Goal: Task Accomplishment & Management: Complete application form

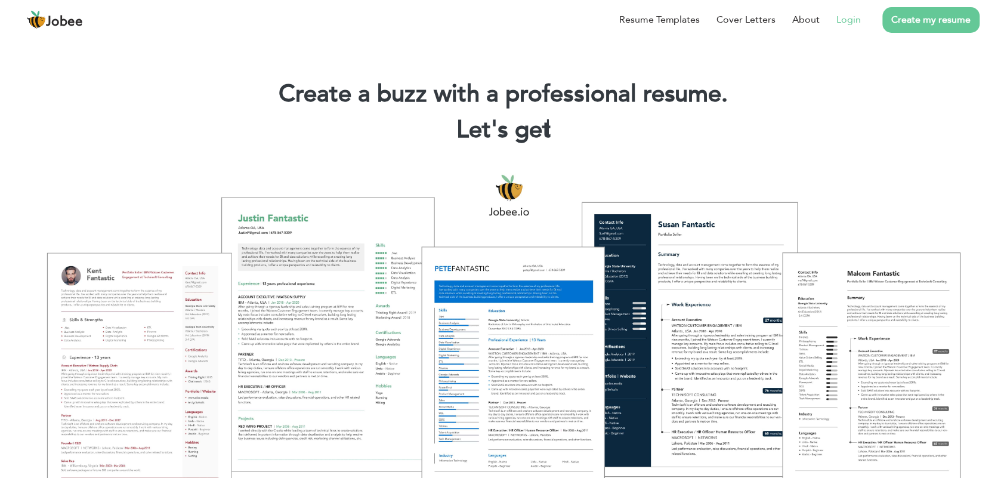
click at [858, 18] on link "Login" at bounding box center [849, 20] width 24 height 14
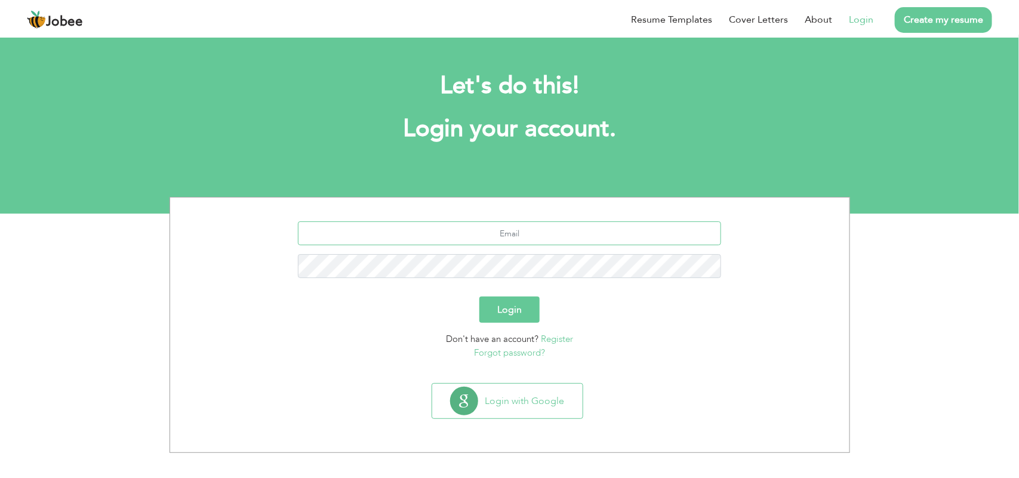
click at [503, 233] on input "text" at bounding box center [509, 233] width 423 height 24
type input "[EMAIL_ADDRESS][DOMAIN_NAME]"
click at [530, 307] on button "Login" at bounding box center [509, 310] width 60 height 26
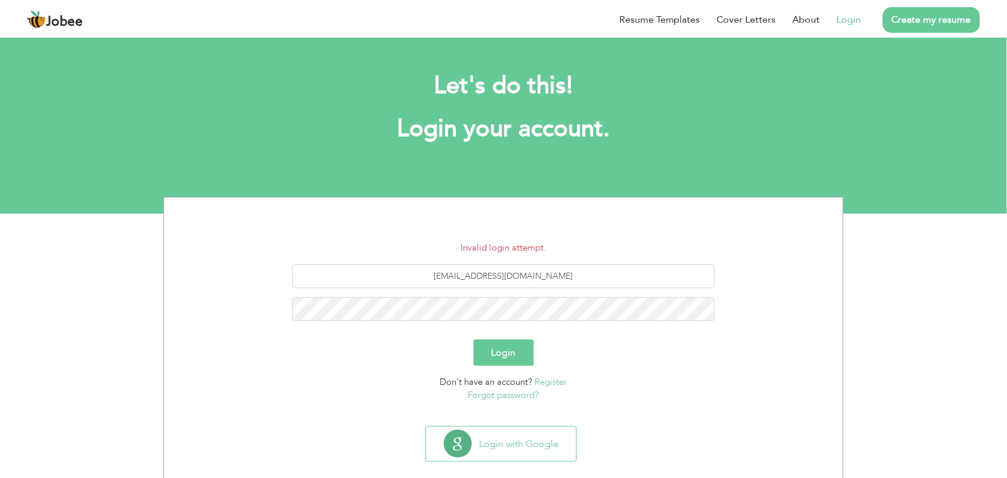
click at [489, 394] on link "Forgot password?" at bounding box center [503, 395] width 71 height 12
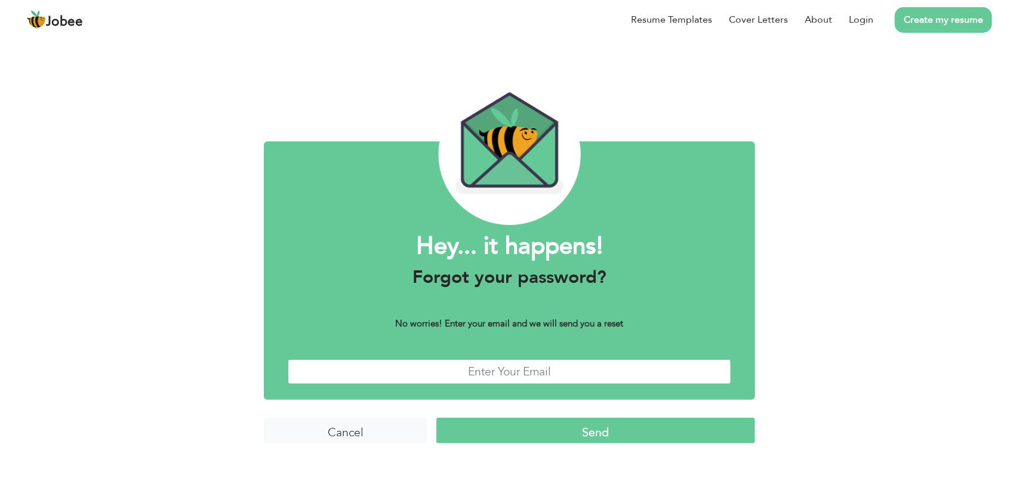
click at [536, 371] on input "text" at bounding box center [510, 372] width 444 height 26
type input "[EMAIL_ADDRESS][DOMAIN_NAME]"
click at [582, 439] on input "Send" at bounding box center [595, 431] width 319 height 26
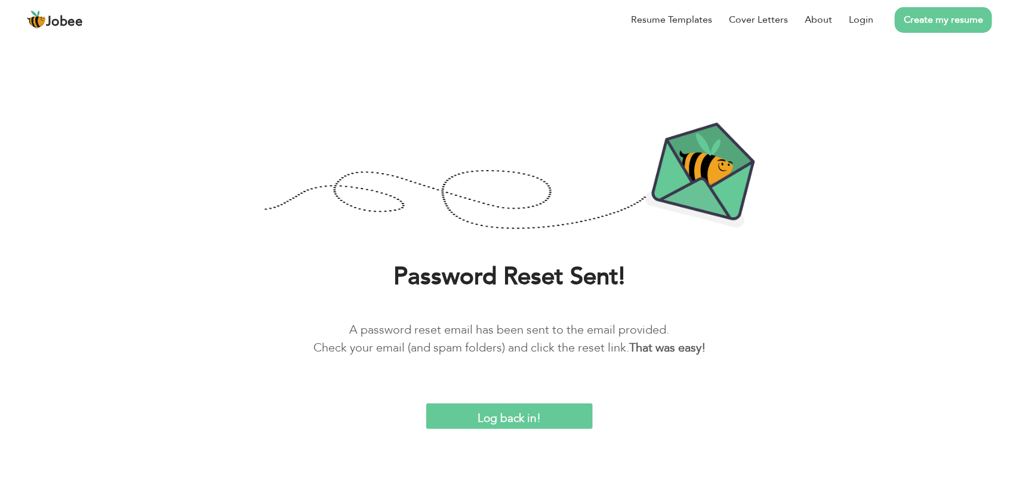
click at [539, 400] on div "Password Reset Sent! A password reset email has been sent to the email provided…" at bounding box center [509, 261] width 1019 height 336
click at [542, 421] on input "Log back in!" at bounding box center [509, 416] width 167 height 26
click at [502, 416] on input "Log back in!" at bounding box center [509, 416] width 167 height 26
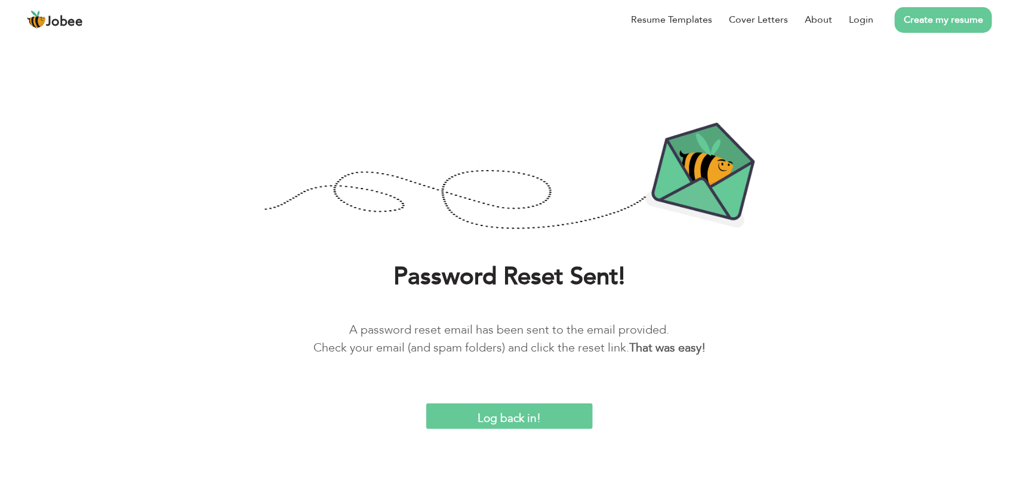
click at [44, 23] on img at bounding box center [36, 19] width 19 height 19
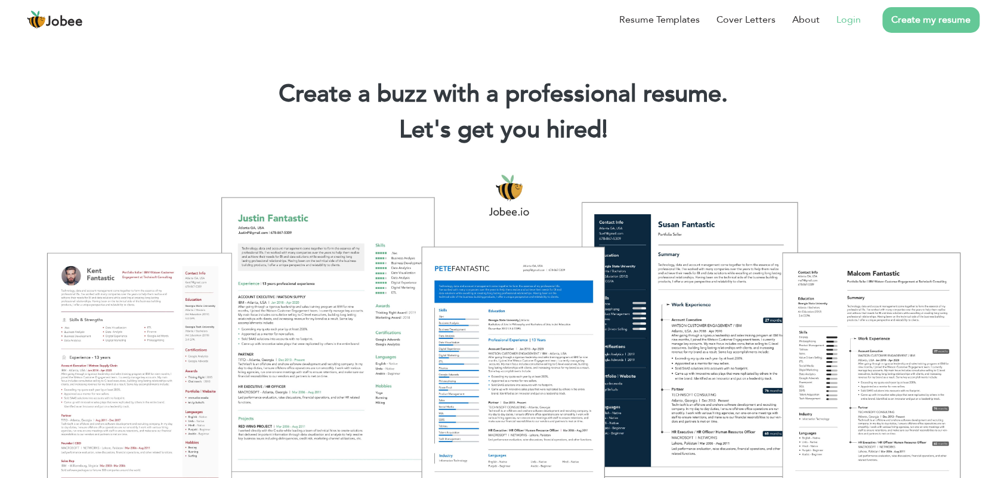
click at [840, 18] on link "Login" at bounding box center [849, 20] width 24 height 14
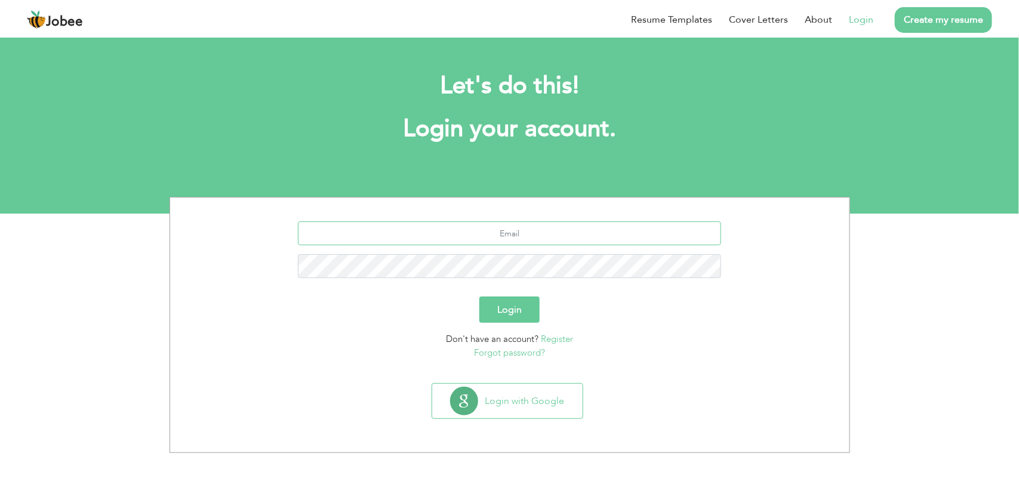
click at [493, 229] on input "text" at bounding box center [509, 233] width 423 height 24
type input "bhattiumer24@gmail.com"
click at [516, 311] on button "Login" at bounding box center [509, 310] width 60 height 26
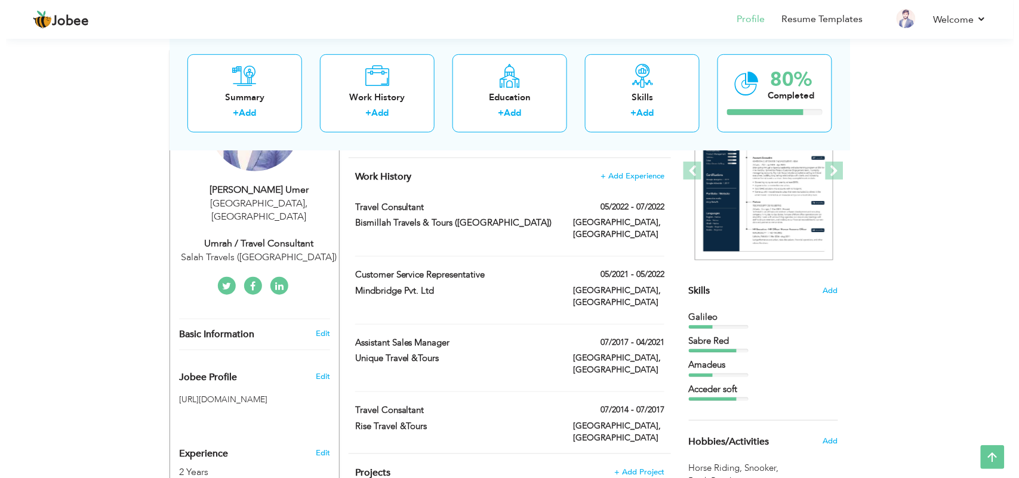
scroll to position [149, 0]
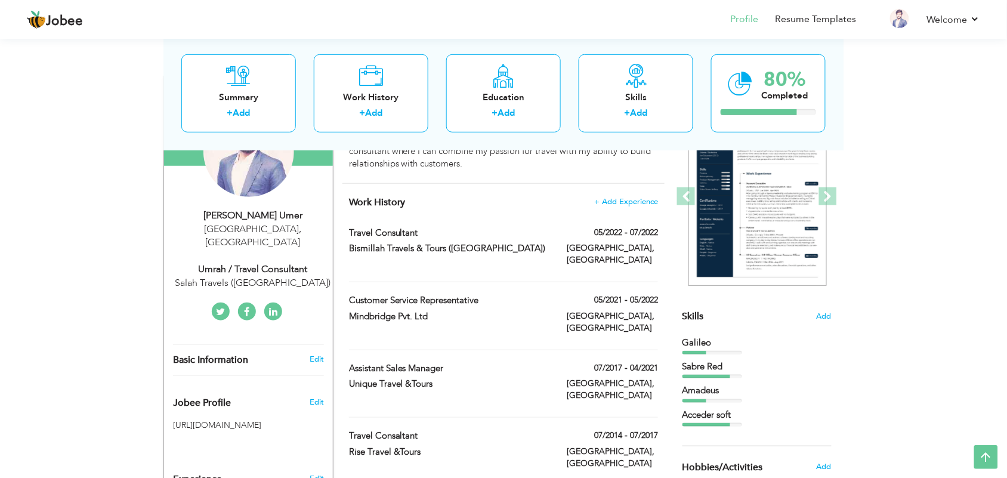
click at [249, 263] on div "Umrah / Travel Consultant" at bounding box center [253, 270] width 160 height 14
type input "Muhammad Arbab"
type input "Umer"
type input "00923154509009"
select select "number:166"
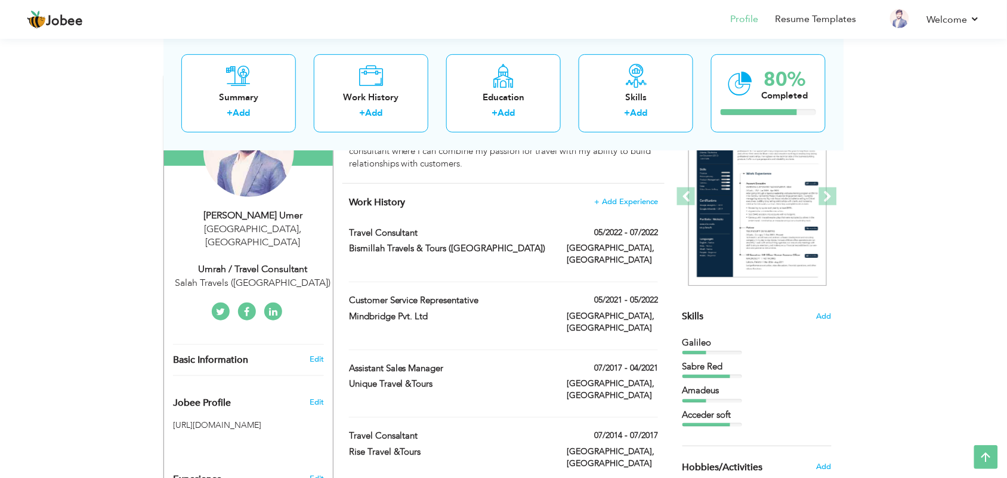
type input "[GEOGRAPHIC_DATA]"
select select "number:4"
type input "Salah Travels (US)"
type input "Umrah / Travel Consultant"
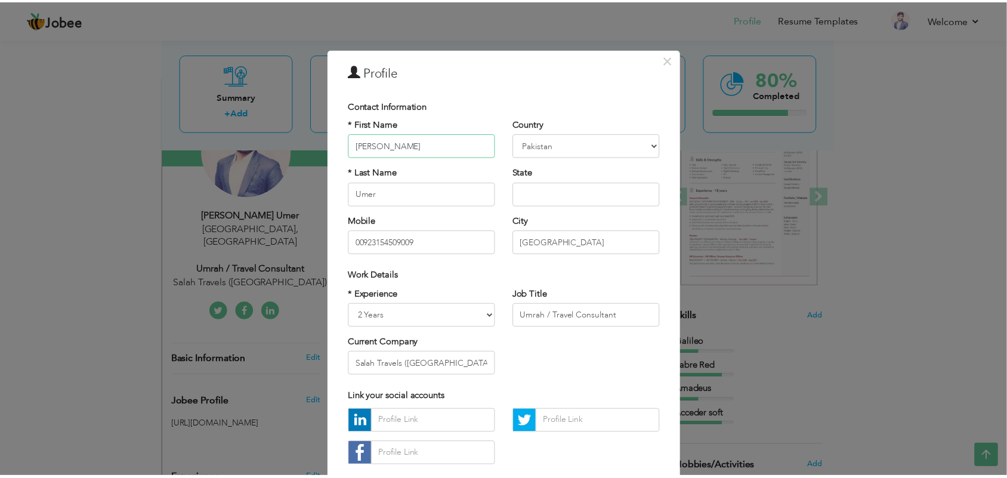
scroll to position [70, 0]
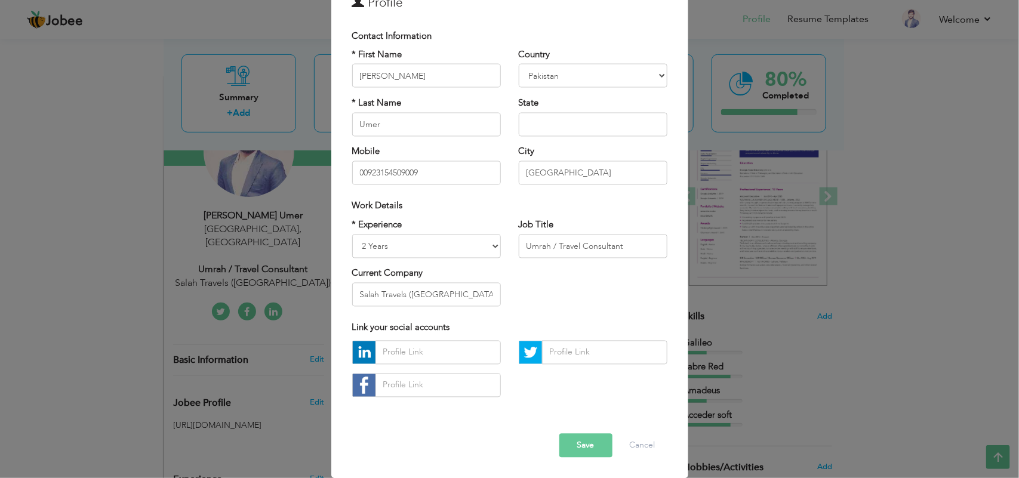
click at [751, 290] on div "× Profile Contact Information * First Name Muhammad Arbab * Last Name" at bounding box center [509, 239] width 1019 height 478
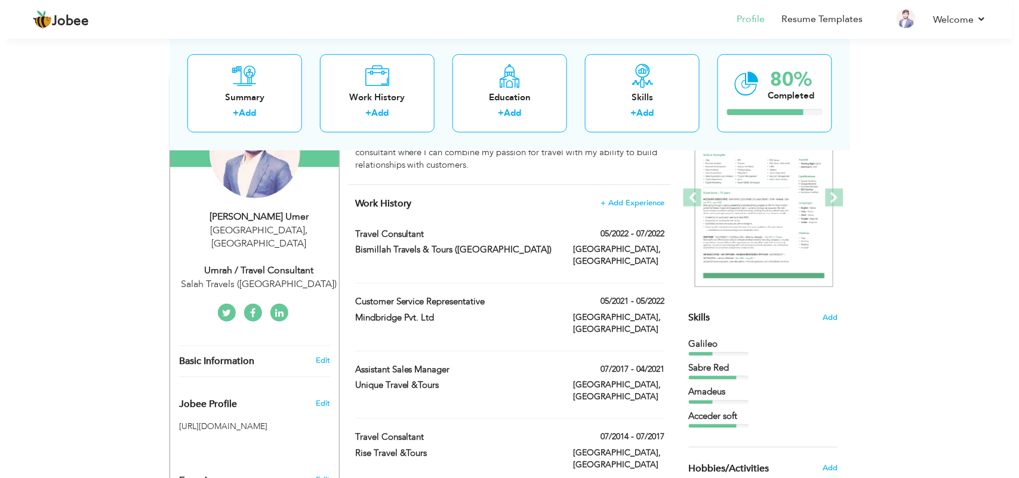
scroll to position [149, 0]
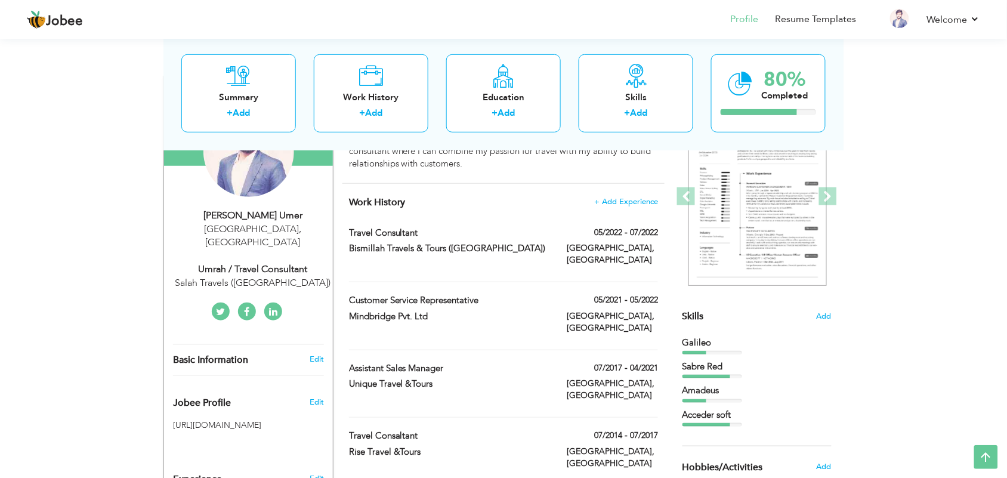
click at [252, 276] on div "Salah Travels (US)" at bounding box center [253, 283] width 160 height 14
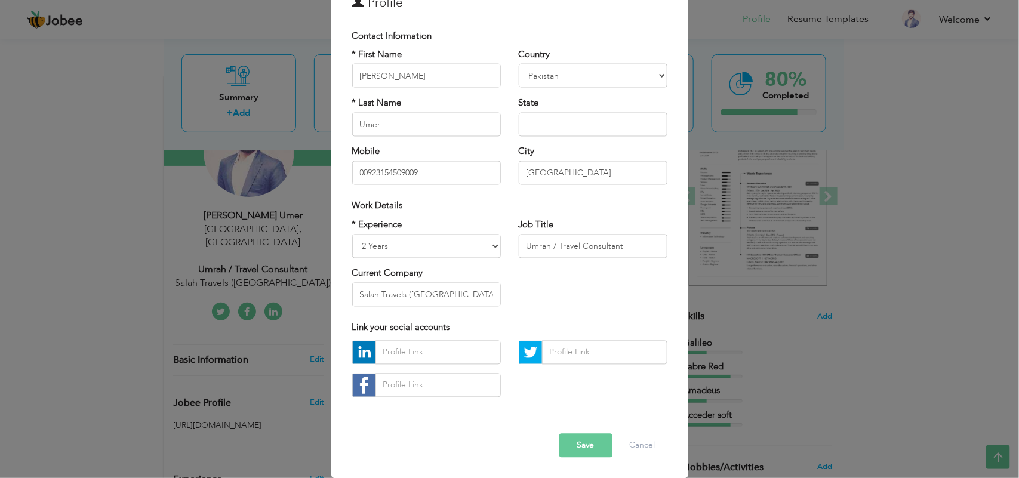
scroll to position [0, 0]
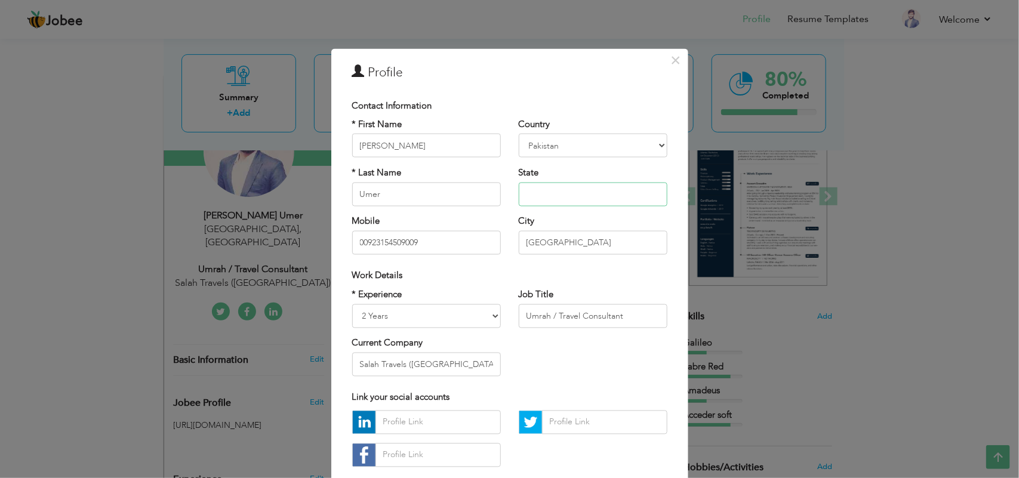
click at [568, 189] on input "text" at bounding box center [592, 194] width 149 height 24
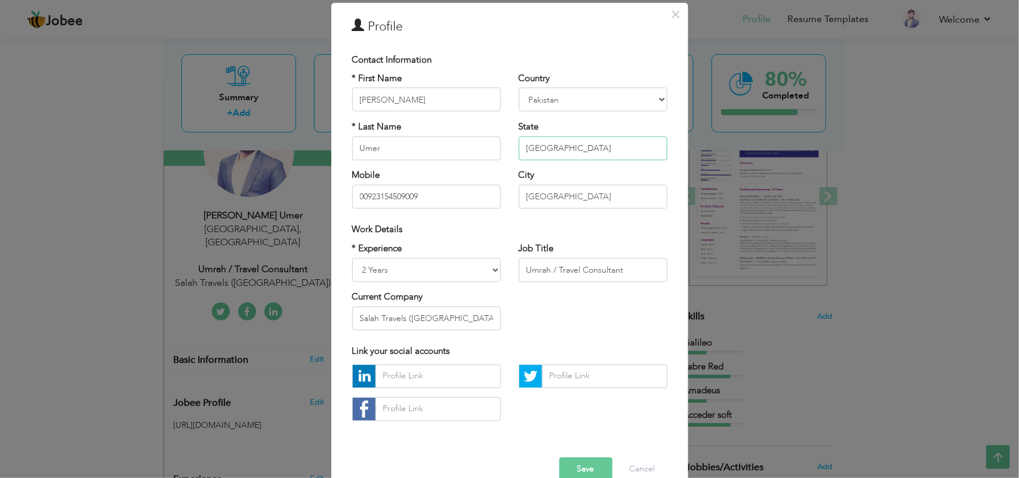
scroll to position [70, 0]
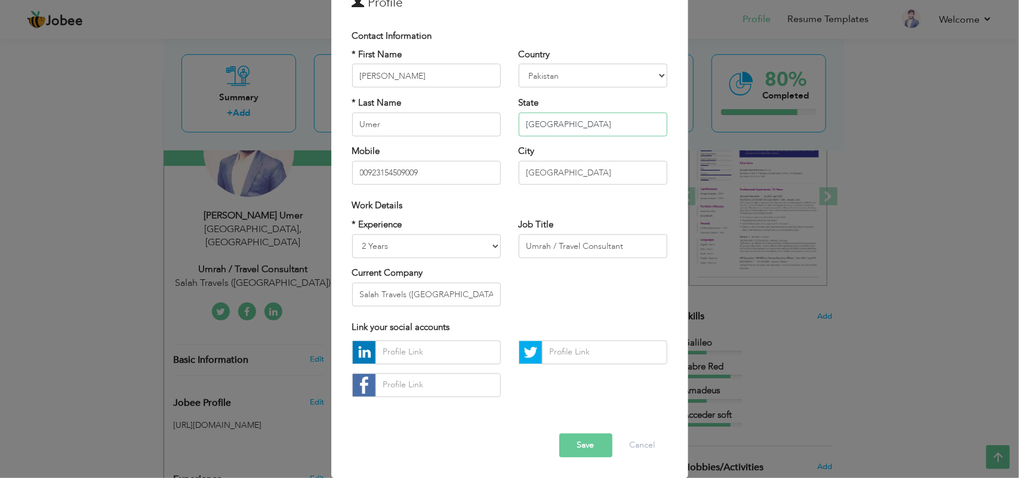
type input "Punjab"
click at [644, 243] on input "Umrah / Travel Consultant" at bounding box center [592, 246] width 149 height 24
drag, startPoint x: 554, startPoint y: 246, endPoint x: 502, endPoint y: 249, distance: 52.0
click at [502, 249] on div "* Experience Entry Level Less than 1 Year 1 Year 2 Years 3 Years 4 Years 5 Year…" at bounding box center [509, 266] width 333 height 97
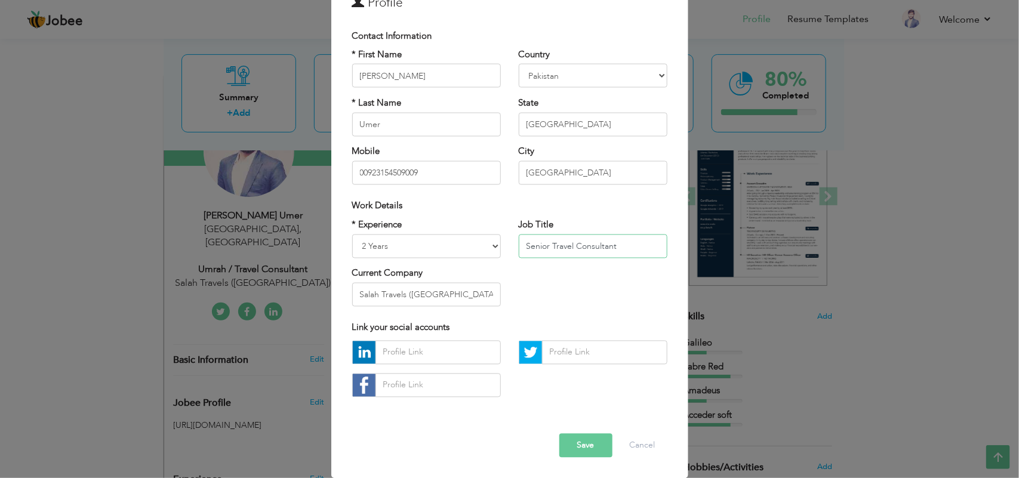
type input "Senior Travel Consultant"
click at [433, 246] on select "Entry Level Less than 1 Year 1 Year 2 Years 3 Years 4 Years 5 Years 6 Years 7 Y…" at bounding box center [426, 246] width 149 height 24
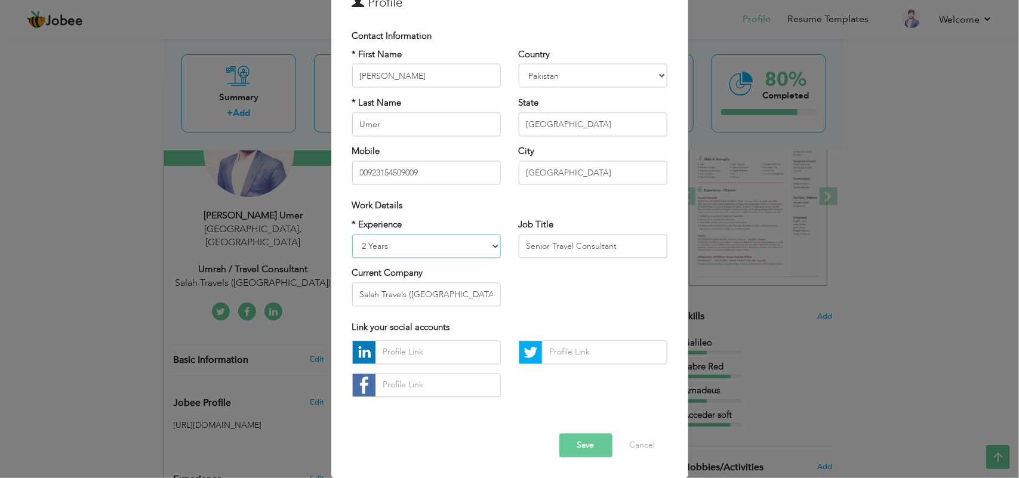
click at [430, 246] on select "Entry Level Less than 1 Year 1 Year 2 Years 3 Years 4 Years 5 Years 6 Years 7 Y…" at bounding box center [426, 246] width 149 height 24
select select "number:2"
click at [352, 234] on select "Entry Level Less than 1 Year 1 Year 2 Years 3 Years 4 Years 5 Years 6 Years 7 Y…" at bounding box center [426, 246] width 149 height 24
click at [440, 296] on input "Salah Travels (US)" at bounding box center [426, 295] width 149 height 24
drag, startPoint x: 451, startPoint y: 291, endPoint x: 322, endPoint y: 290, distance: 128.9
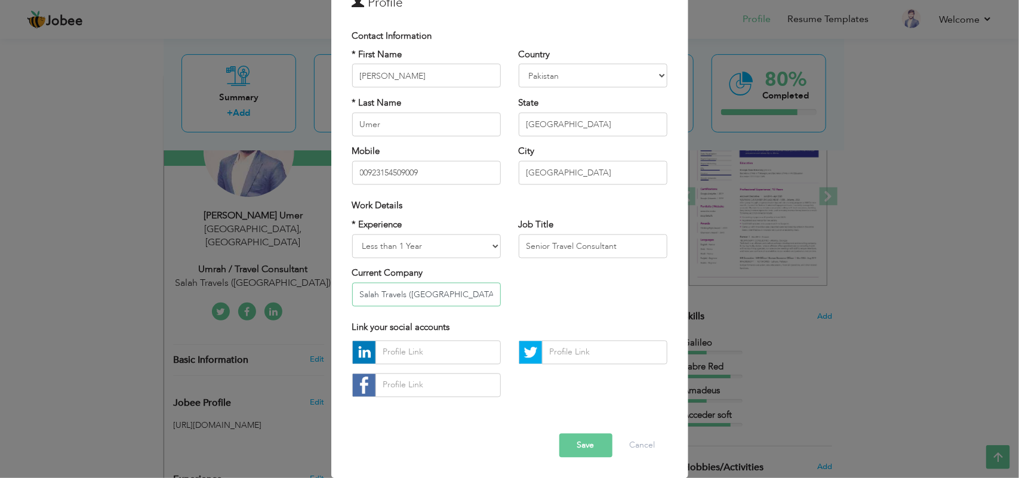
click at [322, 290] on div "× Profile Contact Information * First Name Muhammad Arbab * Last Name" at bounding box center [509, 239] width 1019 height 478
click at [520, 284] on div "* Experience Entry Level Less than 1 Year 1 Year 2 Years 3 Years 4 Years 5 Year…" at bounding box center [509, 266] width 333 height 97
click at [406, 297] on input "Dawa" at bounding box center [426, 295] width 149 height 24
type input "Dawah Travels"
click at [624, 291] on div "* Experience Entry Level Less than 1 Year 1 Year 2 Years 3 Years 4 Years 5 Year…" at bounding box center [509, 266] width 333 height 97
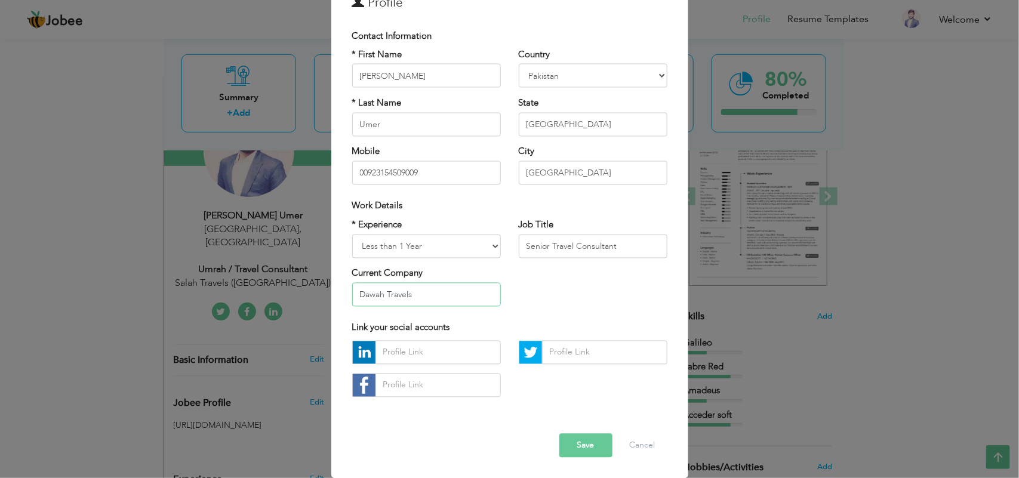
click at [461, 293] on input "Dawah Travels" at bounding box center [426, 295] width 149 height 24
click at [622, 305] on div "* Experience Entry Level Less than 1 Year 1 Year 2 Years 3 Years 4 Years 5 Year…" at bounding box center [509, 266] width 333 height 97
click at [403, 347] on input "text" at bounding box center [437, 352] width 125 height 24
paste input "https://www.linkedin.com/in/muhammad-arbab-umer-3868aa209/"
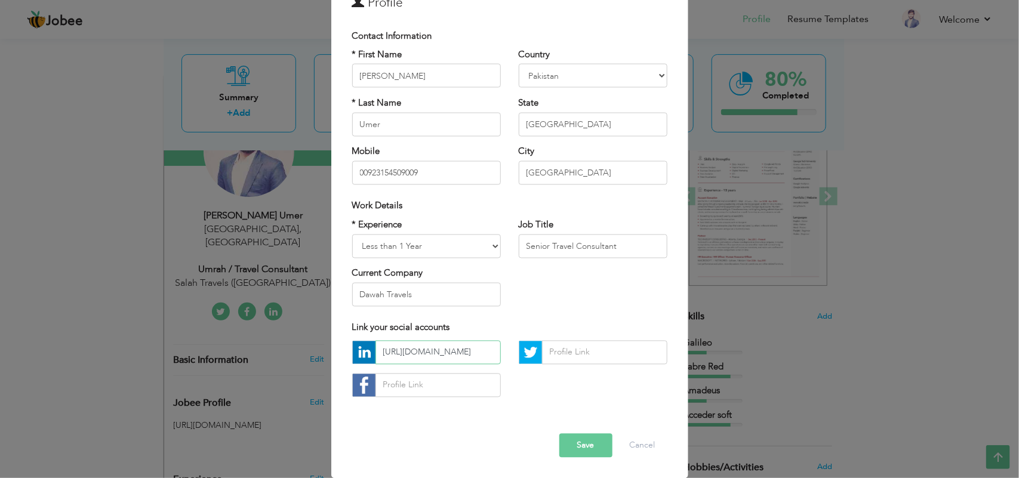
type input "https://www.linkedin.com/in/muhammad-arbab-umer-3868aa209/"
click at [582, 297] on div "* Experience Entry Level Less than 1 Year 1 Year 2 Years 3 Years 4 Years 5 Year…" at bounding box center [509, 266] width 333 height 97
click at [546, 300] on div "* Experience Entry Level Less than 1 Year 1 Year 2 Years 3 Years 4 Years 5 Year…" at bounding box center [509, 266] width 333 height 97
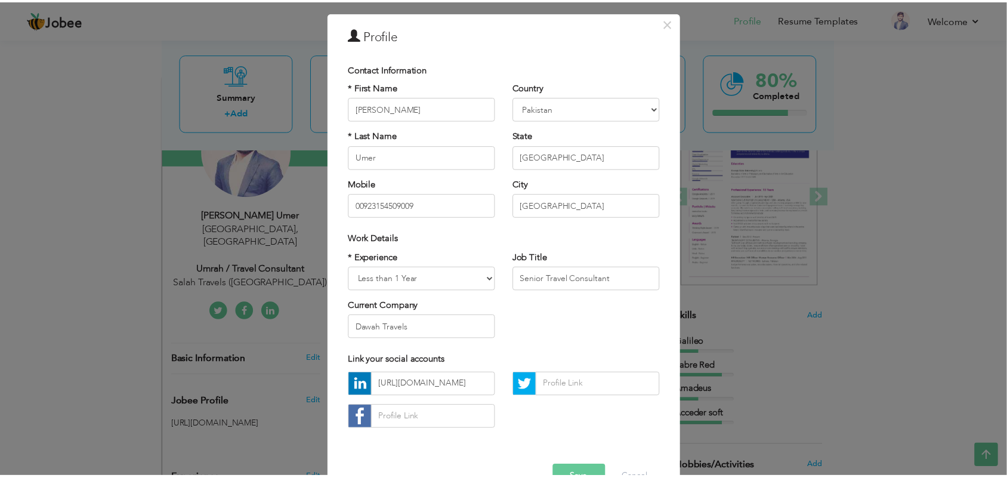
scroll to position [70, 0]
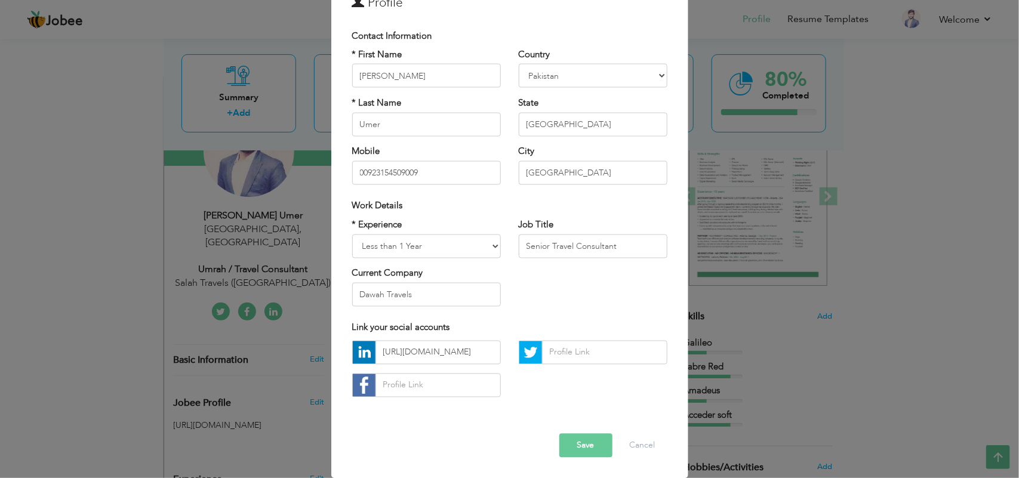
click at [584, 446] on button "Save" at bounding box center [585, 445] width 53 height 24
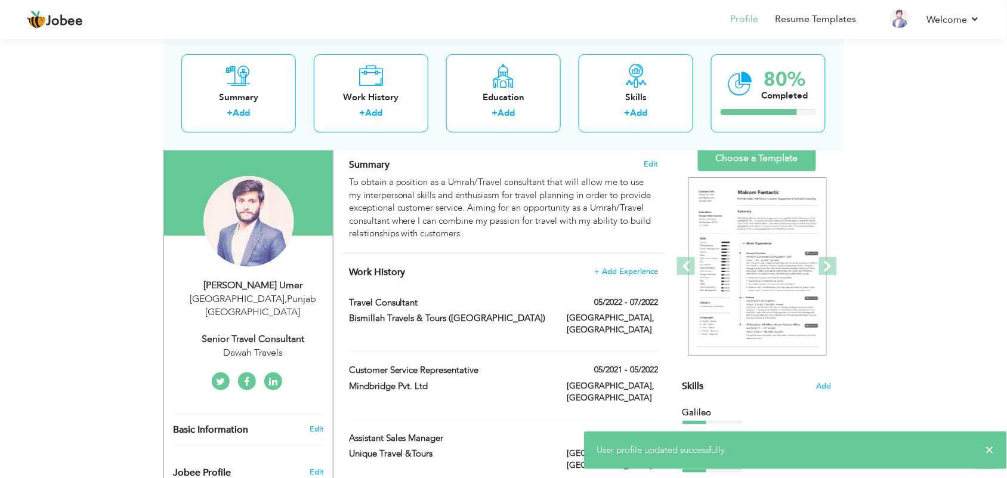
scroll to position [75, 0]
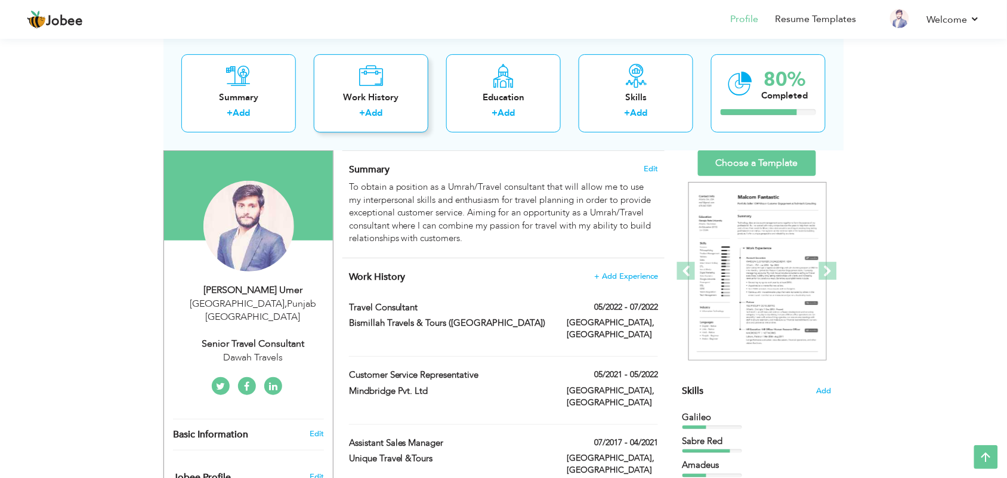
click at [373, 95] on div "Work History" at bounding box center [370, 97] width 95 height 13
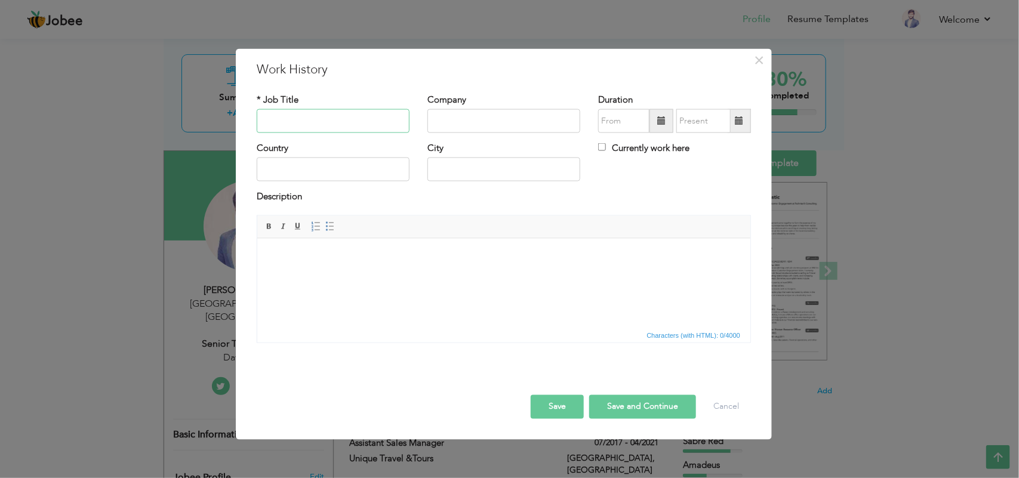
click at [334, 126] on input "text" at bounding box center [333, 121] width 153 height 24
click at [759, 58] on span "×" at bounding box center [759, 59] width 10 height 21
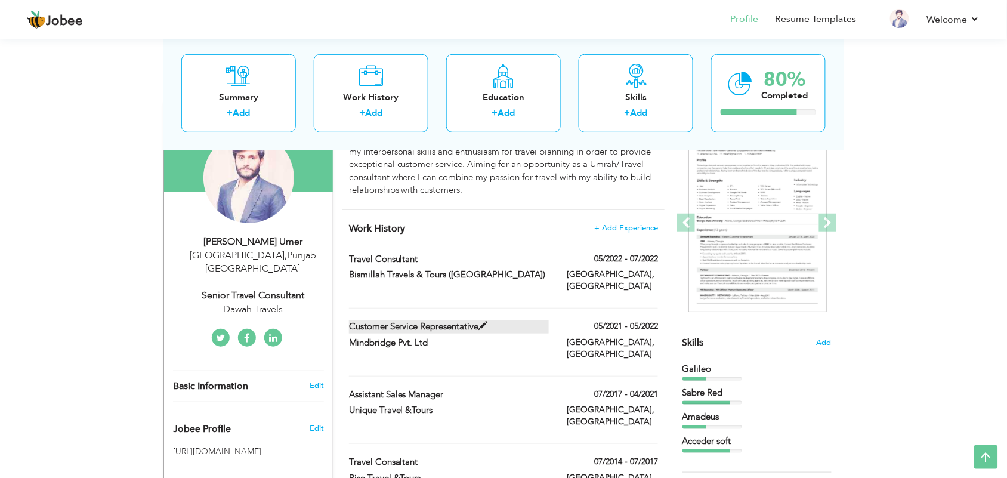
scroll to position [149, 0]
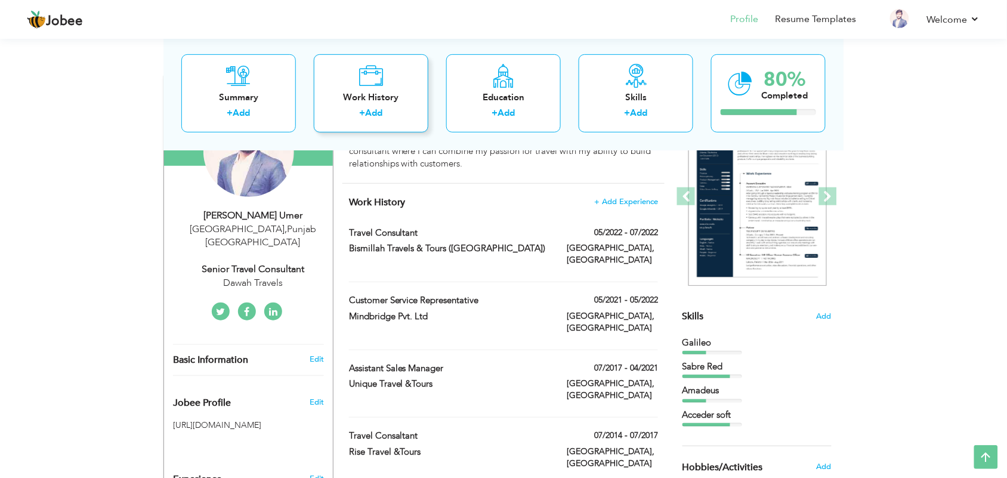
click at [369, 90] on div "Work History + Add" at bounding box center [371, 93] width 115 height 78
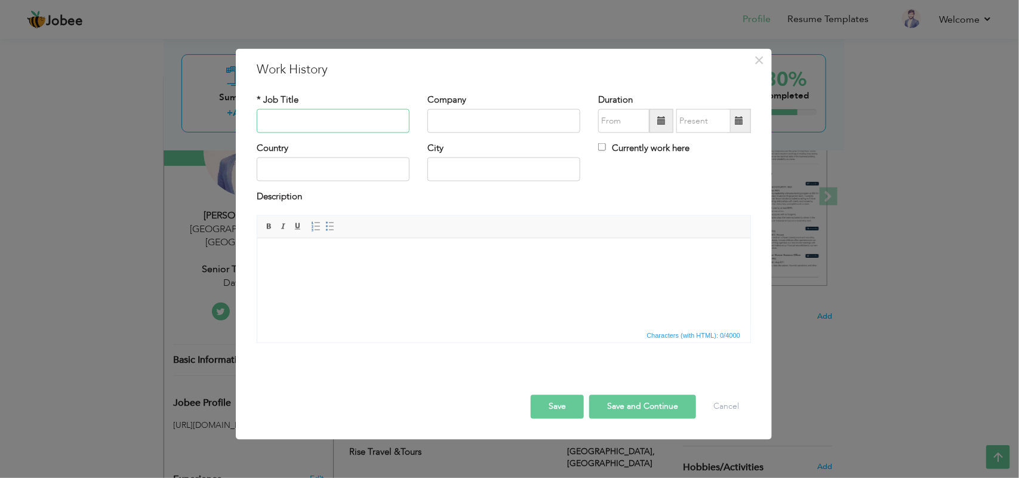
click at [327, 124] on input "text" at bounding box center [333, 121] width 153 height 24
type input "Travel Consultant"
click at [451, 121] on input "text" at bounding box center [503, 121] width 153 height 24
type input "Salah Travels"
click at [625, 128] on input "08/2025" at bounding box center [623, 121] width 51 height 24
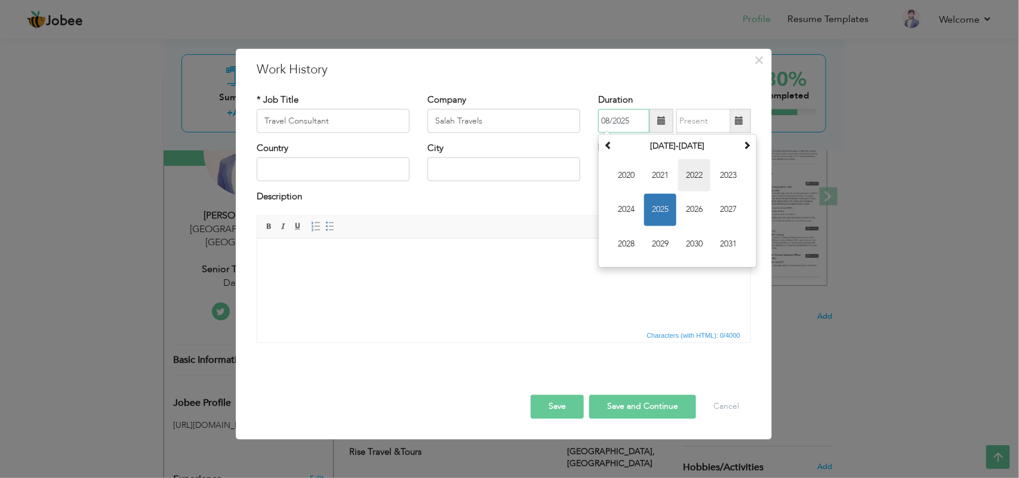
click at [698, 179] on span "2022" at bounding box center [694, 175] width 32 height 32
click at [699, 209] on span "[DATE]" at bounding box center [694, 210] width 32 height 32
type input "07/2022"
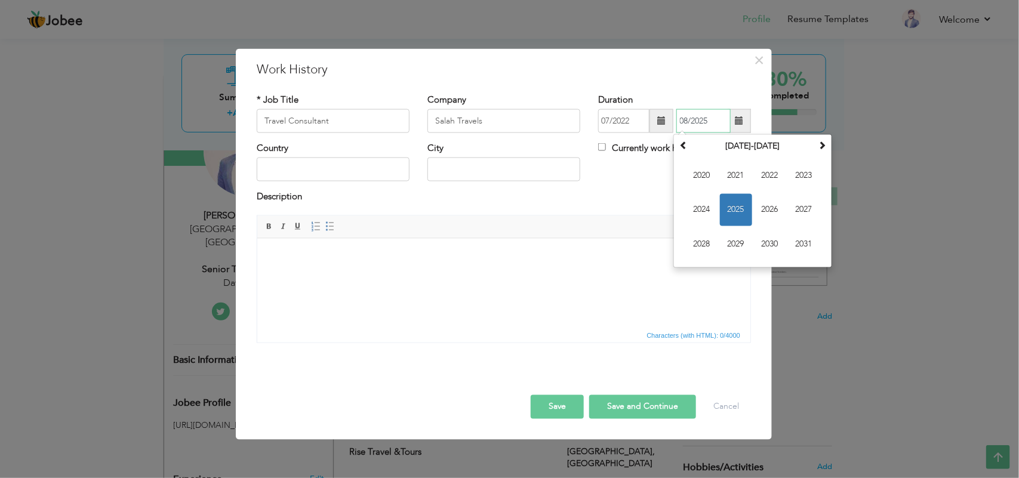
click at [693, 122] on input "08/2025" at bounding box center [703, 121] width 54 height 24
click at [729, 212] on span "2025" at bounding box center [736, 210] width 32 height 32
click at [777, 173] on span "Mar" at bounding box center [770, 175] width 32 height 32
type input "03/2025"
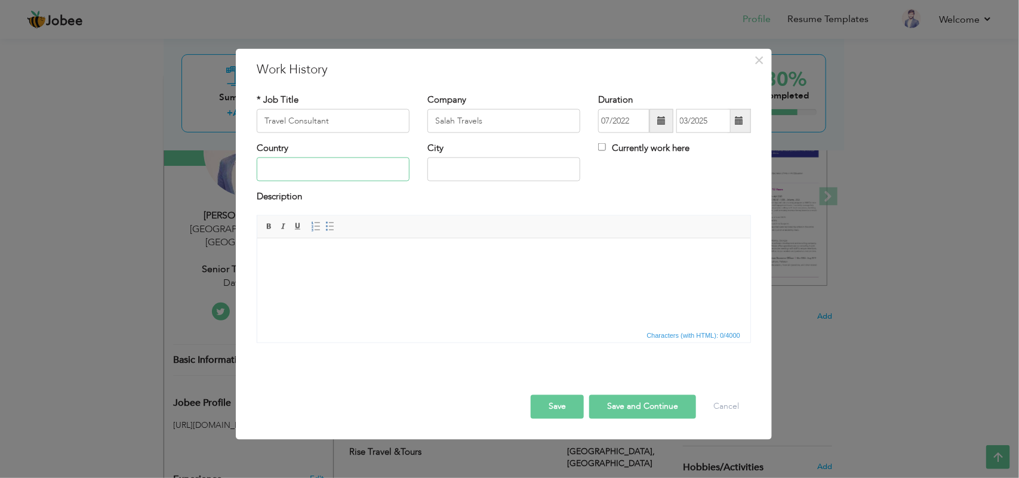
click at [350, 167] on input "text" at bounding box center [333, 170] width 153 height 24
type input "[GEOGRAPHIC_DATA]"
click at [437, 169] on input "lahore" at bounding box center [503, 170] width 153 height 24
type input "[GEOGRAPHIC_DATA]"
click at [639, 201] on div "Description" at bounding box center [504, 198] width 494 height 16
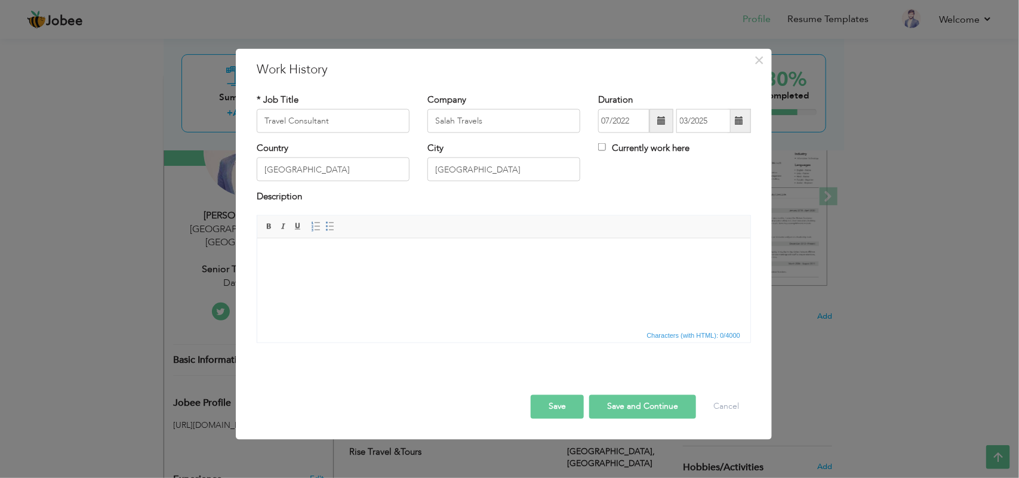
click at [362, 274] on html at bounding box center [503, 256] width 493 height 36
click at [549, 405] on button "Save" at bounding box center [556, 406] width 53 height 24
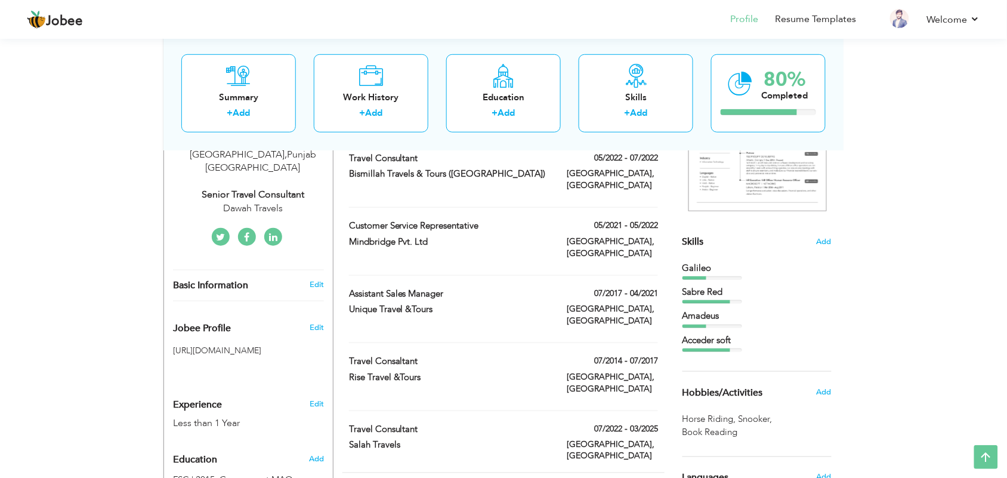
scroll to position [0, 0]
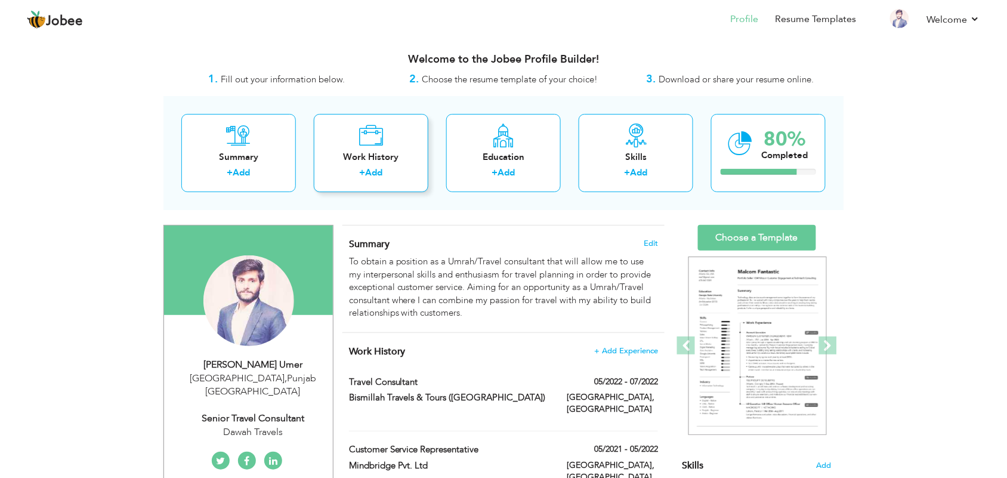
click at [366, 151] on div "Work History" at bounding box center [370, 157] width 95 height 13
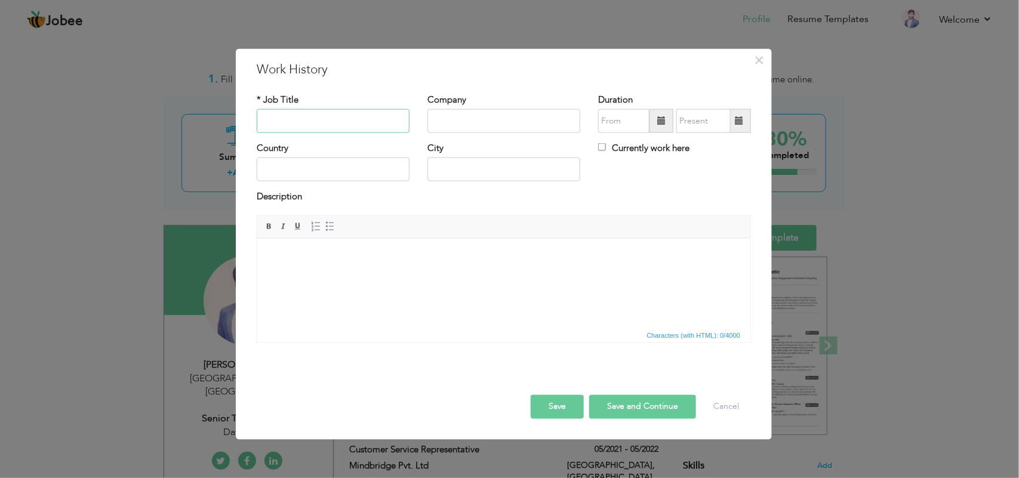
click at [346, 120] on input "text" at bounding box center [333, 121] width 153 height 24
type input "Travel Consultant"
type input "Dawah Travels"
click at [612, 125] on input "text" at bounding box center [623, 121] width 51 height 24
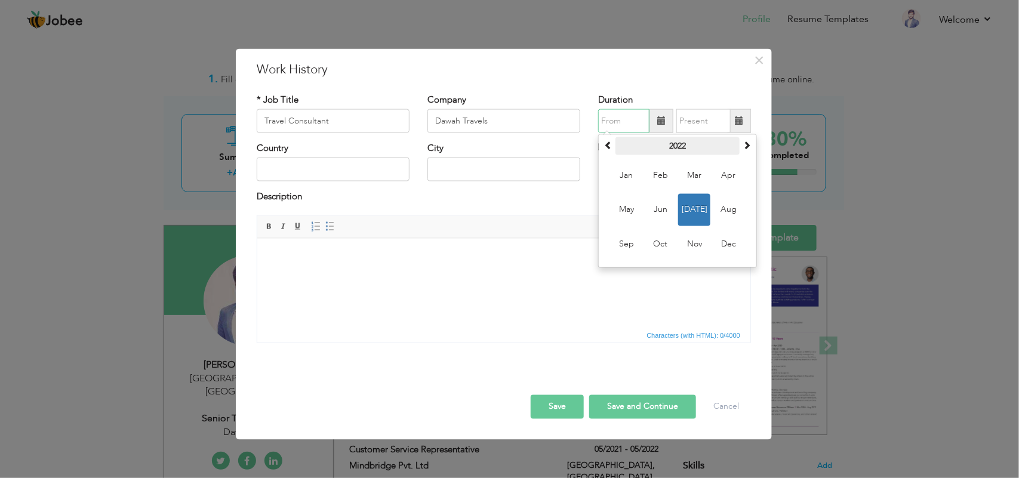
click at [680, 147] on th "2022" at bounding box center [677, 146] width 124 height 18
click at [625, 248] on span "2025" at bounding box center [626, 245] width 32 height 32
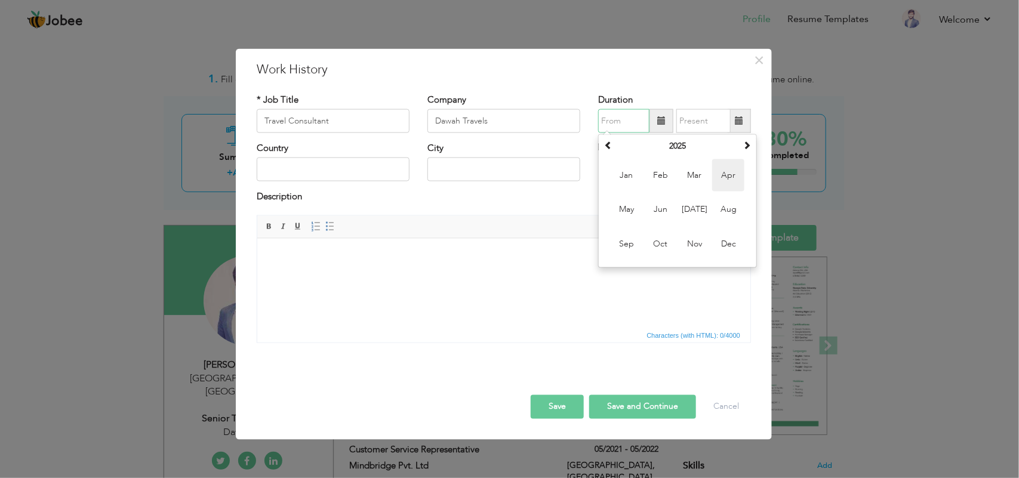
click at [721, 176] on span "Apr" at bounding box center [728, 175] width 32 height 32
type input "04/2025"
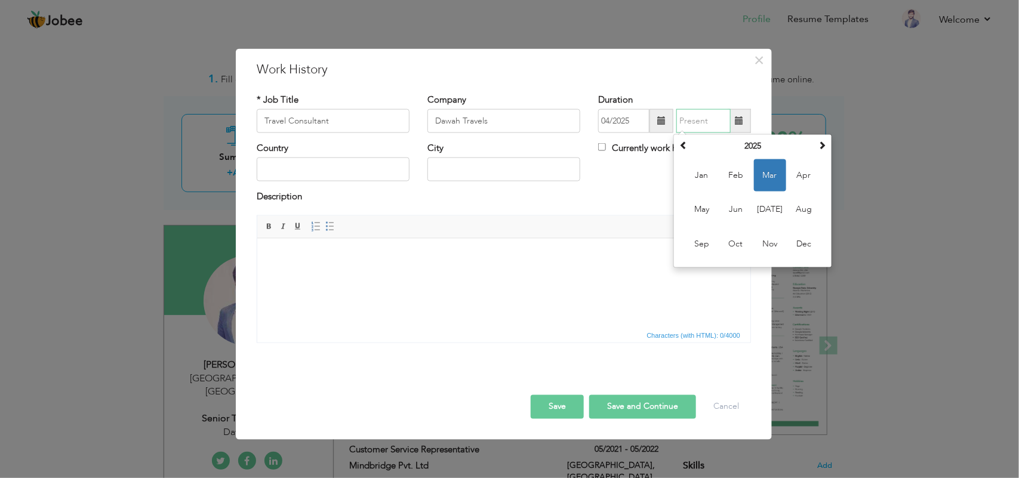
click at [710, 121] on input "text" at bounding box center [703, 121] width 54 height 24
click at [603, 147] on input "Currently work here" at bounding box center [602, 147] width 8 height 8
checkbox input "true"
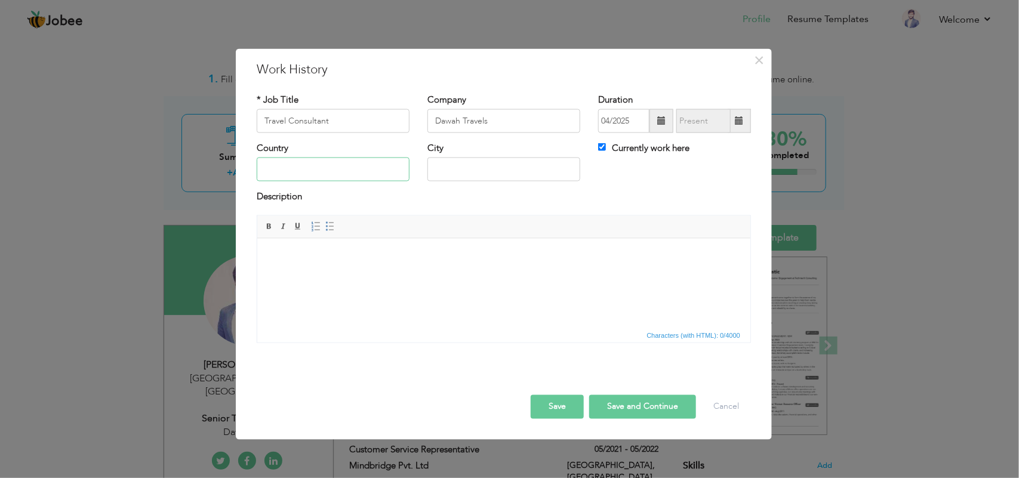
click at [317, 169] on input "text" at bounding box center [333, 170] width 153 height 24
type input "[GEOGRAPHIC_DATA]"
click at [437, 171] on input "lahore" at bounding box center [503, 170] width 153 height 24
type input "[GEOGRAPHIC_DATA]"
click at [569, 403] on button "Save" at bounding box center [556, 406] width 53 height 24
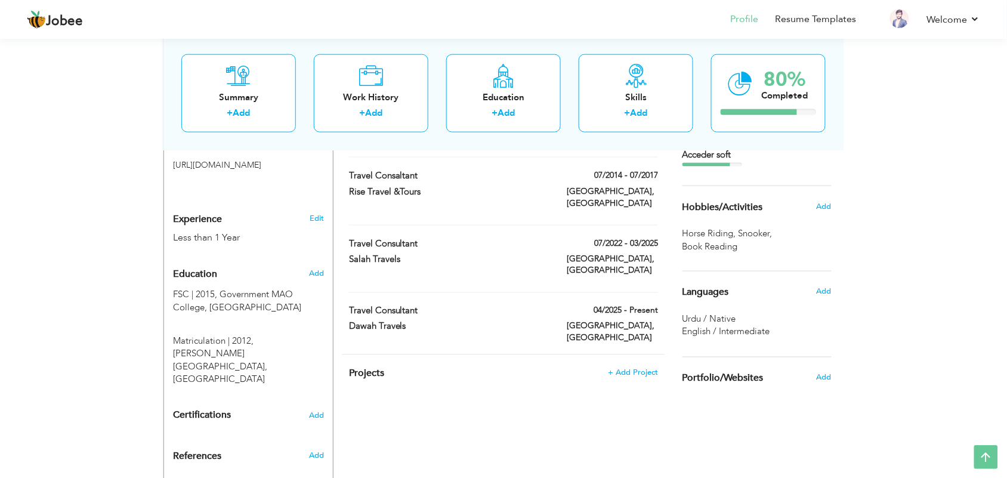
scroll to position [440, 0]
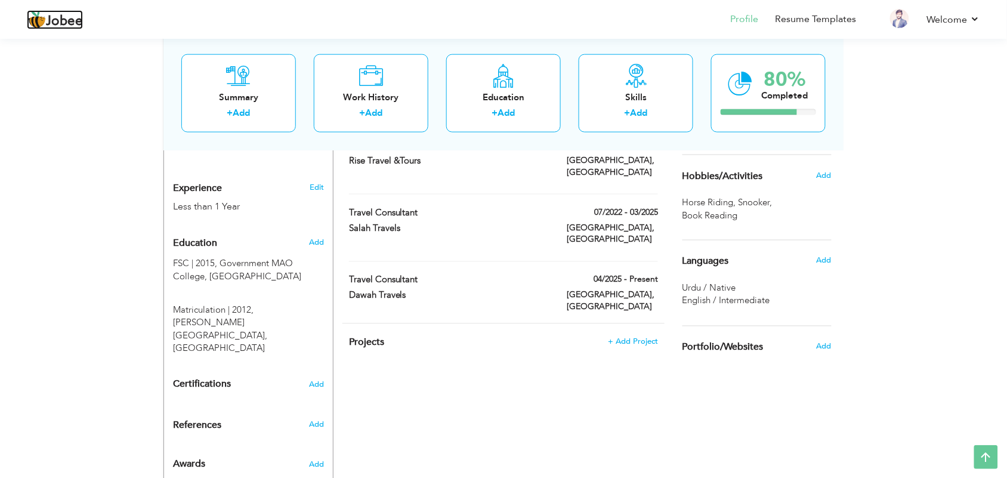
click at [75, 21] on span "Jobee" at bounding box center [64, 21] width 37 height 13
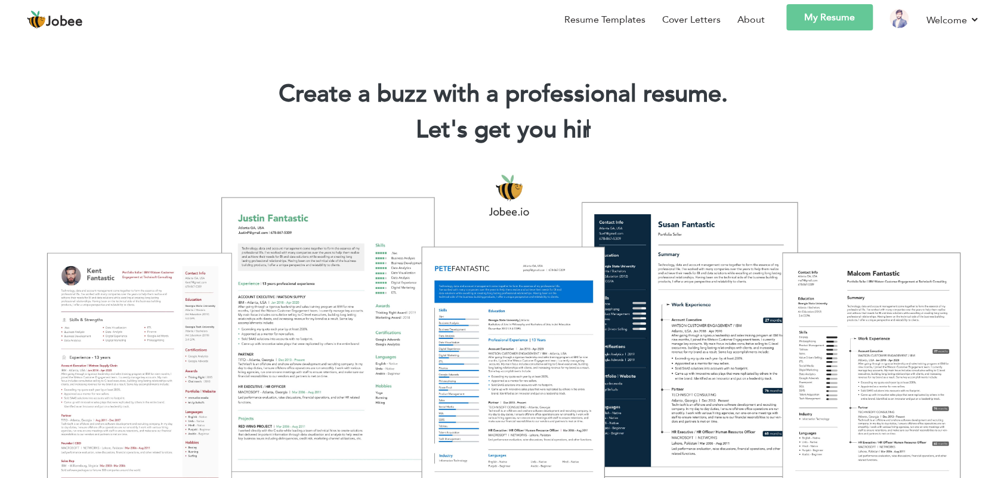
click at [847, 24] on link "My Resume" at bounding box center [830, 17] width 87 height 26
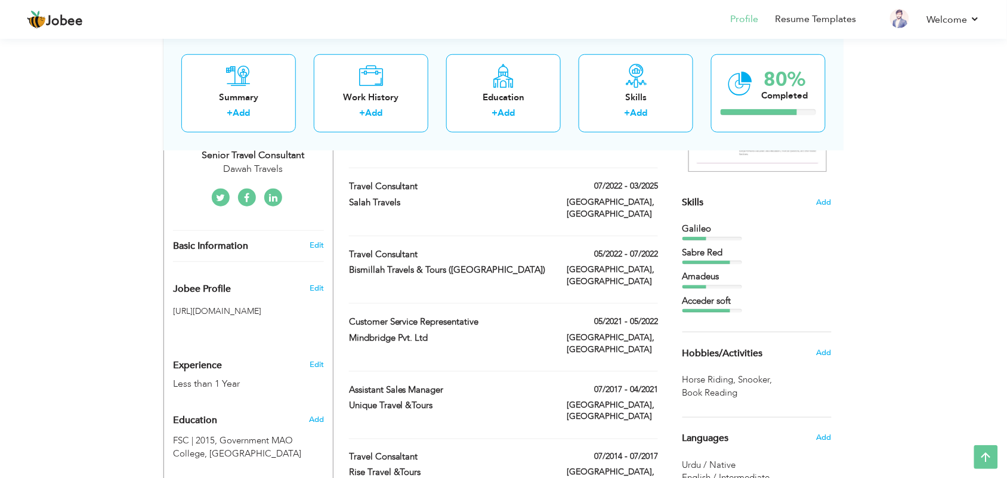
scroll to position [298, 0]
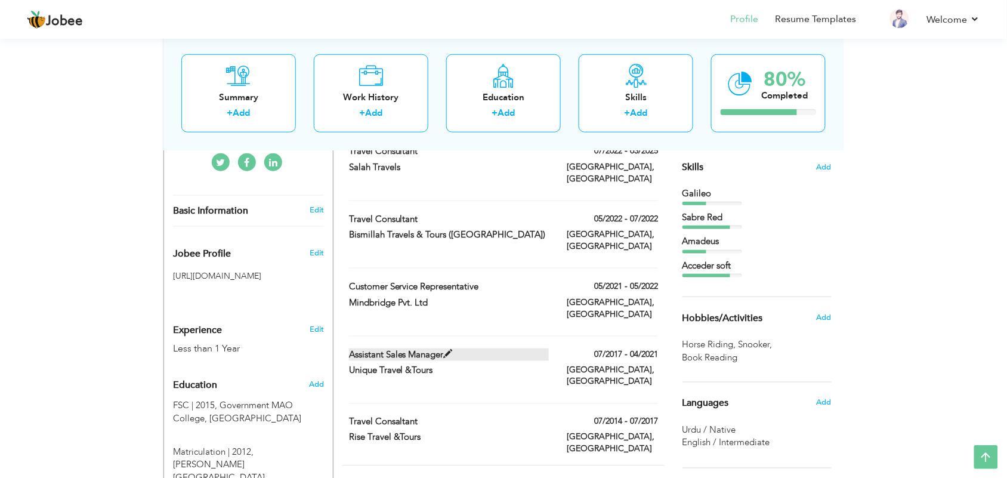
click at [533, 348] on label "Assistant Sales Manager" at bounding box center [449, 354] width 200 height 13
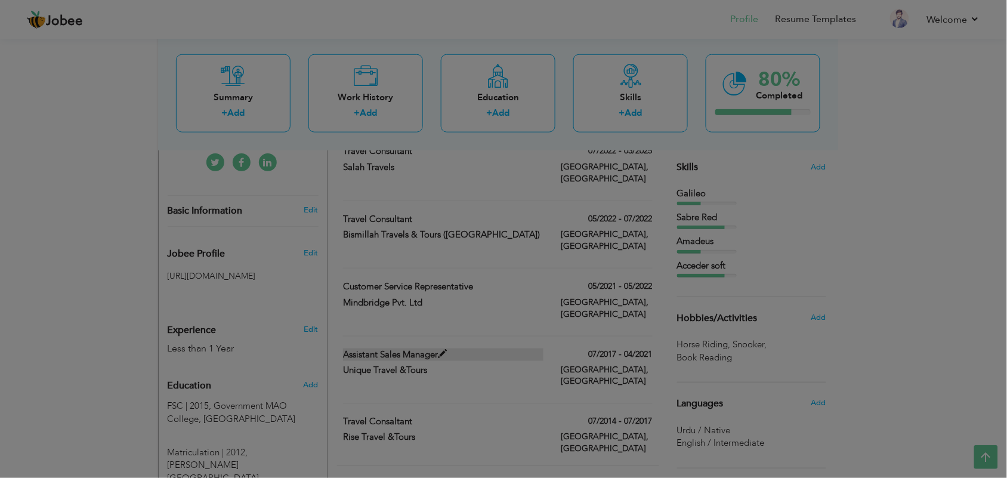
type input "Assistant Sales Manager"
type input "Unique Travel &Tours"
type input "07/2017"
type input "04/2021"
type input "[GEOGRAPHIC_DATA]"
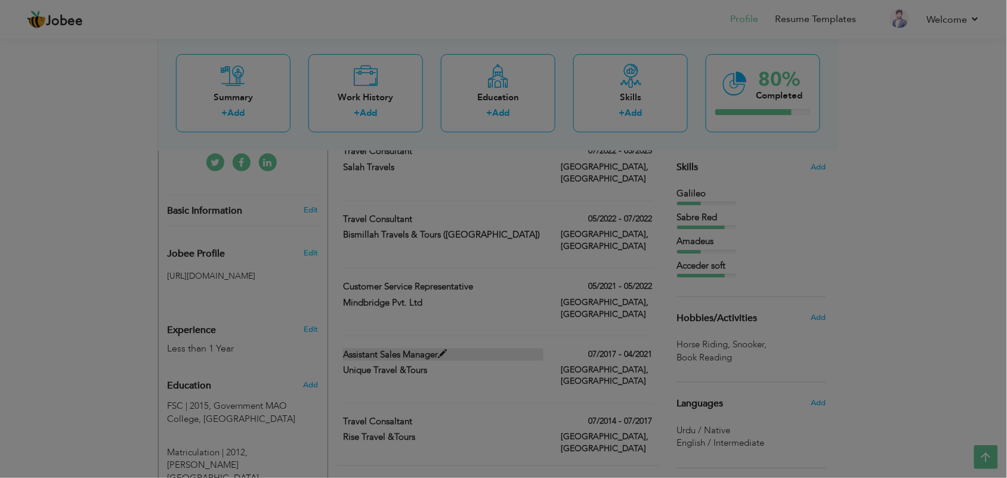
type input "[GEOGRAPHIC_DATA]"
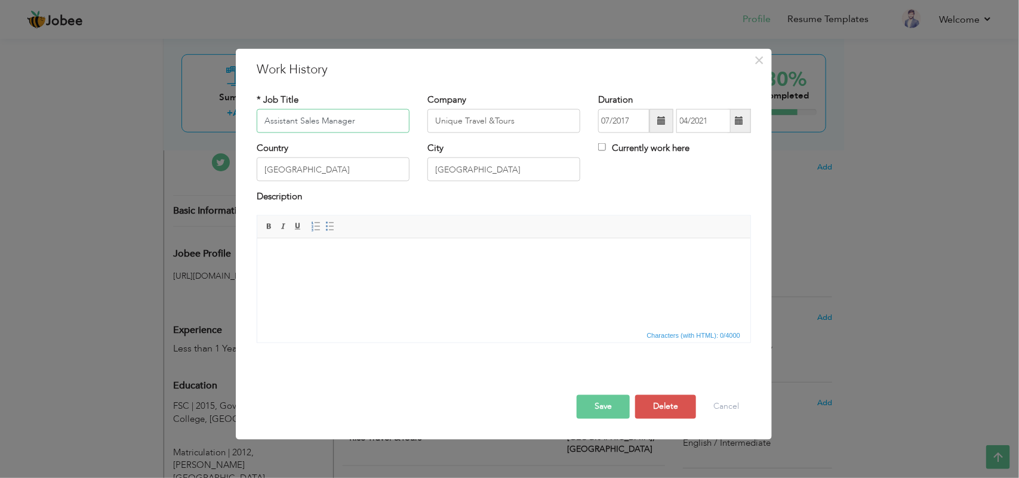
drag, startPoint x: 384, startPoint y: 122, endPoint x: 186, endPoint y: 124, distance: 198.1
click at [186, 124] on div "× Work History * Job Title Assistant Sales Manager Company Unique Travel &Tours…" at bounding box center [509, 239] width 1019 height 478
click at [521, 274] on html at bounding box center [503, 256] width 493 height 36
drag, startPoint x: 353, startPoint y: 120, endPoint x: 264, endPoint y: 124, distance: 89.0
click at [264, 124] on input "Ticketing Manager" at bounding box center [333, 121] width 153 height 24
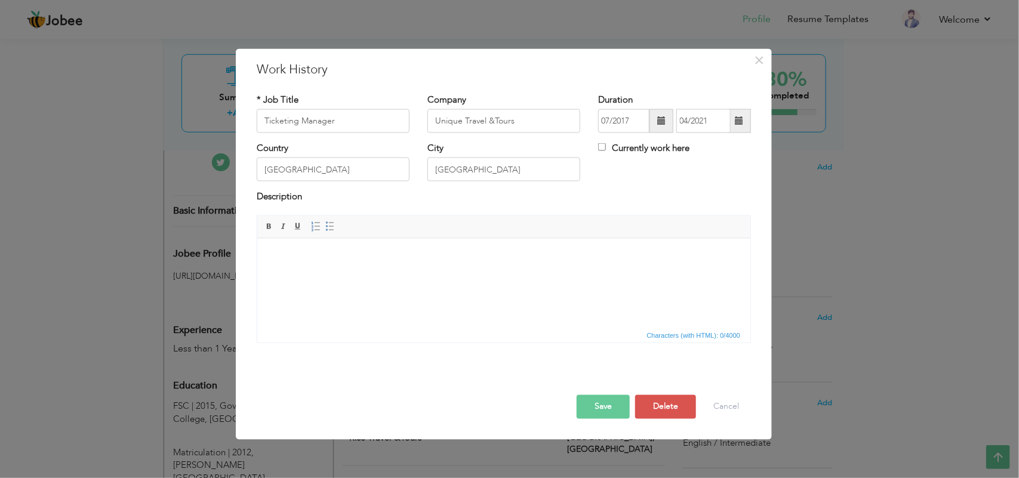
click at [317, 243] on html at bounding box center [503, 256] width 493 height 36
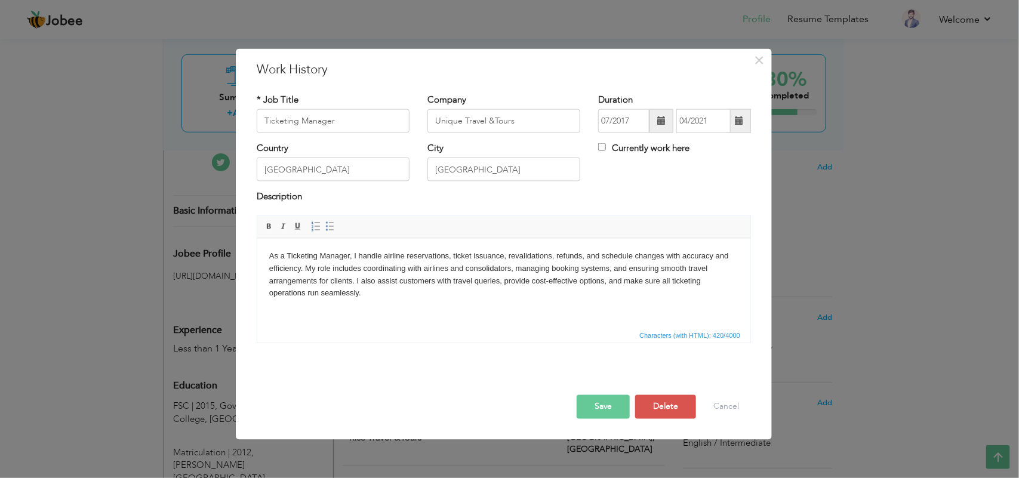
click at [268, 256] on body "As a Ticketing Manager, I handle airline reservations, ticket issuance, revalid…" at bounding box center [502, 275] width 469 height 50
click at [597, 409] on button "Save" at bounding box center [602, 406] width 53 height 24
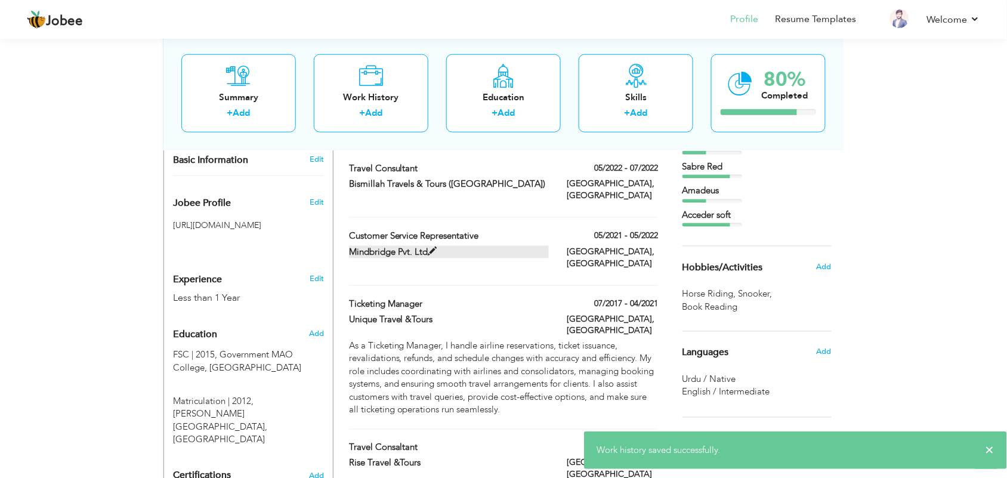
scroll to position [440, 0]
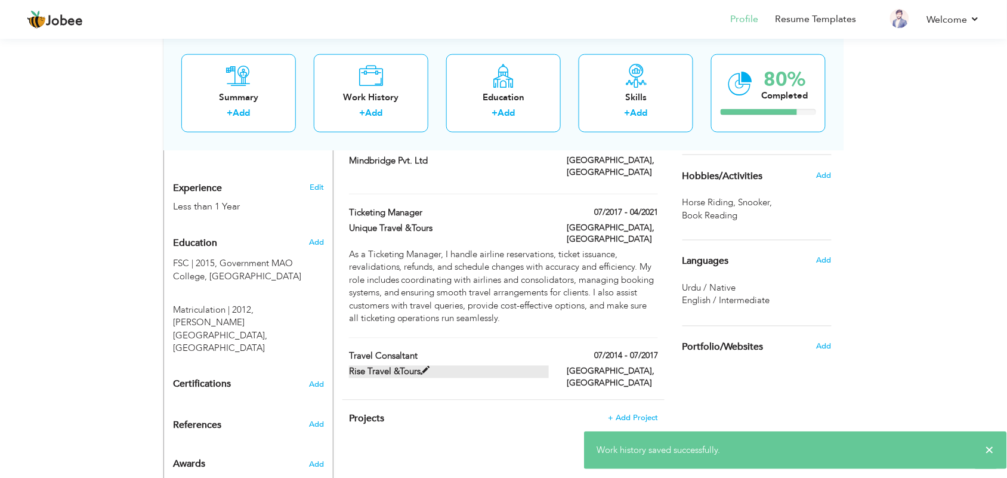
click at [464, 366] on label "Rise Travel &Tours" at bounding box center [449, 372] width 200 height 13
type input "Travel Consaltant"
type input "Rise Travel &Tours"
type input "07/2014"
type input "07/2017"
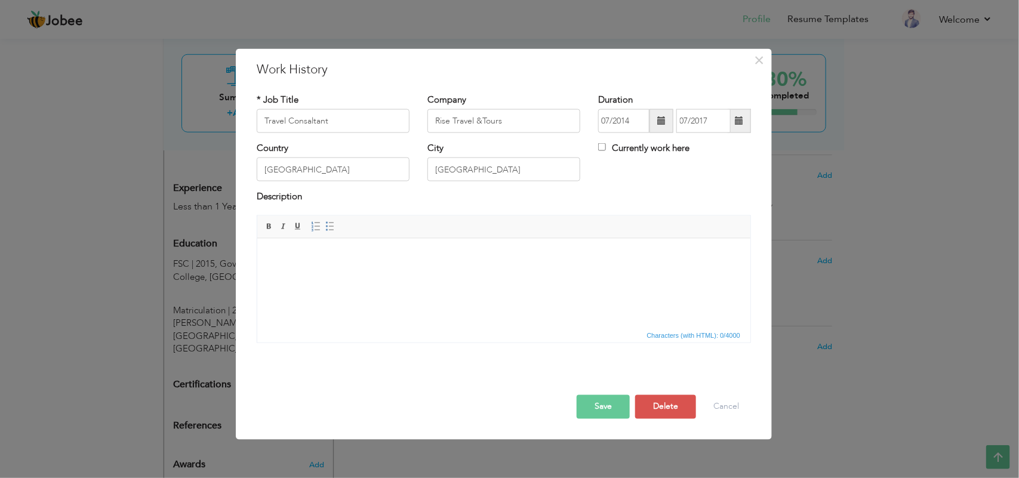
click at [345, 274] on html at bounding box center [503, 256] width 493 height 36
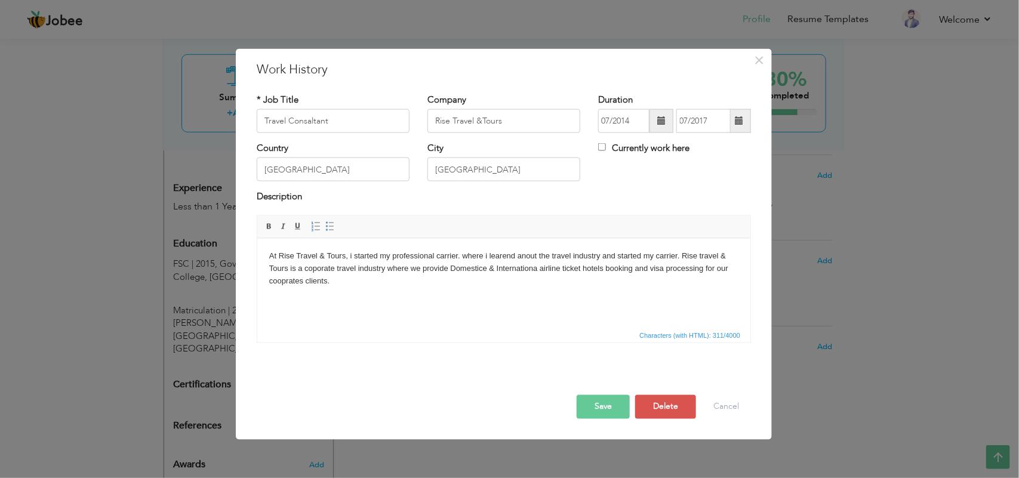
drag, startPoint x: 348, startPoint y: 286, endPoint x: 244, endPoint y: 256, distance: 108.6
click at [257, 256] on html "At Rise Travel & Tours, i started my professional carrier. where i learend anou…" at bounding box center [503, 268] width 493 height 61
copy body "At Rise Travel & Tours, i started my professional carrier. where i learend anou…"
click at [603, 408] on button "Save" at bounding box center [602, 406] width 53 height 24
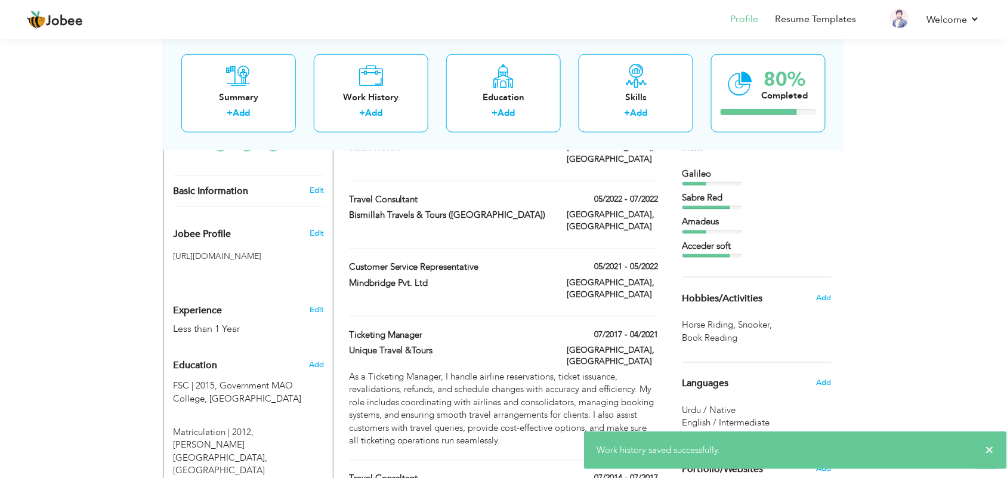
scroll to position [245, 0]
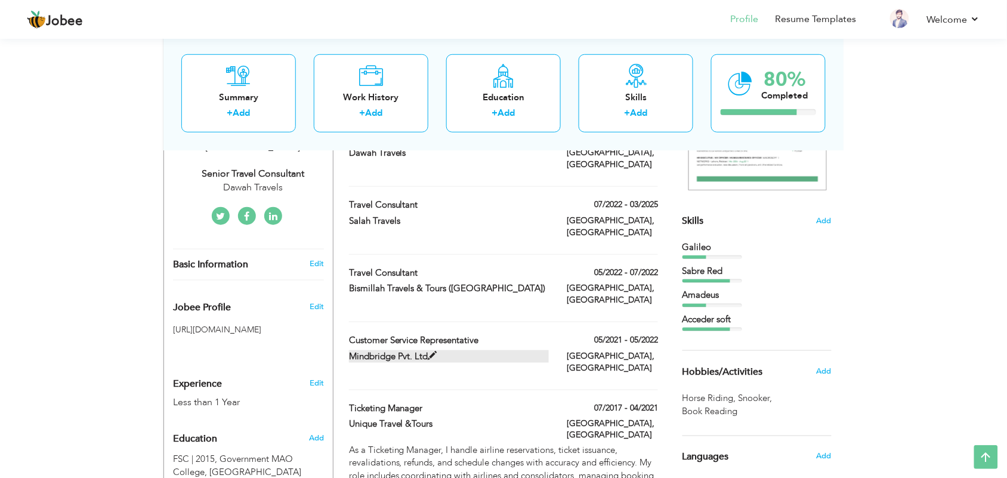
click at [507, 350] on label "Mindbridge Pvt. Ltd" at bounding box center [449, 356] width 200 height 13
type input "Customer Service Representative"
type input "Mindbridge Pvt. Ltd"
type input "05/2021"
type input "05/2022"
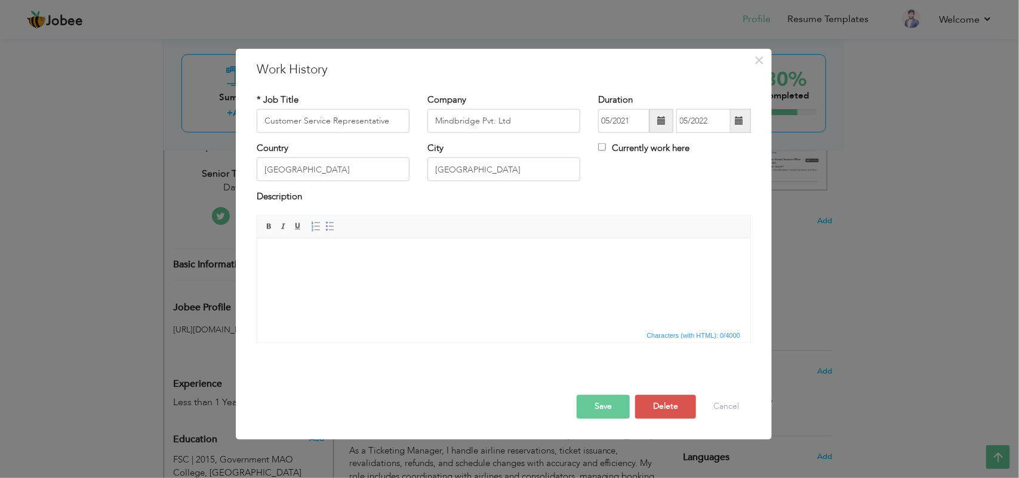
click at [382, 274] on html at bounding box center [503, 256] width 493 height 36
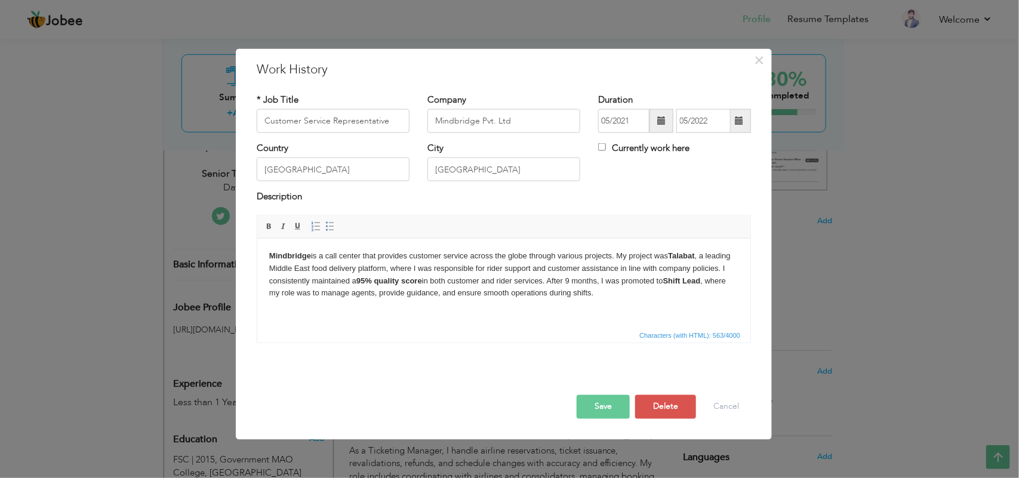
click at [592, 403] on button "Save" at bounding box center [602, 406] width 53 height 24
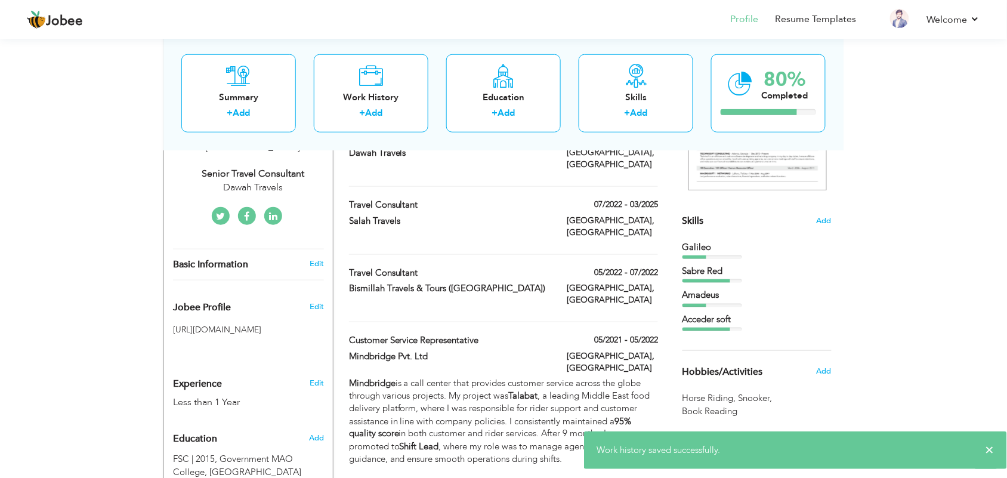
click at [555, 282] on div "Bismillah Travels & Tours ([GEOGRAPHIC_DATA])" at bounding box center [449, 290] width 218 height 16
type input "Travel Consultant"
type input "Bismillah Travels & Tours ([GEOGRAPHIC_DATA])"
type input "05/2022"
type input "07/2022"
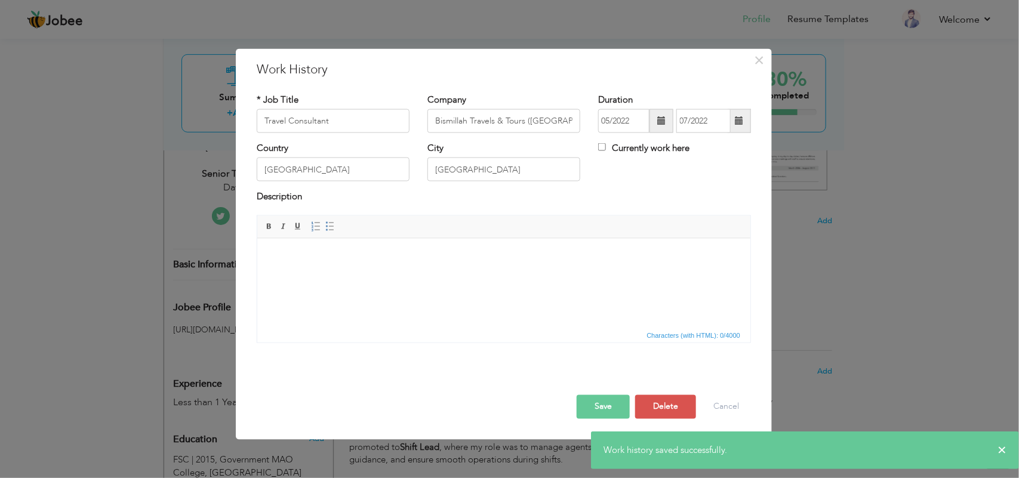
click at [357, 264] on html at bounding box center [503, 256] width 493 height 36
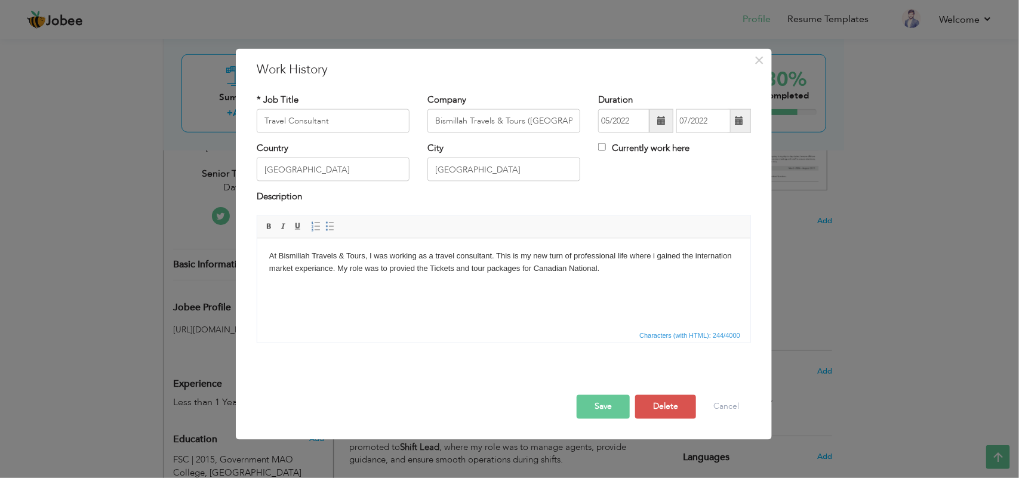
drag, startPoint x: 606, startPoint y: 270, endPoint x: 482, endPoint y: 489, distance: 251.5
click at [257, 249] on html "At Bismillah Travels & Tours, I was working as a travel consultant. This is my …" at bounding box center [503, 262] width 493 height 49
copy body "At Bismillah Travels & Tours, I was working as a travel consultant. This is my …"
click at [595, 402] on button "Save" at bounding box center [602, 406] width 53 height 24
type input "Travel Consultant"
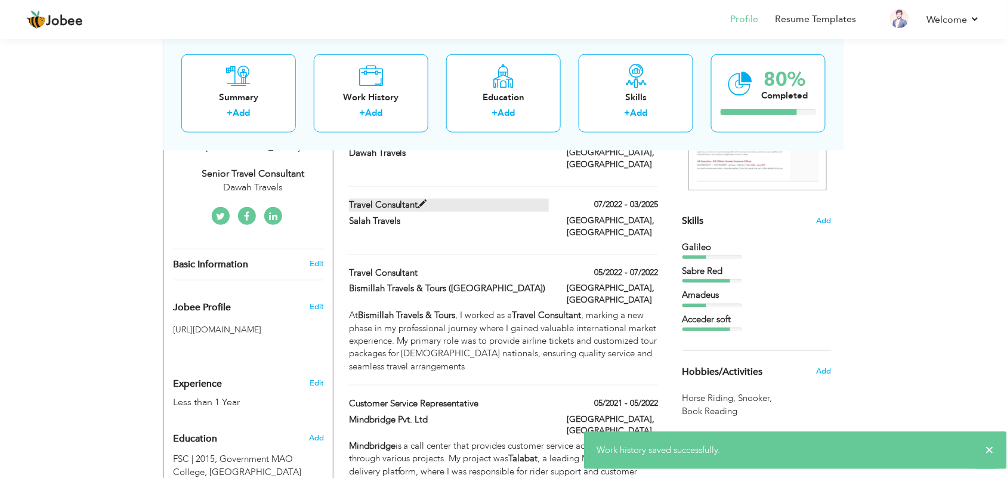
click at [421, 200] on span at bounding box center [422, 204] width 9 height 9
type input "Salah Travels"
type input "07/2022"
type input "03/2025"
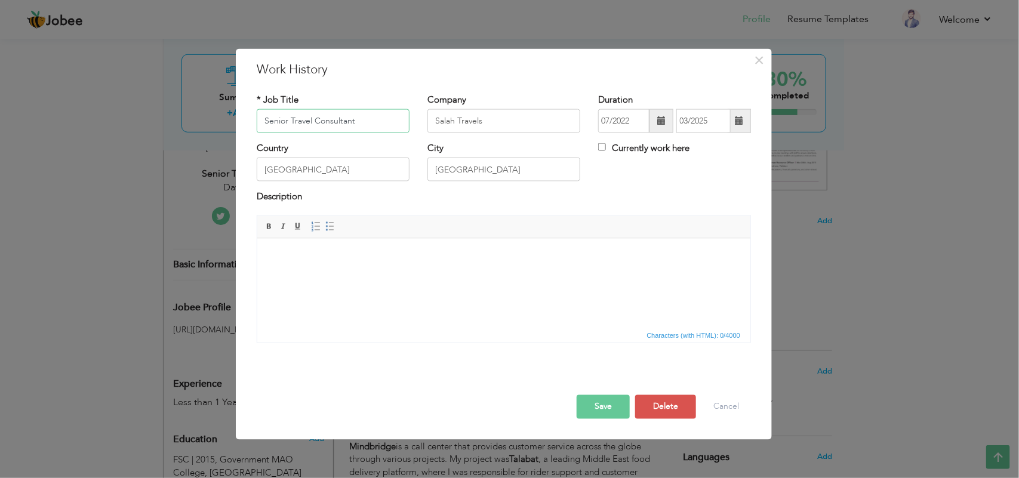
type input "Senior Travel Consultant"
click at [366, 273] on html at bounding box center [503, 256] width 493 height 36
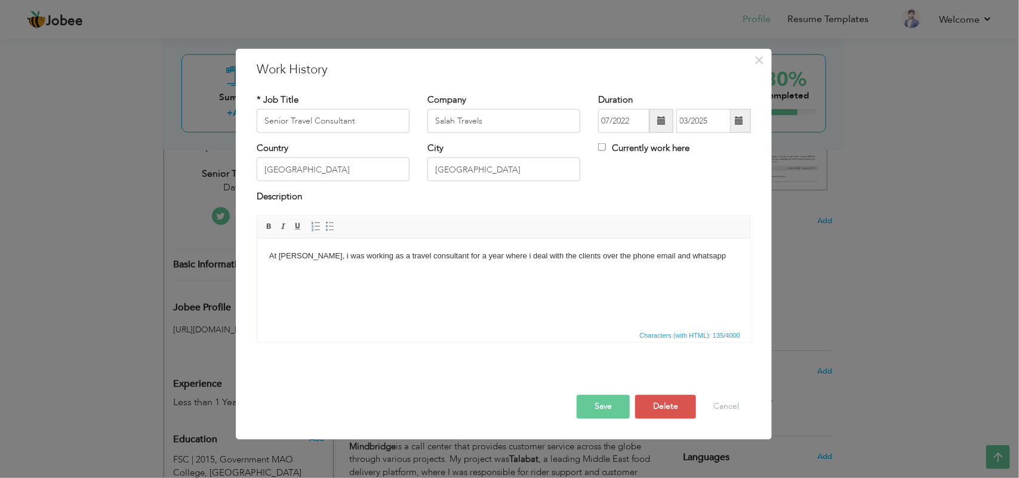
click at [629, 255] on body "At Salah Tarvels, i was working as a travel consultant for a year where i deal …" at bounding box center [502, 256] width 469 height 13
copy body "At Salah Tarvels, i was working as a travel consultant for a year where i deal …"
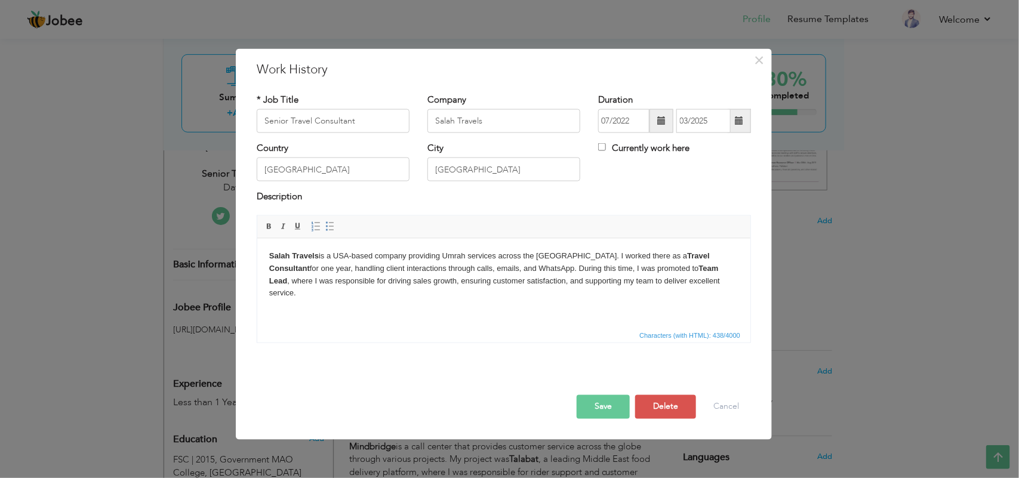
click at [606, 403] on button "Save" at bounding box center [602, 406] width 53 height 24
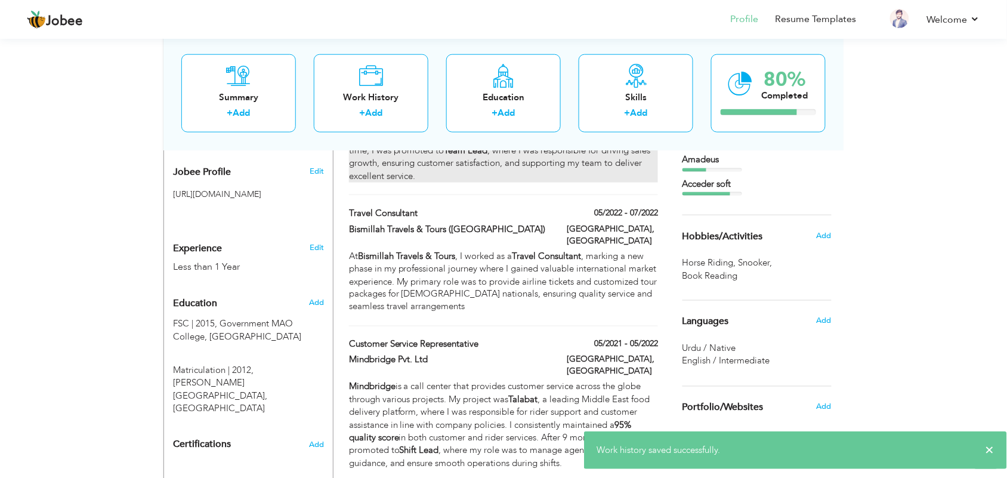
scroll to position [394, 0]
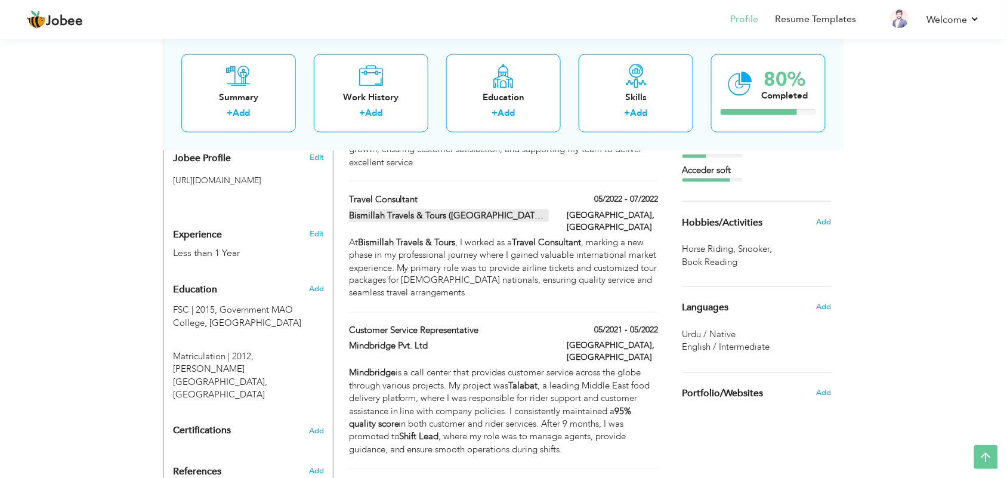
click at [463, 209] on label "Bismillah Travels & Tours ([GEOGRAPHIC_DATA])" at bounding box center [449, 215] width 200 height 13
type input "Travel Consultant"
type input "Bismillah Travels & Tours ([GEOGRAPHIC_DATA])"
type input "05/2022"
type input "07/2022"
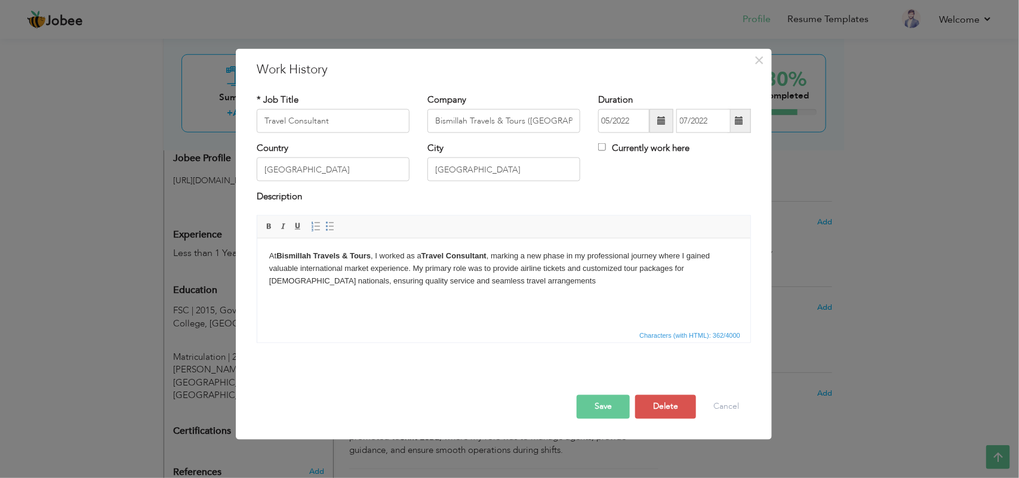
click at [278, 258] on strong "Bismillah Travels & Tours" at bounding box center [323, 255] width 94 height 9
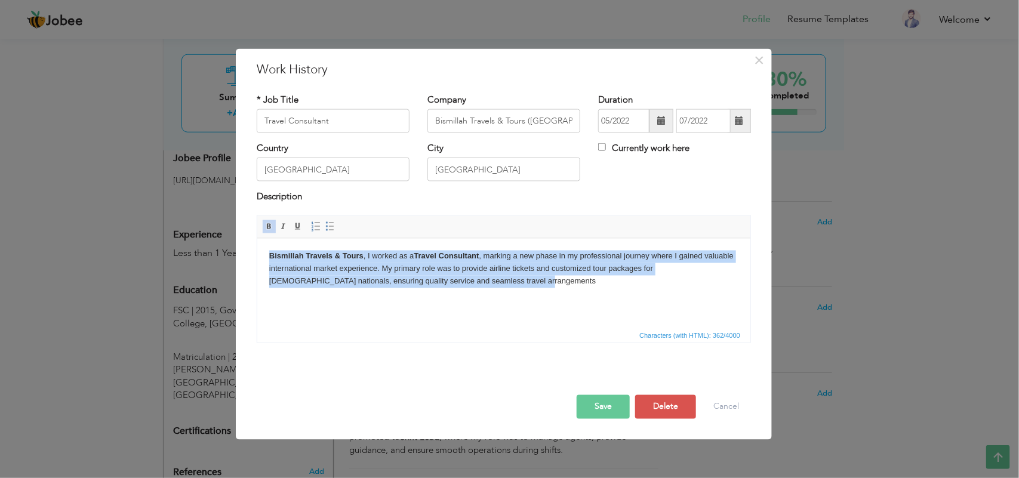
drag, startPoint x: 486, startPoint y: 274, endPoint x: 510, endPoint y: 495, distance: 222.1
click at [257, 256] on html "Bismillah Travels & Tours , I worked as a Travel Consultant , marking a new pha…" at bounding box center [503, 268] width 493 height 61
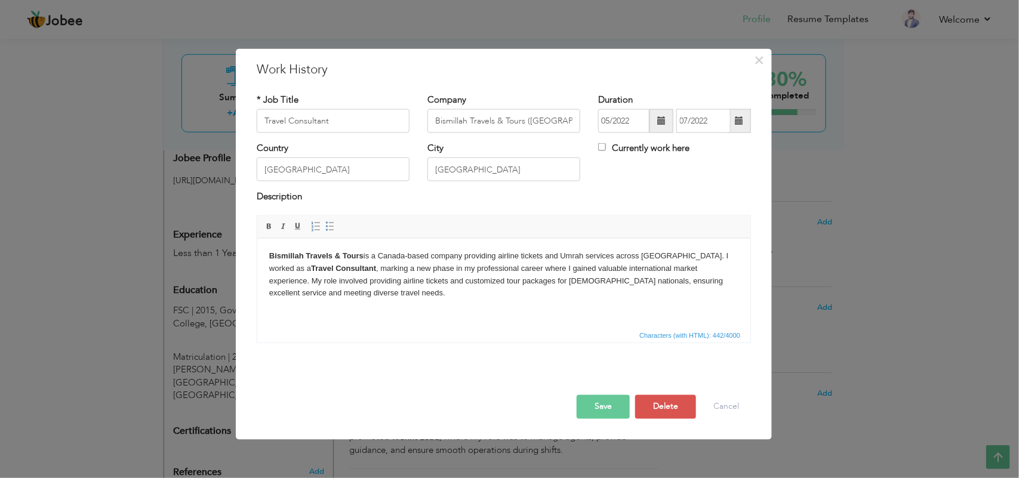
click at [601, 406] on button "Save" at bounding box center [602, 406] width 53 height 24
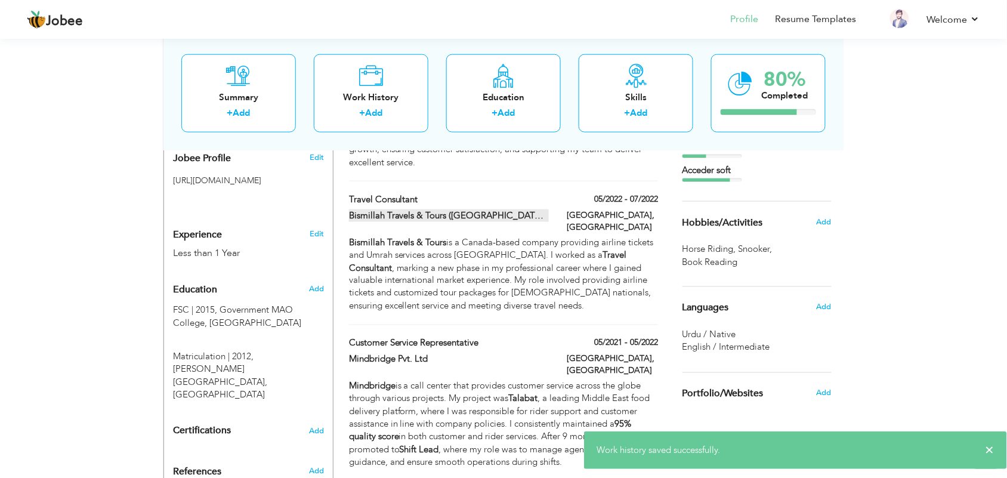
click at [463, 209] on label "Bismillah Travels & Tours ([GEOGRAPHIC_DATA])" at bounding box center [449, 215] width 200 height 13
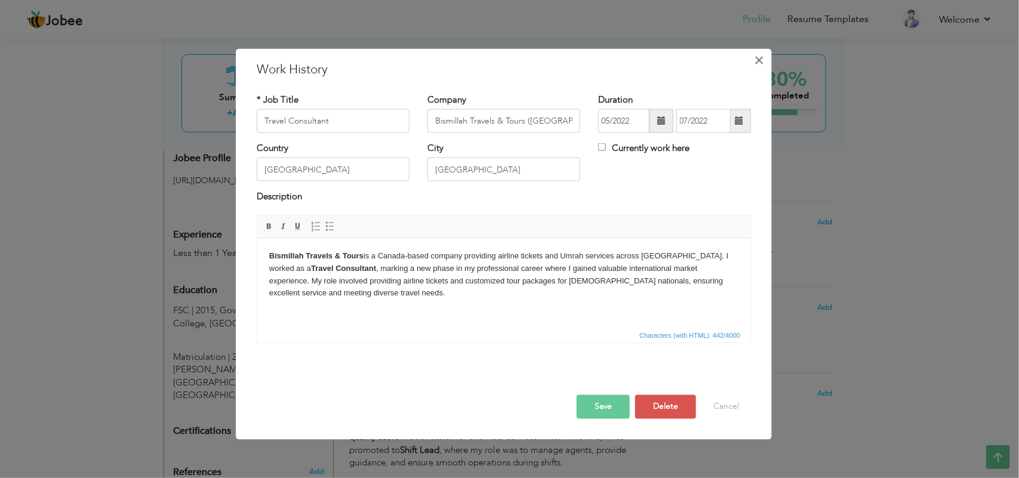
click at [758, 61] on span "×" at bounding box center [759, 59] width 10 height 21
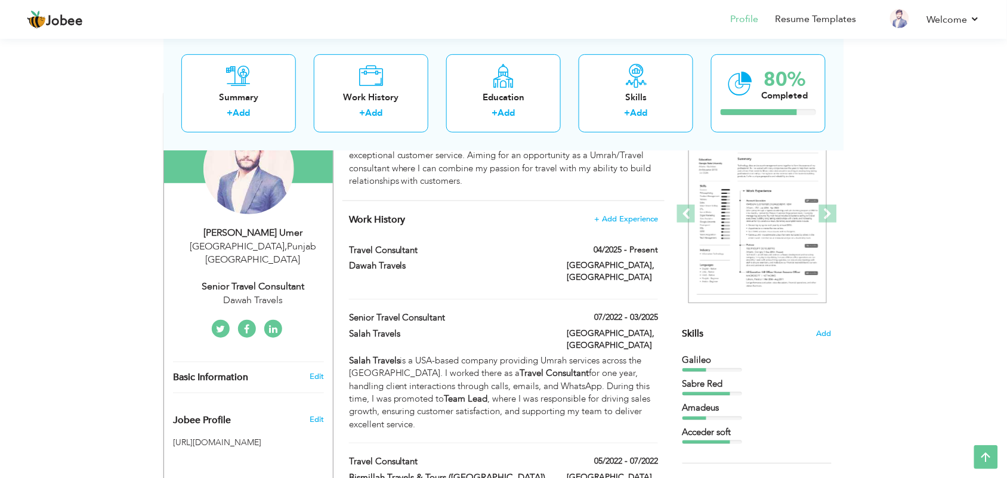
scroll to position [95, 0]
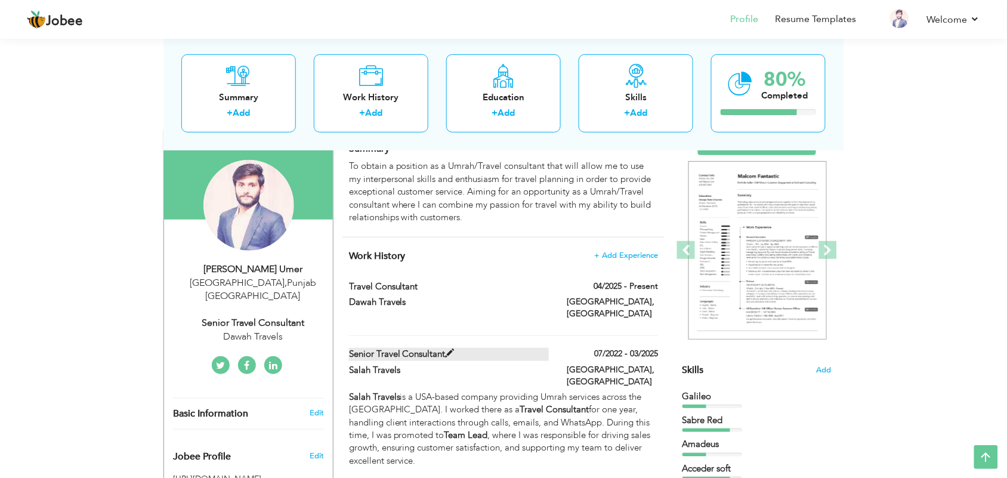
click at [446, 349] on span at bounding box center [450, 353] width 9 height 9
type input "Senior Travel Consultant"
type input "Salah Travels"
type input "07/2022"
type input "03/2025"
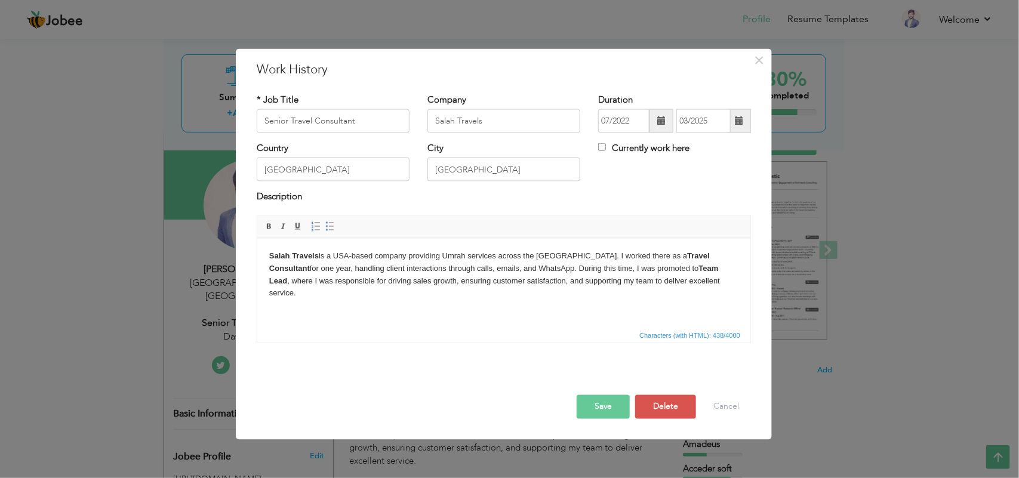
click at [274, 270] on body "Salah Travels is a USA-based company providing Umrah services across the United…" at bounding box center [502, 275] width 469 height 50
click at [610, 399] on button "Save" at bounding box center [602, 406] width 53 height 24
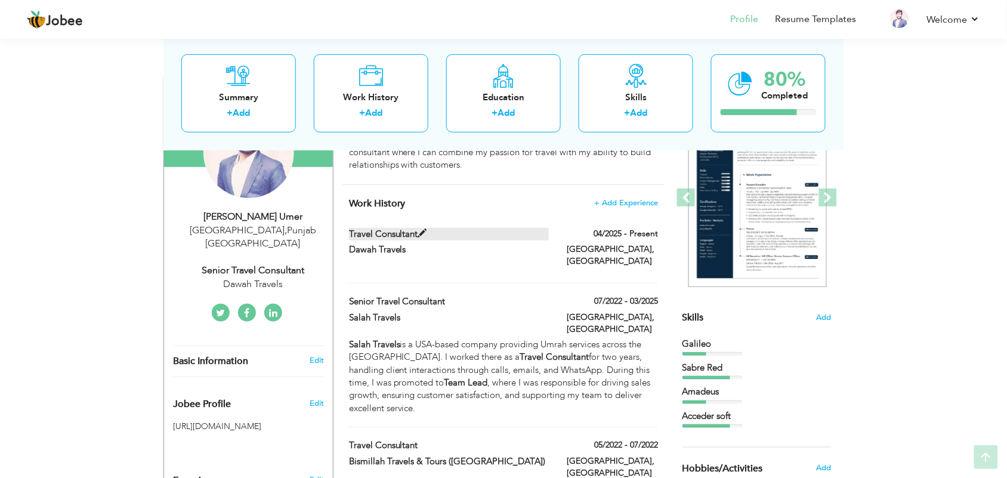
scroll to position [149, 0]
click at [421, 234] on span at bounding box center [422, 232] width 9 height 9
type input "Travel Consultant"
type input "Dawah Travels"
type input "04/2025"
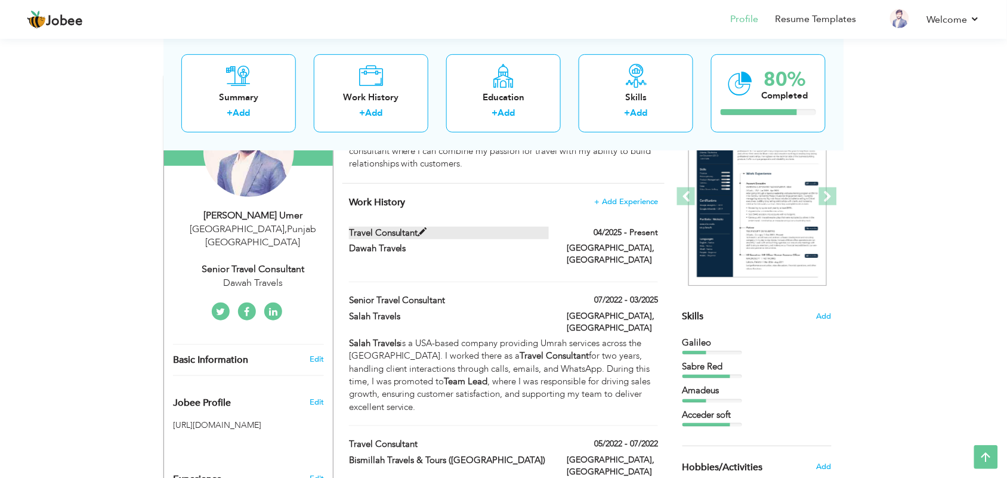
checkbox input "true"
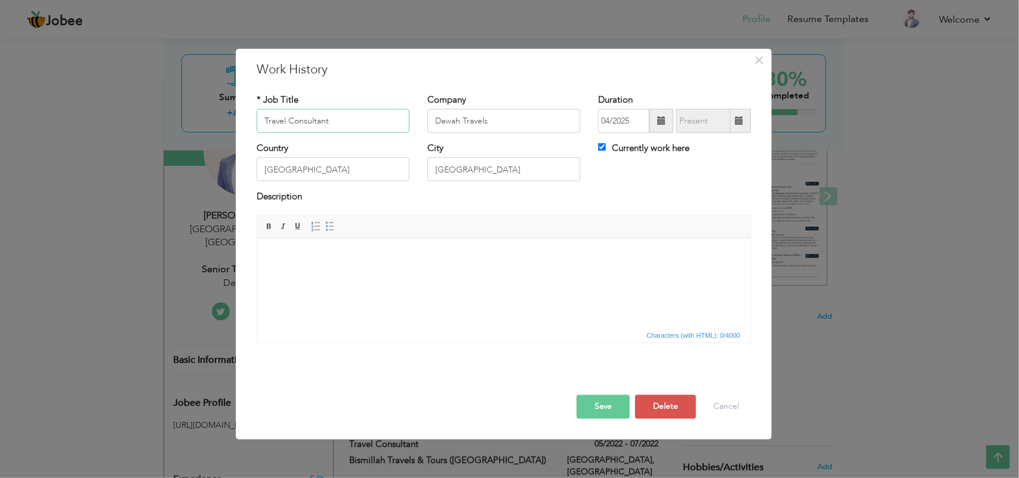
click at [263, 124] on input "Travel Consultant" at bounding box center [333, 121] width 153 height 24
click at [604, 408] on button "Save" at bounding box center [602, 406] width 53 height 24
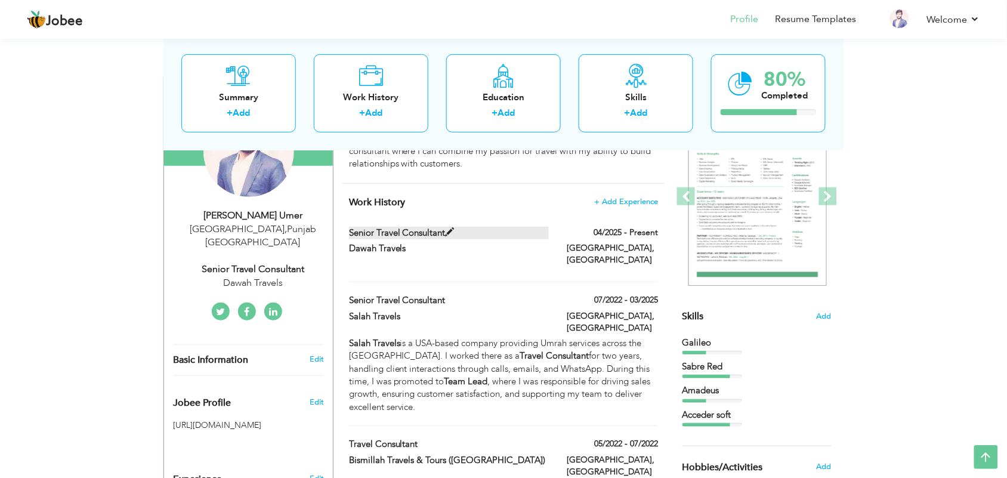
click at [450, 229] on span at bounding box center [450, 232] width 9 height 9
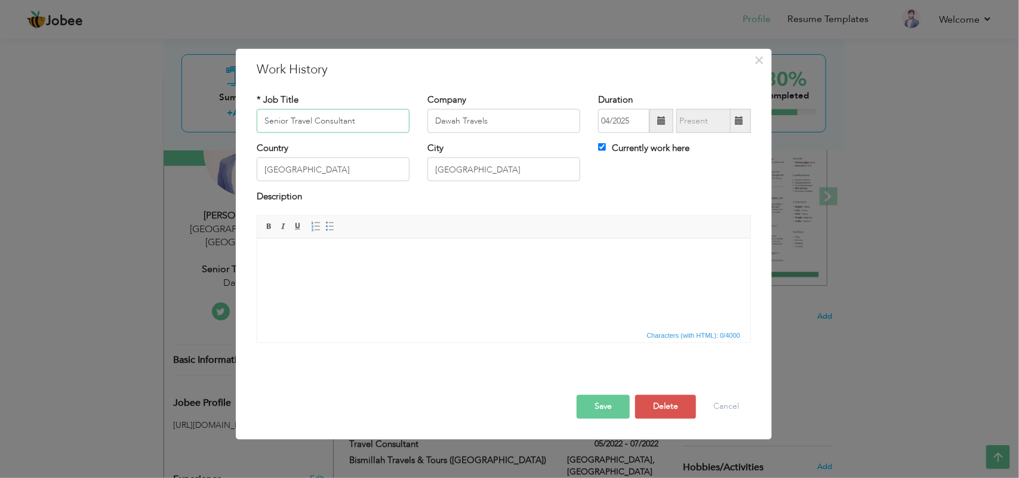
type input "Travel Consultant"
type input "Manager"
type input "Sales & Ticketing Manager"
click at [322, 274] on html at bounding box center [503, 256] width 493 height 36
click at [340, 264] on html at bounding box center [503, 256] width 493 height 36
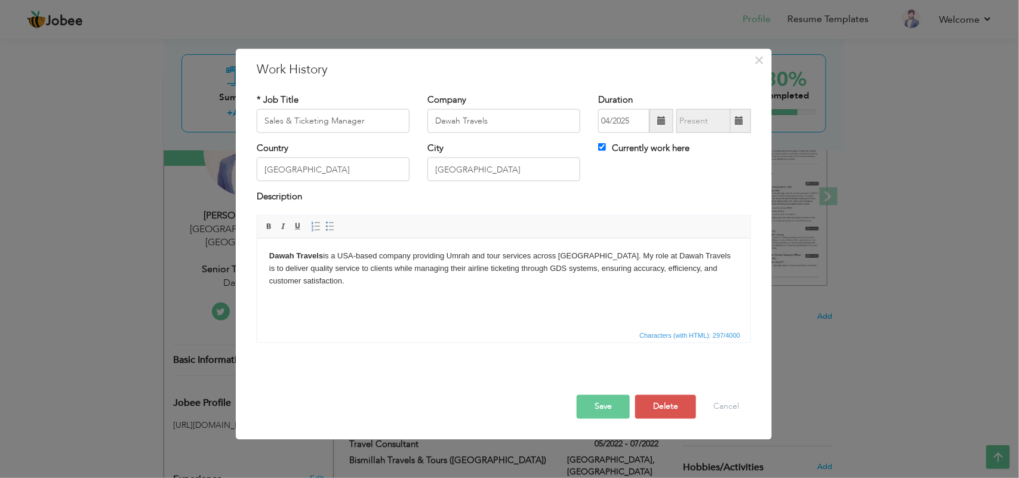
click at [597, 411] on button "Save" at bounding box center [602, 406] width 53 height 24
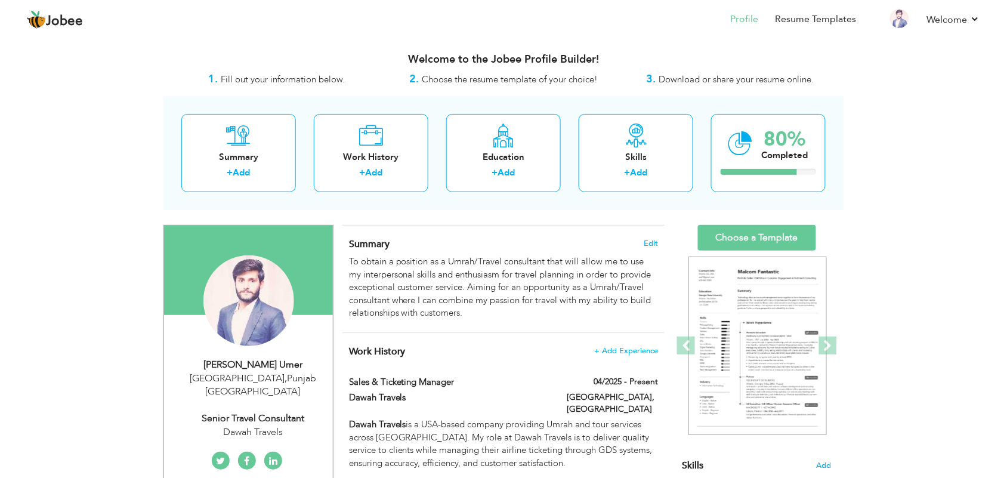
scroll to position [75, 0]
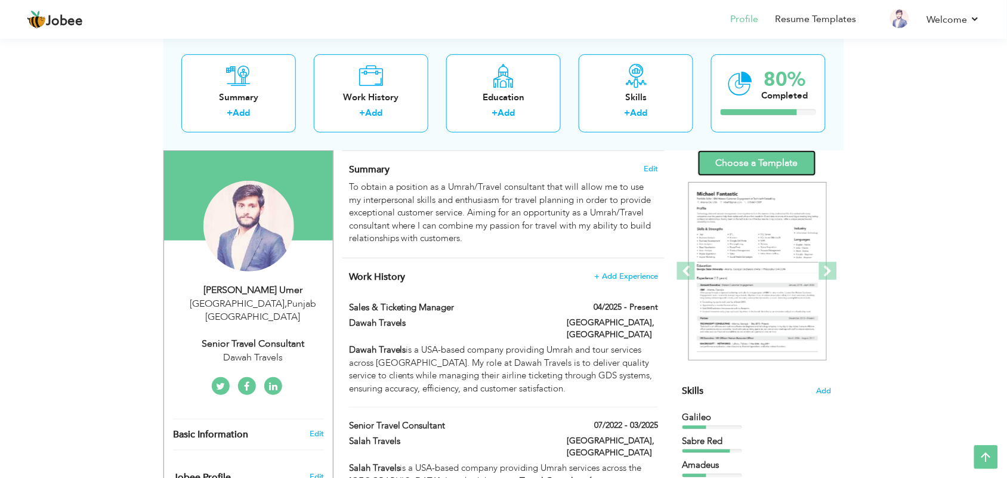
click at [777, 164] on link "Choose a Template" at bounding box center [757, 163] width 118 height 26
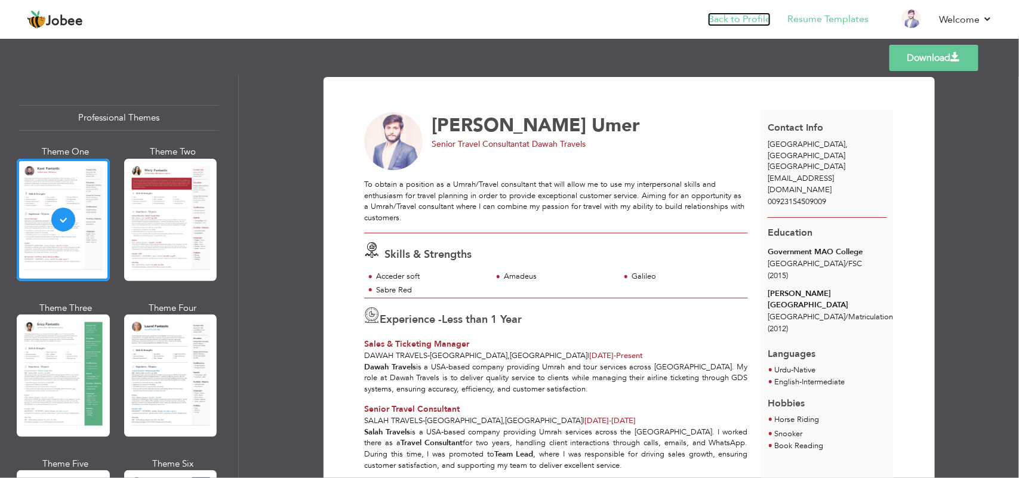
click at [732, 21] on link "Back to Profile" at bounding box center [739, 20] width 63 height 14
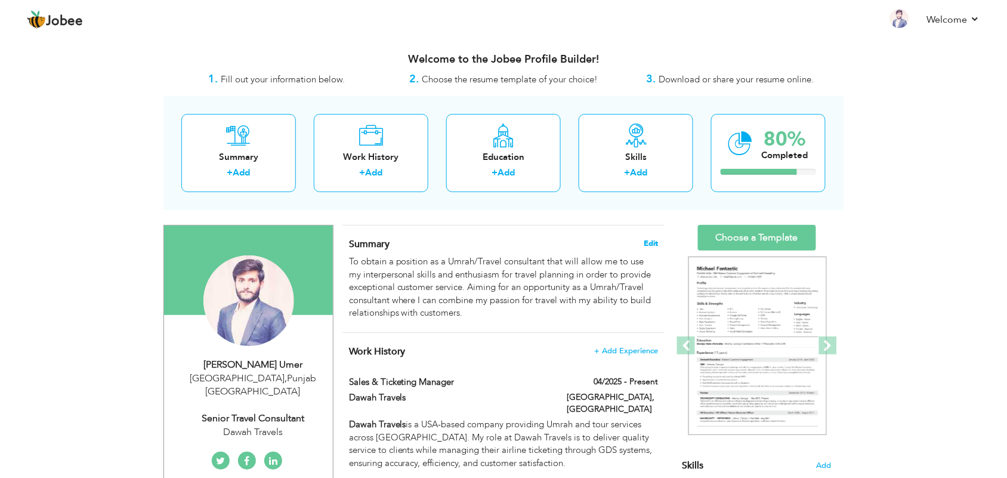
click at [653, 242] on span "Edit" at bounding box center [651, 243] width 14 height 8
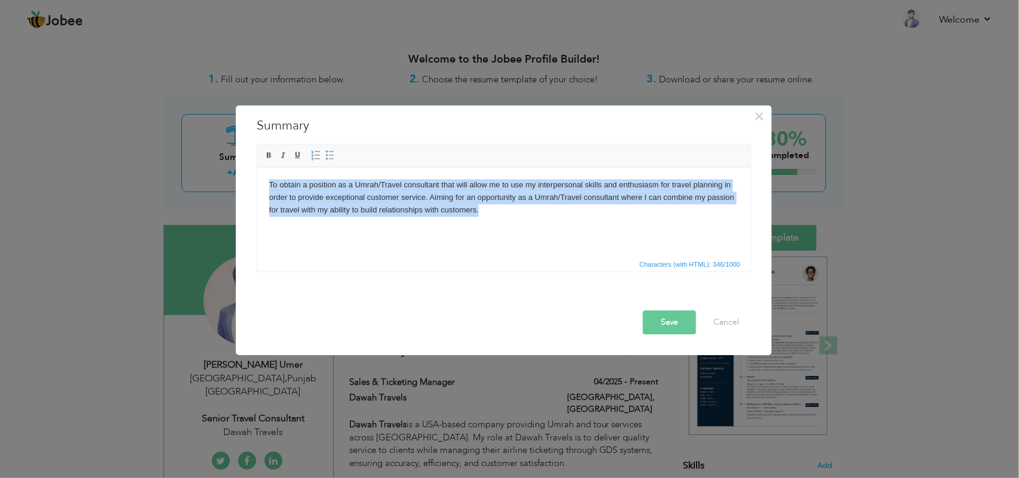
drag, startPoint x: 266, startPoint y: 182, endPoint x: 470, endPoint y: 335, distance: 255.3
click at [257, 168] on html "To obtain a position as a Umrah/Travel consultant that will allow me to use my …" at bounding box center [503, 196] width 493 height 61
click at [605, 217] on html "To obtain a position as a Umrah/Travel consultant that will allow me to use my …" at bounding box center [503, 196] width 493 height 61
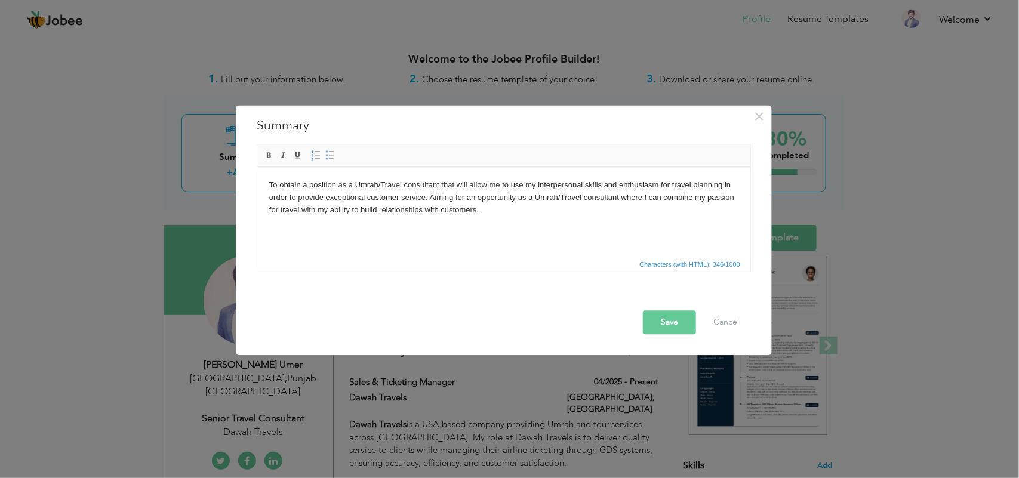
drag, startPoint x: 484, startPoint y: 211, endPoint x: 503, endPoint y: 218, distance: 20.4
click at [485, 211] on body "To obtain a position as a Umrah/Travel consultant that will allow me to use my …" at bounding box center [502, 196] width 469 height 37
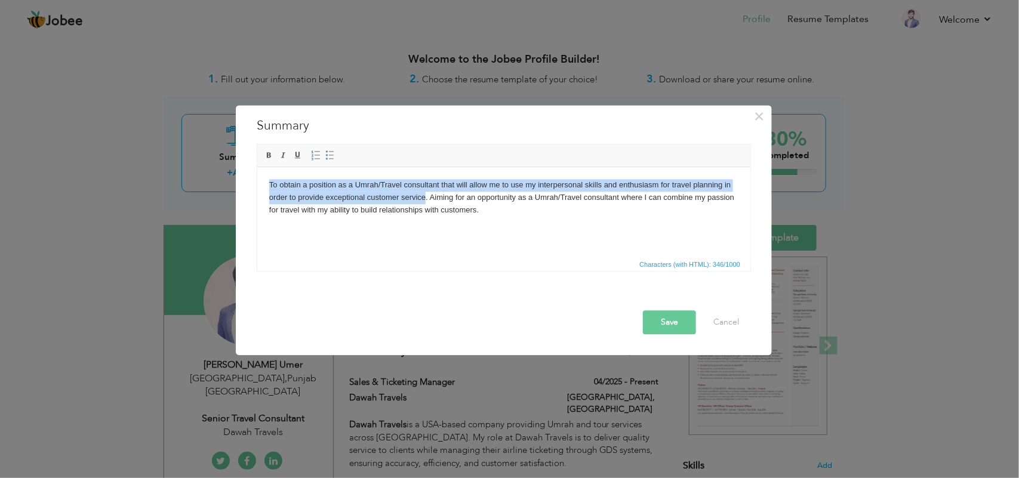
drag, startPoint x: 425, startPoint y: 196, endPoint x: 224, endPoint y: 171, distance: 202.6
click at [257, 171] on html "To obtain a position as a Umrah/Travel consultant that will allow me to use my …" at bounding box center [503, 196] width 493 height 61
paste body
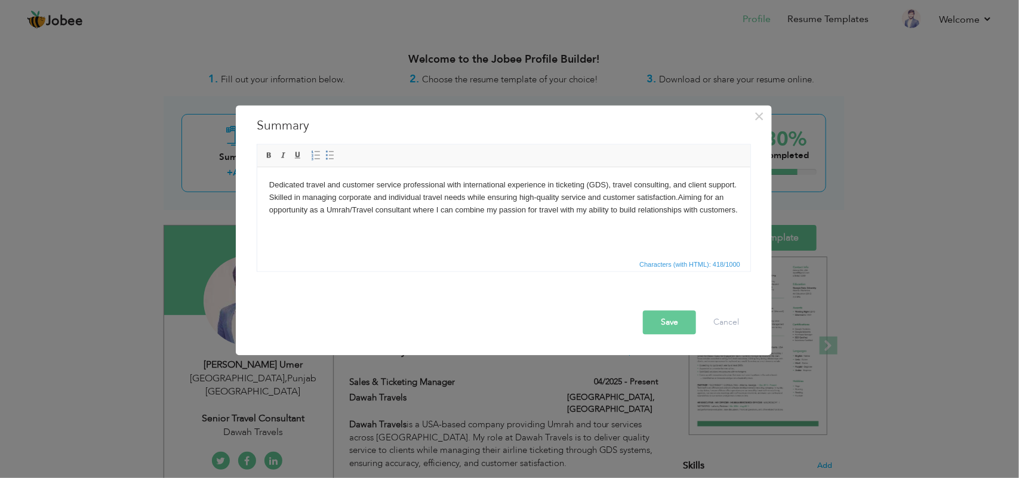
drag, startPoint x: 739, startPoint y: 209, endPoint x: 254, endPoint y: 189, distance: 484.9
click at [257, 189] on html "Dedicated travel and customer service professional with international experienc…" at bounding box center [503, 196] width 493 height 61
copy body "Dedicated travel and customer service professional with international experienc…"
drag, startPoint x: 331, startPoint y: 207, endPoint x: 792, endPoint y: 474, distance: 533.6
click at [331, 207] on body "Dedicated travel and customer service professional with international experienc…" at bounding box center [502, 196] width 469 height 37
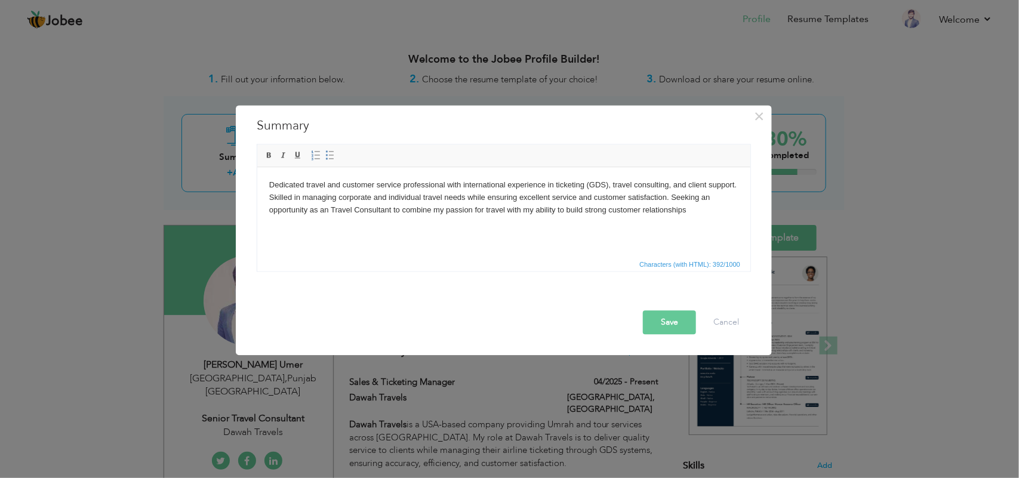
click at [667, 320] on button "Save" at bounding box center [669, 322] width 53 height 24
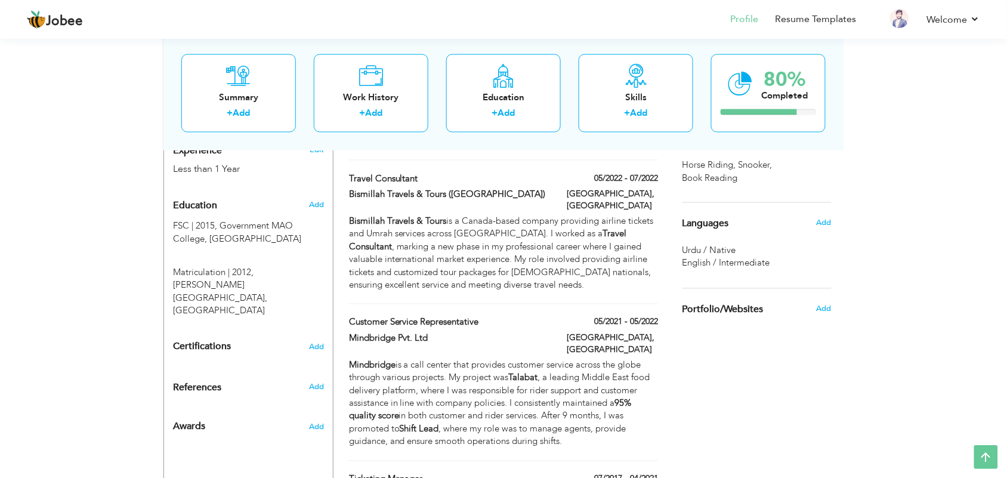
scroll to position [522, 0]
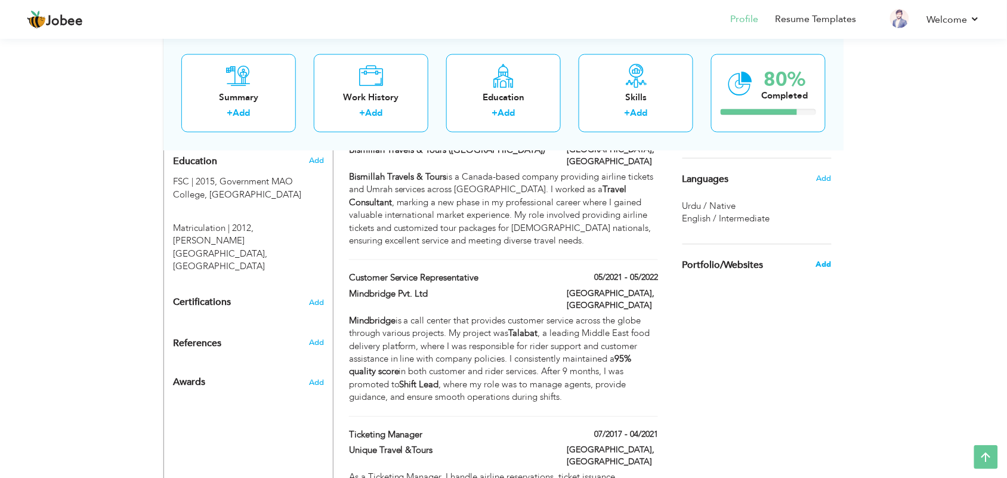
click at [821, 264] on span "Add" at bounding box center [824, 265] width 16 height 11
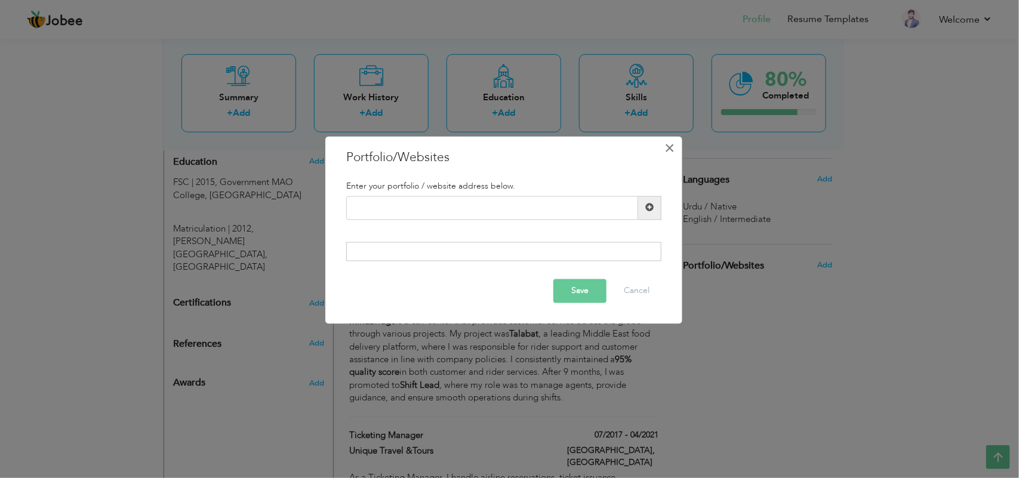
click at [669, 150] on span "×" at bounding box center [670, 147] width 10 height 21
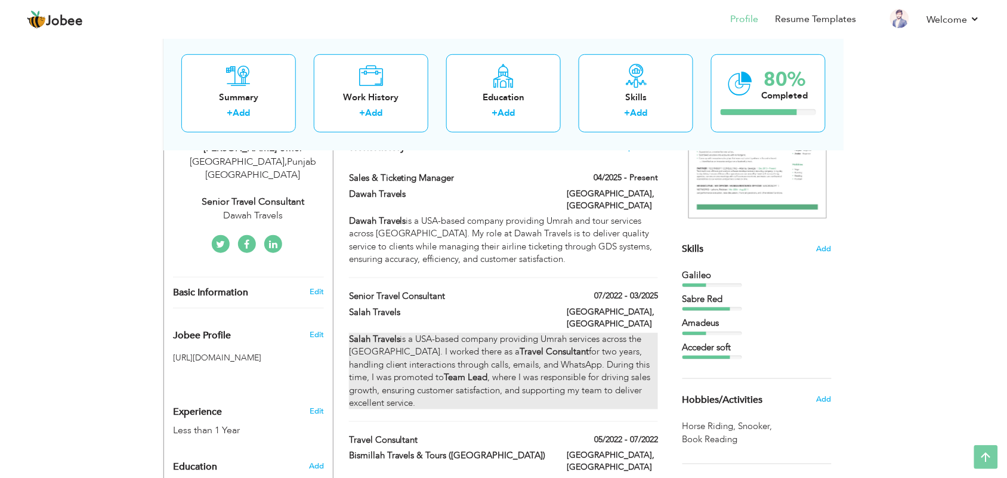
scroll to position [0, 0]
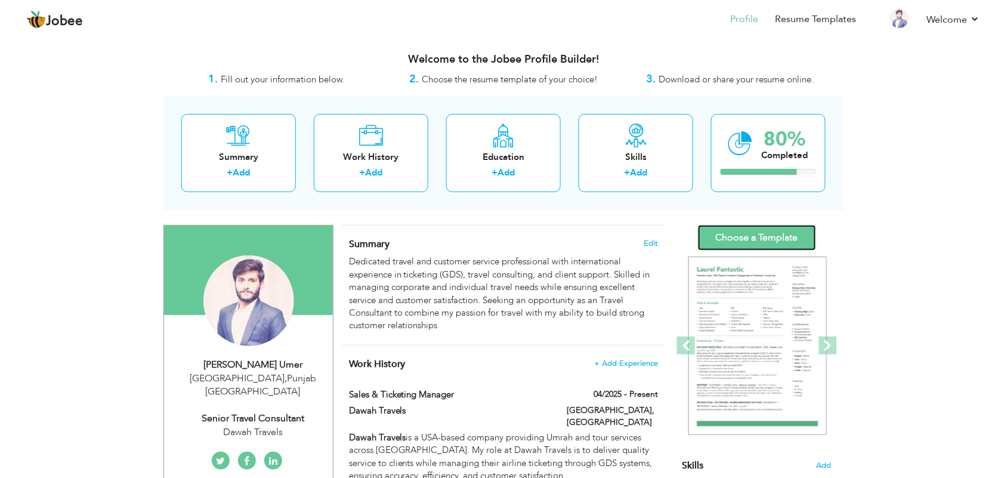
click at [765, 242] on link "Choose a Template" at bounding box center [757, 238] width 118 height 26
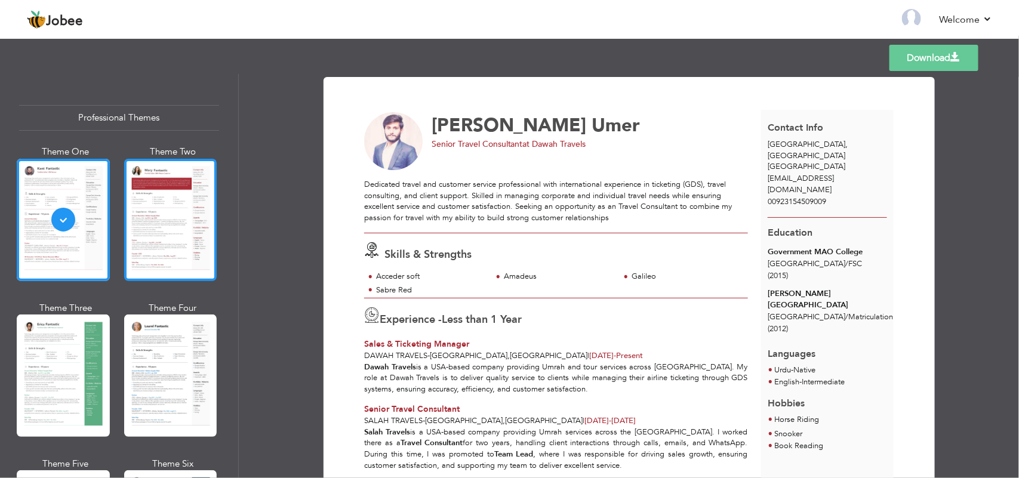
click at [147, 206] on div at bounding box center [170, 220] width 93 height 122
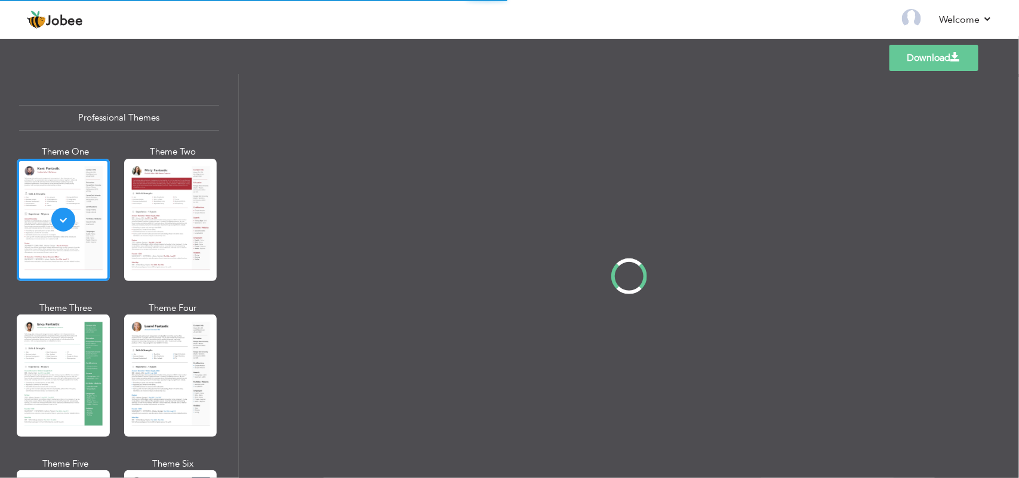
click at [72, 356] on div "Professional Themes Theme One Theme Two Theme Three Theme Four" at bounding box center [509, 276] width 1019 height 404
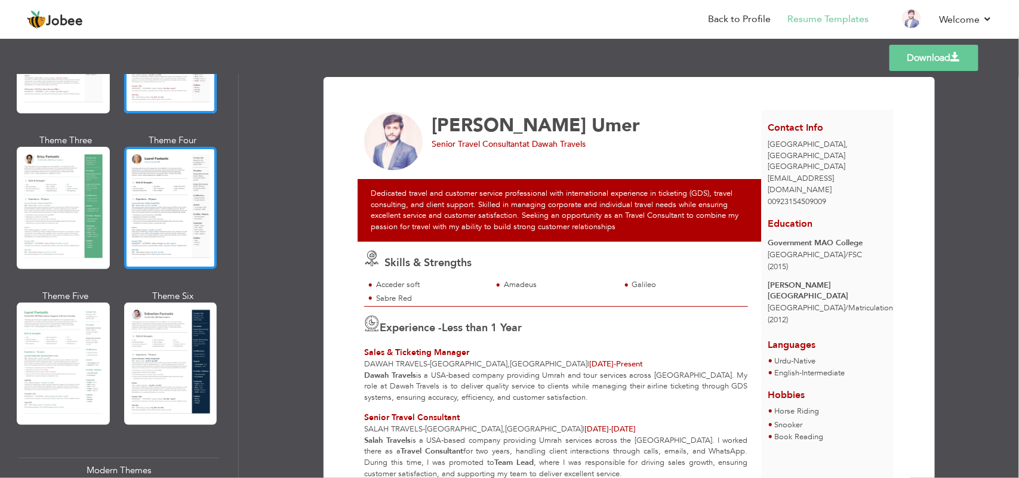
scroll to position [224, 0]
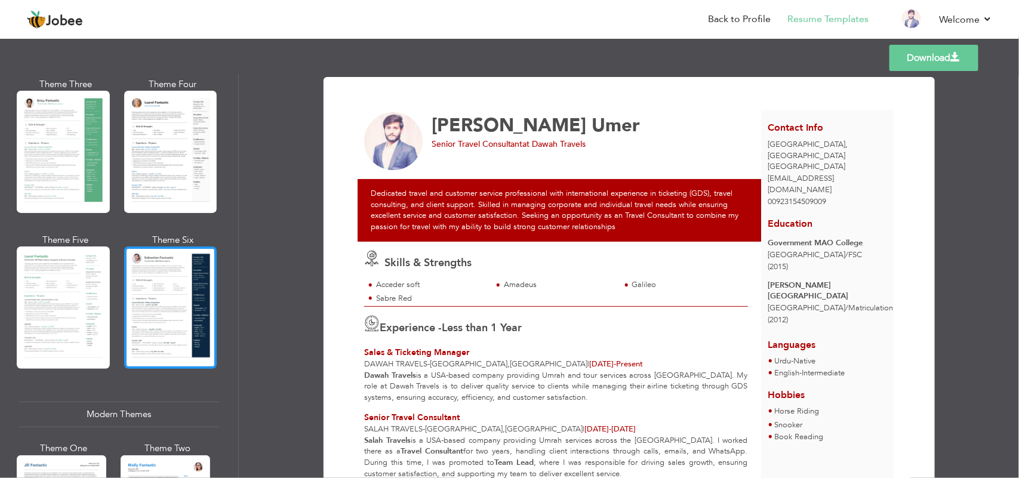
click at [172, 311] on div at bounding box center [170, 307] width 93 height 122
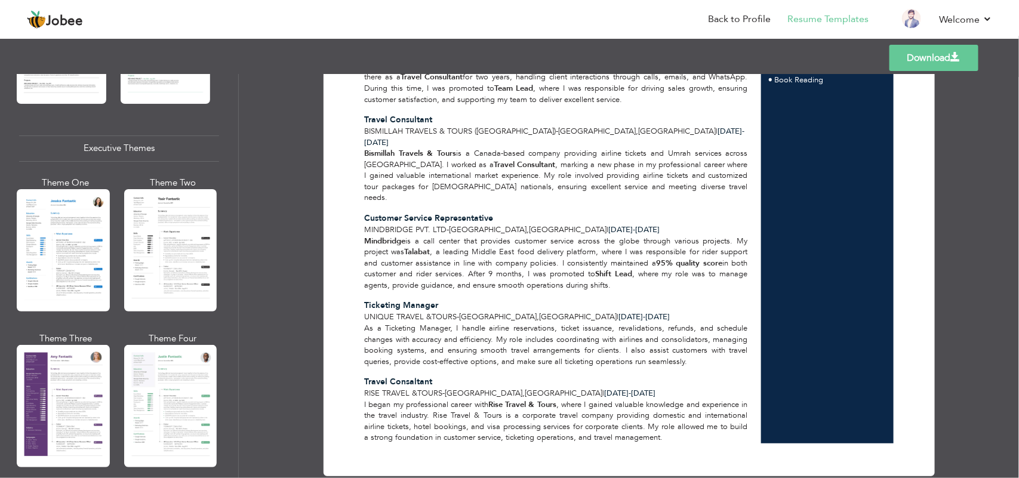
scroll to position [895, 0]
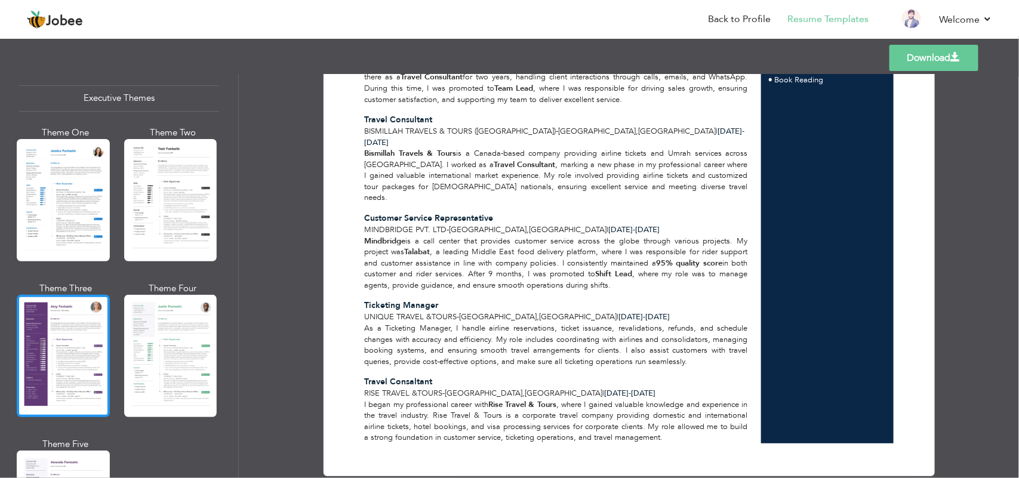
click at [61, 332] on div at bounding box center [63, 356] width 93 height 122
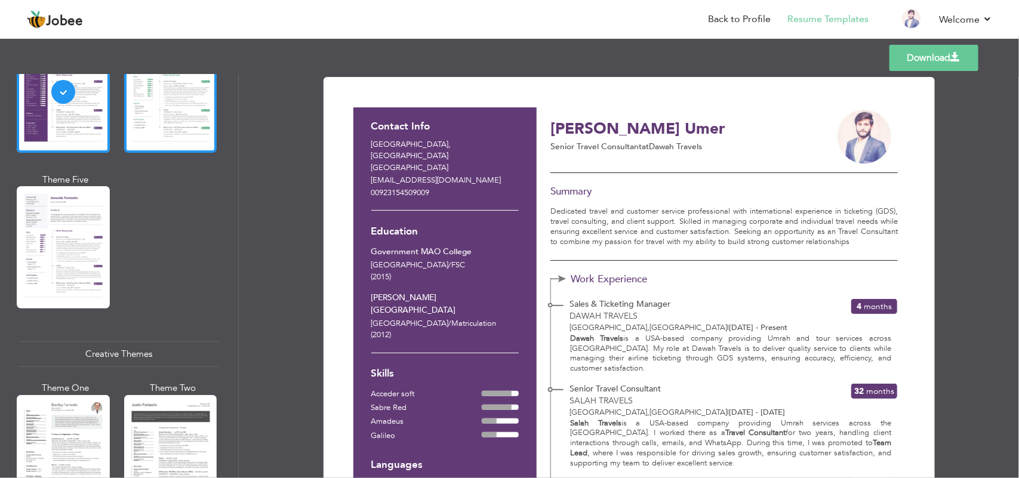
scroll to position [1193, 0]
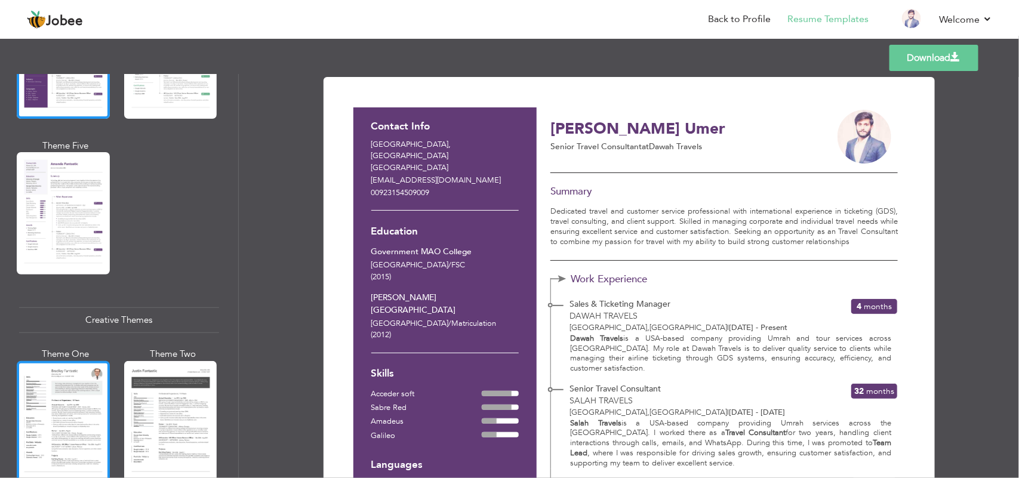
click at [55, 406] on div at bounding box center [63, 422] width 93 height 122
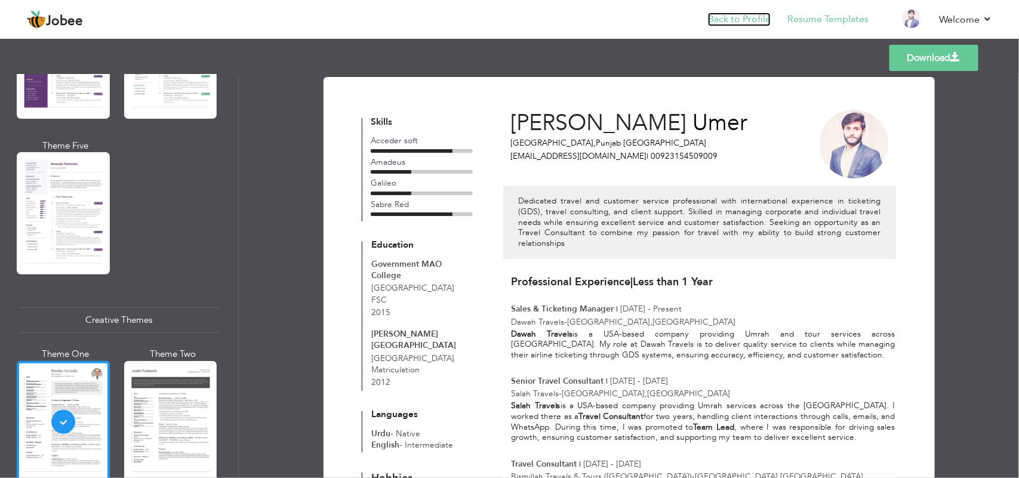
click at [752, 18] on link "Back to Profile" at bounding box center [739, 20] width 63 height 14
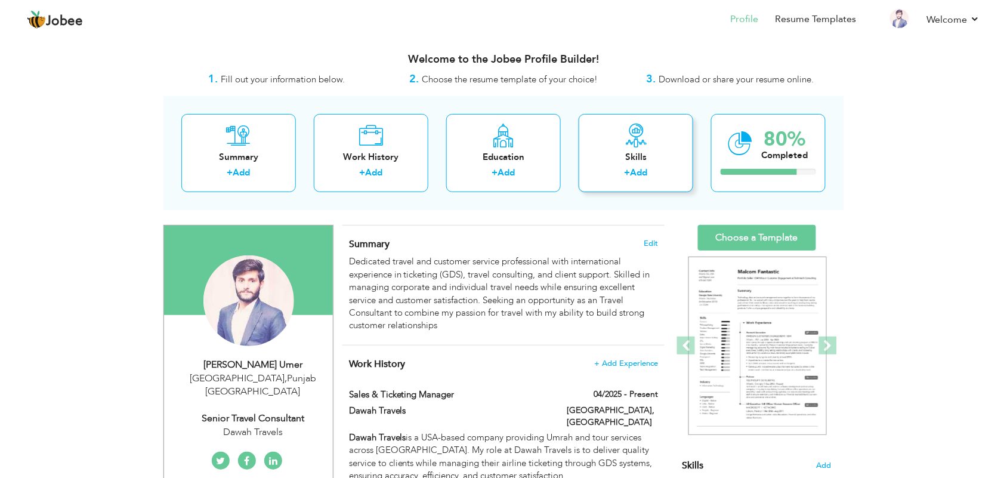
click at [643, 146] on icon at bounding box center [636, 136] width 24 height 24
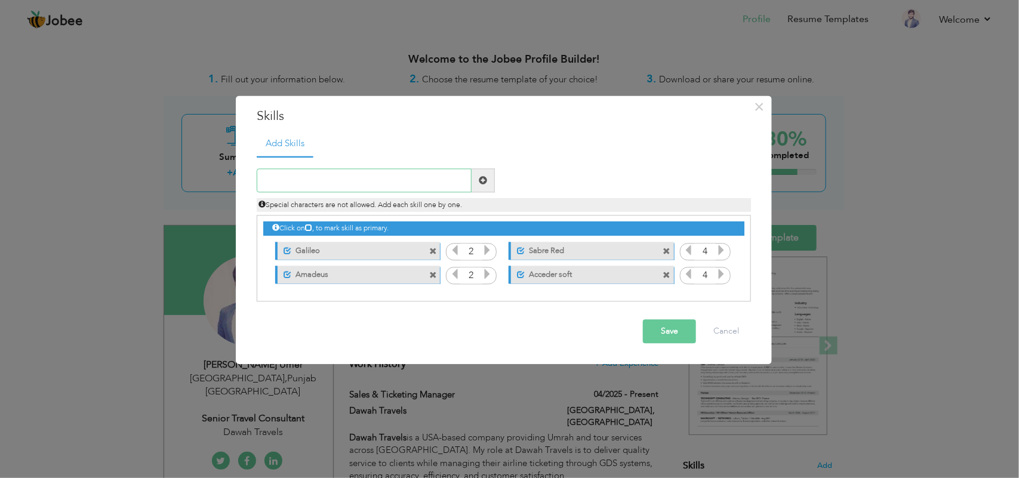
click at [317, 180] on input "text" at bounding box center [364, 181] width 215 height 24
click at [332, 181] on input "Microsoft excel" at bounding box center [364, 181] width 215 height 24
type input "Microsoft Excel"
click at [484, 179] on span at bounding box center [483, 180] width 8 height 8
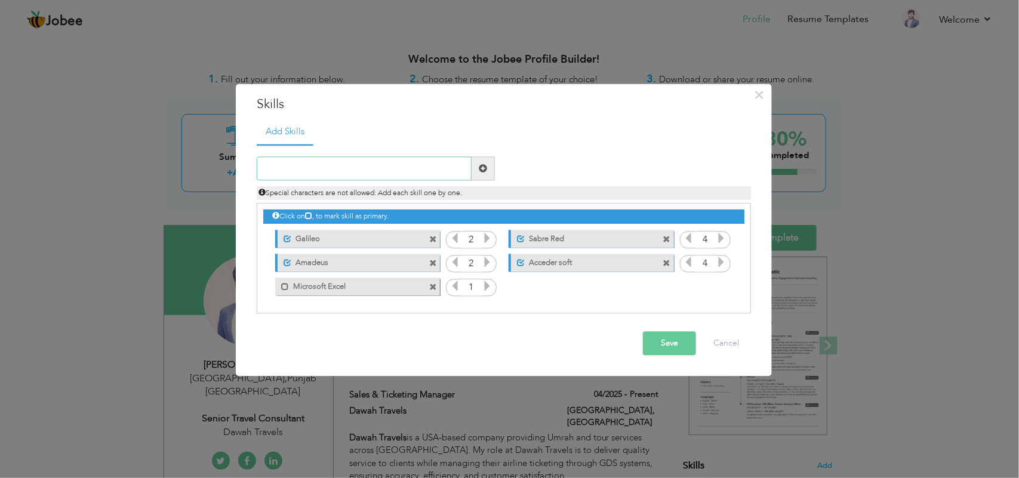
click at [326, 162] on input "text" at bounding box center [364, 169] width 215 height 24
type input "CRM"
click at [487, 169] on span at bounding box center [482, 169] width 23 height 24
click at [487, 261] on icon at bounding box center [487, 262] width 11 height 11
click at [285, 240] on span at bounding box center [287, 239] width 8 height 8
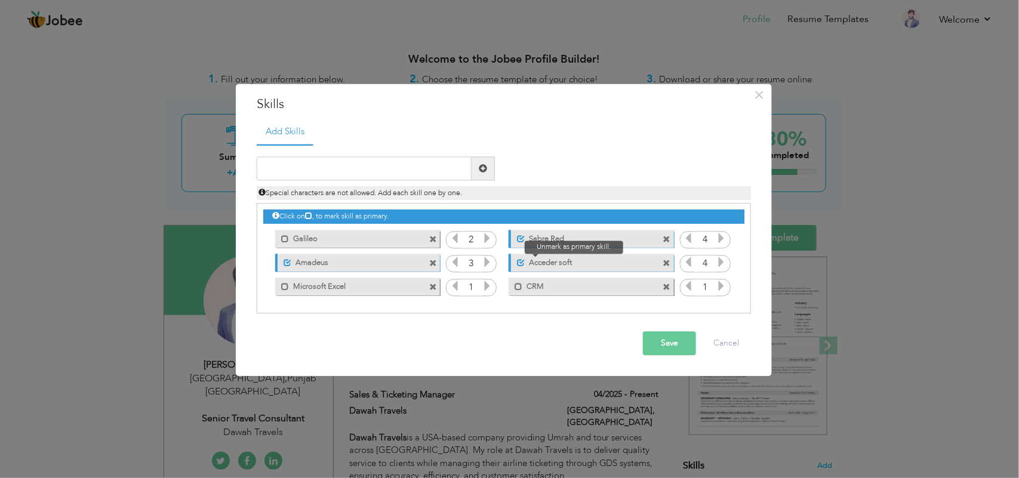
click at [523, 261] on span at bounding box center [521, 263] width 8 height 8
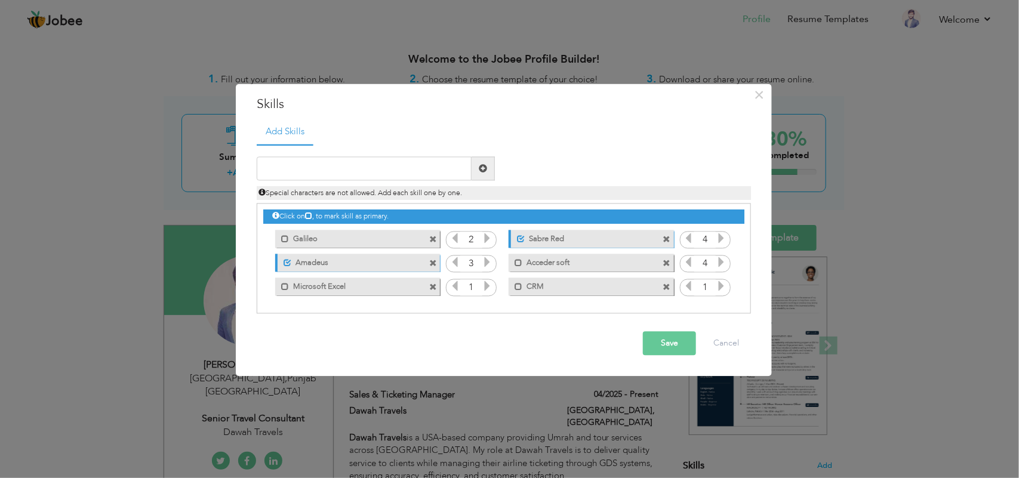
drag, startPoint x: 386, startPoint y: 263, endPoint x: 392, endPoint y: 239, distance: 24.6
click at [392, 239] on div "Click on , to mark skill as primary. Mark as primary skill. Galileo 2 Sabre Red…" at bounding box center [503, 251] width 481 height 94
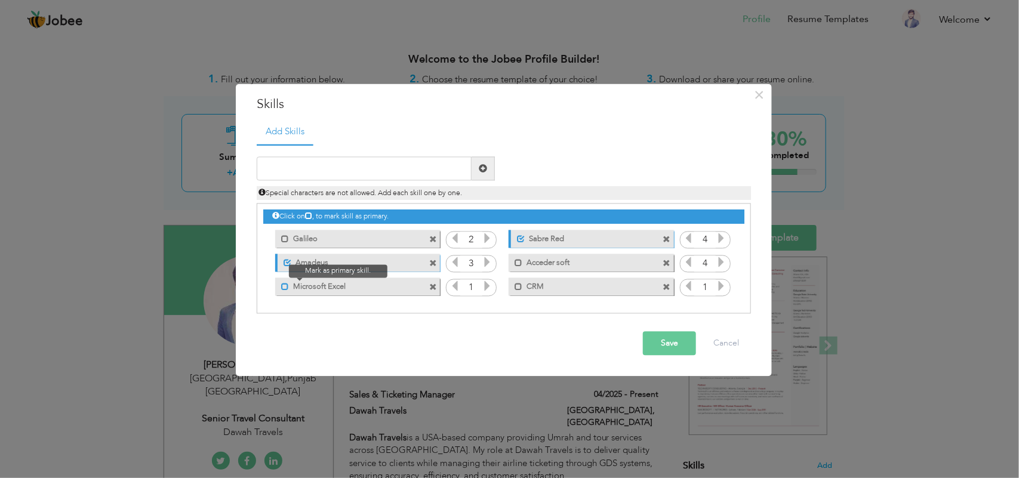
click at [283, 285] on span at bounding box center [285, 287] width 8 height 8
click at [492, 283] on icon at bounding box center [487, 286] width 11 height 11
click at [284, 237] on span at bounding box center [285, 239] width 8 height 8
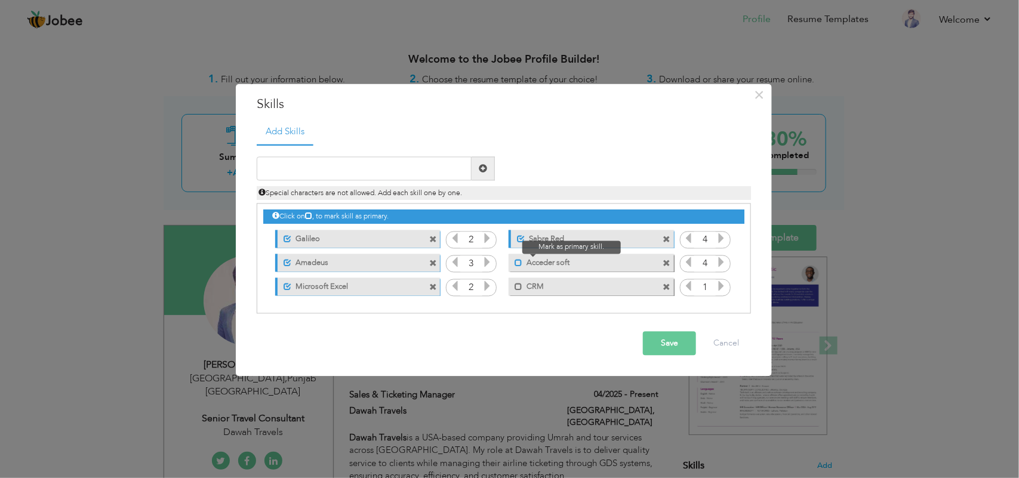
click at [516, 264] on span at bounding box center [518, 263] width 8 height 8
click at [517, 285] on span at bounding box center [518, 287] width 8 height 8
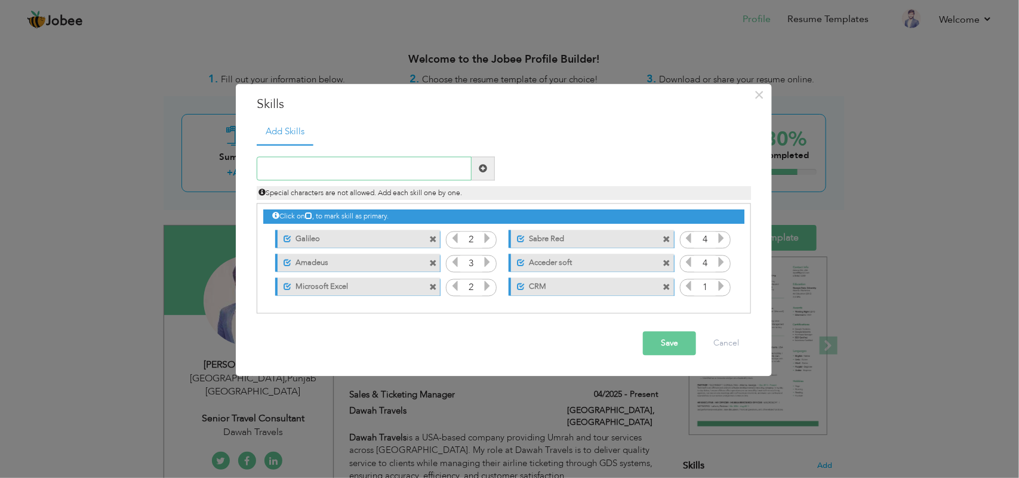
click at [382, 170] on input "text" at bounding box center [364, 169] width 215 height 24
click at [674, 346] on button "Save" at bounding box center [669, 344] width 53 height 24
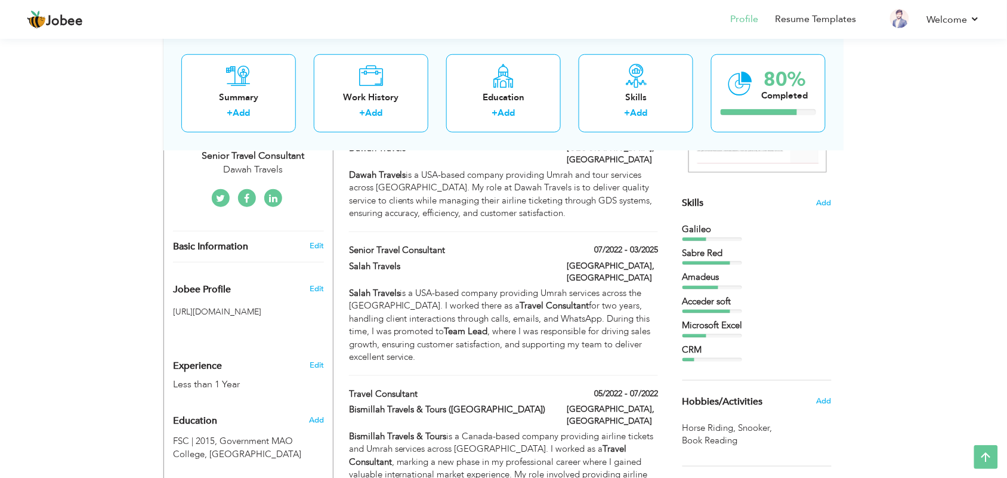
scroll to position [224, 0]
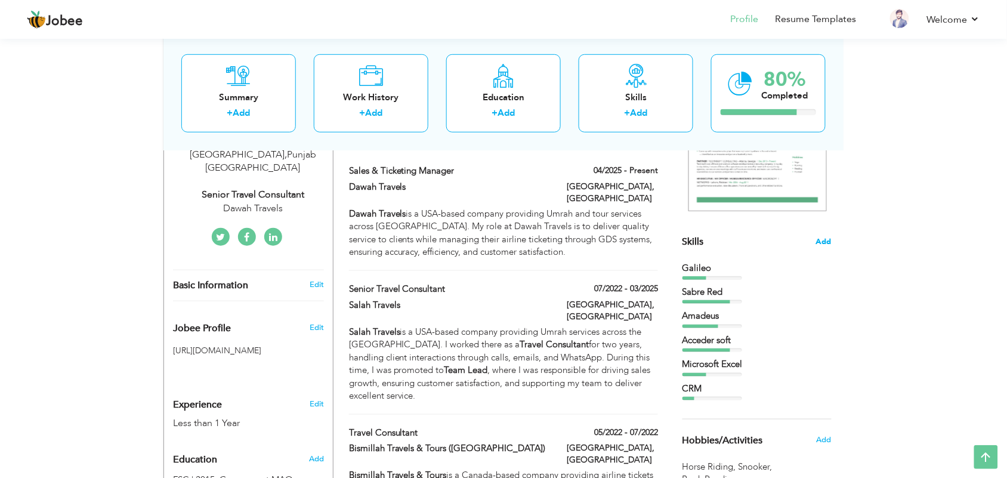
click at [828, 240] on span "Add" at bounding box center [824, 241] width 16 height 11
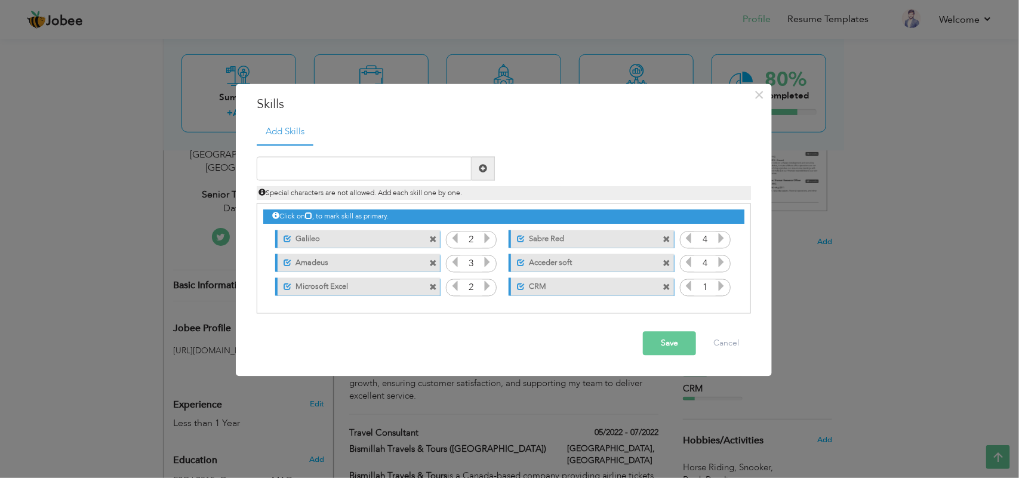
click at [430, 237] on span at bounding box center [433, 240] width 8 height 8
click at [431, 288] on span at bounding box center [433, 287] width 8 height 8
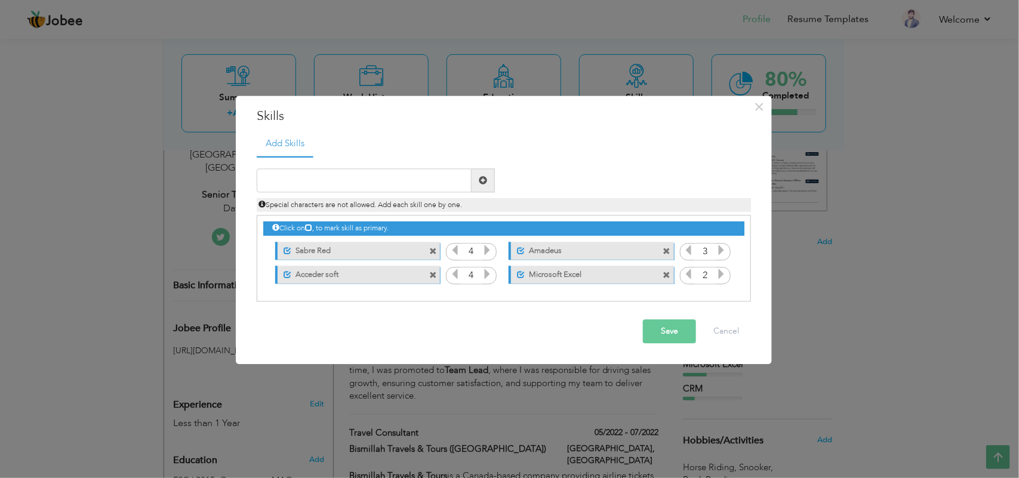
click at [667, 274] on span at bounding box center [667, 275] width 8 height 8
click at [332, 179] on input "text" at bounding box center [364, 181] width 215 height 24
drag, startPoint x: 307, startPoint y: 182, endPoint x: 106, endPoint y: 177, distance: 201.7
click at [106, 177] on div "× Skills Add Skills G Duplicate entry Unmark as primary skill. 2" at bounding box center [509, 239] width 1019 height 478
paste input "Dedicated travel and customer service professional"
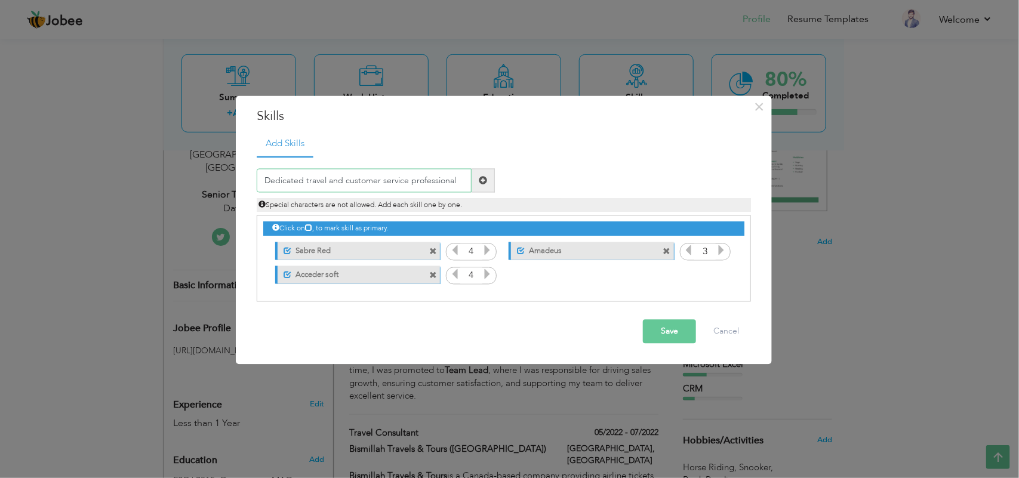
type input "Dedicated travel and customer service professional"
drag, startPoint x: 460, startPoint y: 175, endPoint x: 120, endPoint y: 188, distance: 340.4
click at [120, 188] on div "× Skills Add Skills Dedicated travel and customer service professional Duplicat…" at bounding box center [509, 239] width 1019 height 478
drag, startPoint x: 458, startPoint y: 180, endPoint x: 42, endPoint y: 143, distance: 416.9
click at [42, 143] on div "× Skills Add Skills Dedicated travel and customer service professional Duplicat…" at bounding box center [509, 239] width 1019 height 478
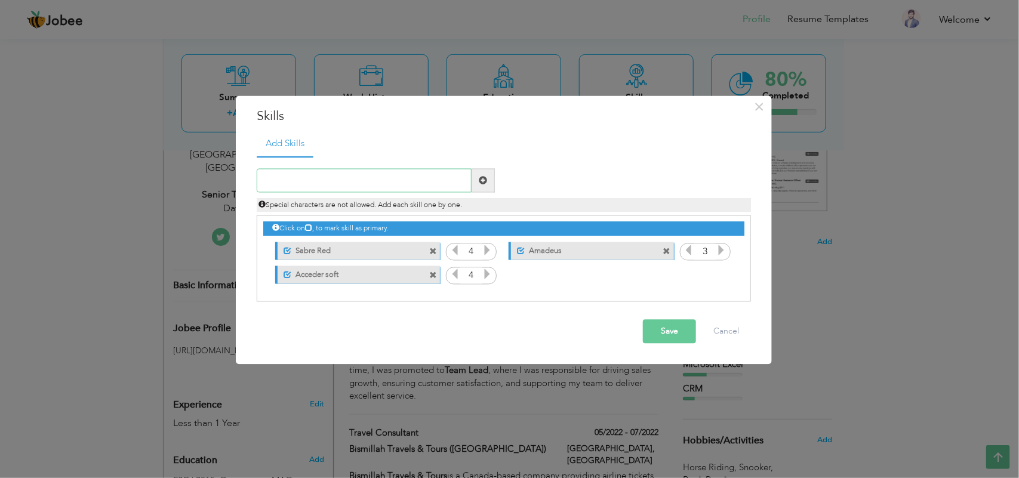
paste input "Dedicated travel and customer service professional"
drag, startPoint x: 467, startPoint y: 175, endPoint x: 197, endPoint y: 177, distance: 269.1
click at [197, 177] on div "× Skills Add Skills Dedicated travel and customer service professional Duplicat…" at bounding box center [509, 239] width 1019 height 478
type input "Galileo GDS System"
click at [657, 329] on button "Save" at bounding box center [669, 332] width 53 height 24
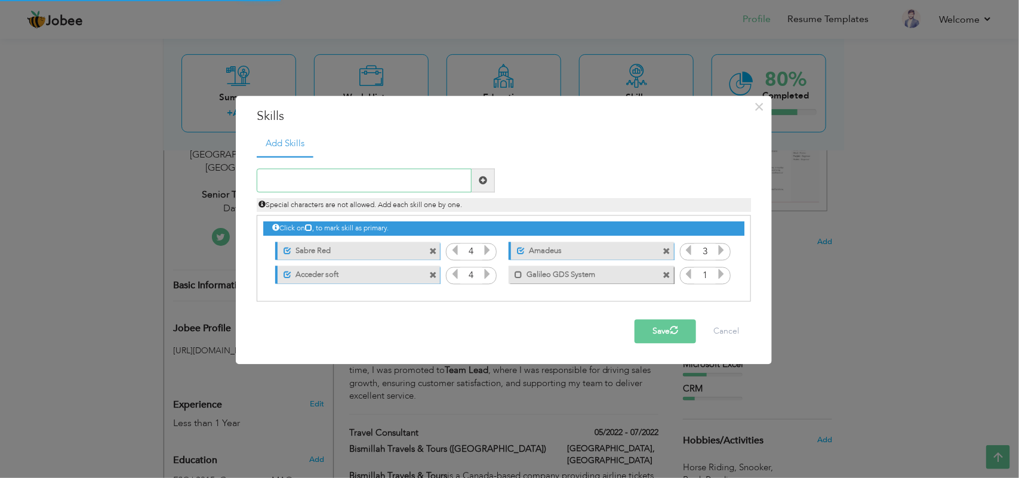
click at [279, 180] on input "text" at bounding box center [364, 181] width 215 height 24
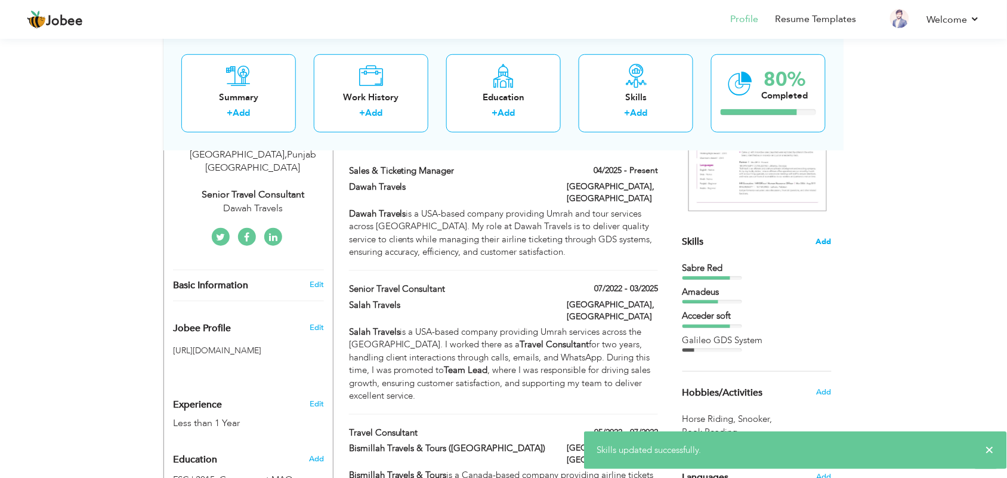
click at [828, 242] on span "Add" at bounding box center [824, 241] width 16 height 11
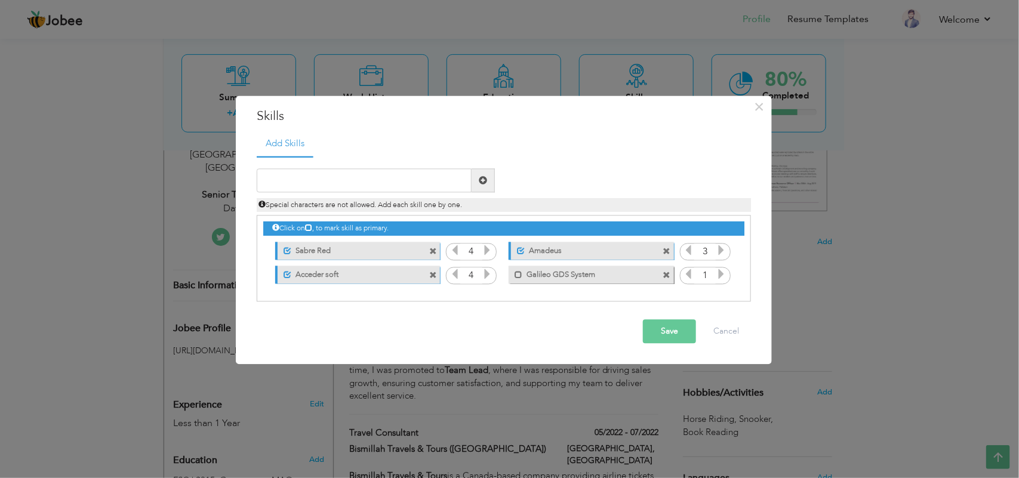
click at [720, 273] on icon at bounding box center [720, 274] width 11 height 11
click at [344, 180] on input "text" at bounding box center [364, 181] width 215 height 24
type input "G"
type input "MS Excel"
click at [669, 332] on button "Save" at bounding box center [669, 332] width 53 height 24
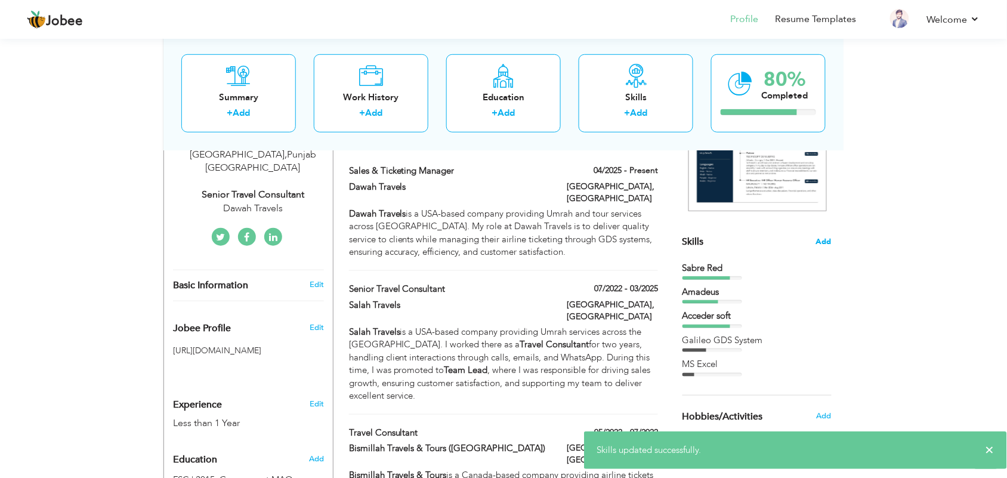
click at [827, 243] on span "Add" at bounding box center [824, 241] width 16 height 11
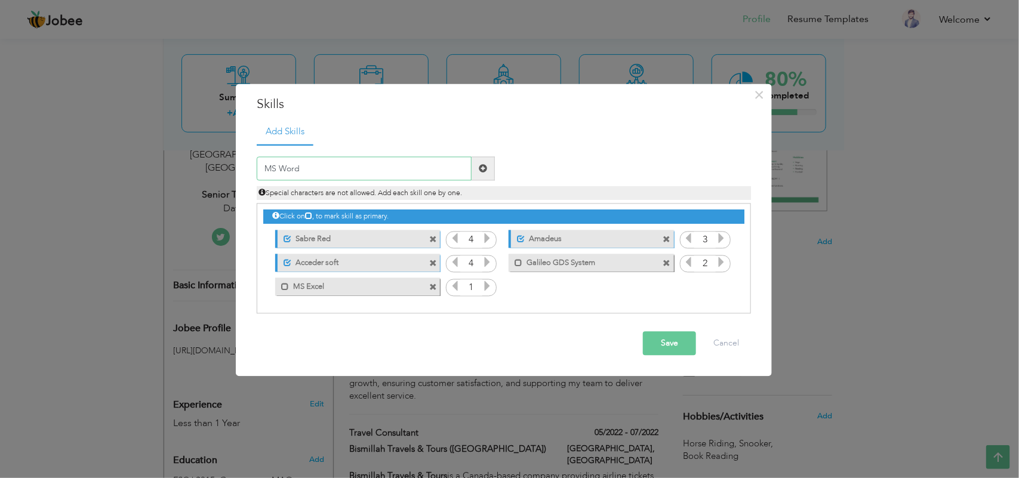
type input "MS Word"
click at [675, 344] on button "Save" at bounding box center [669, 344] width 53 height 24
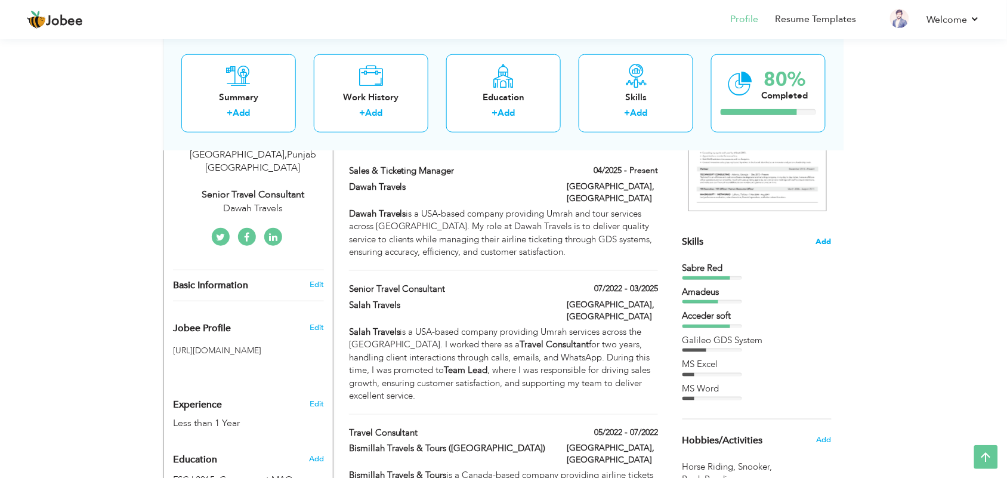
click at [825, 240] on span "Add" at bounding box center [824, 241] width 16 height 11
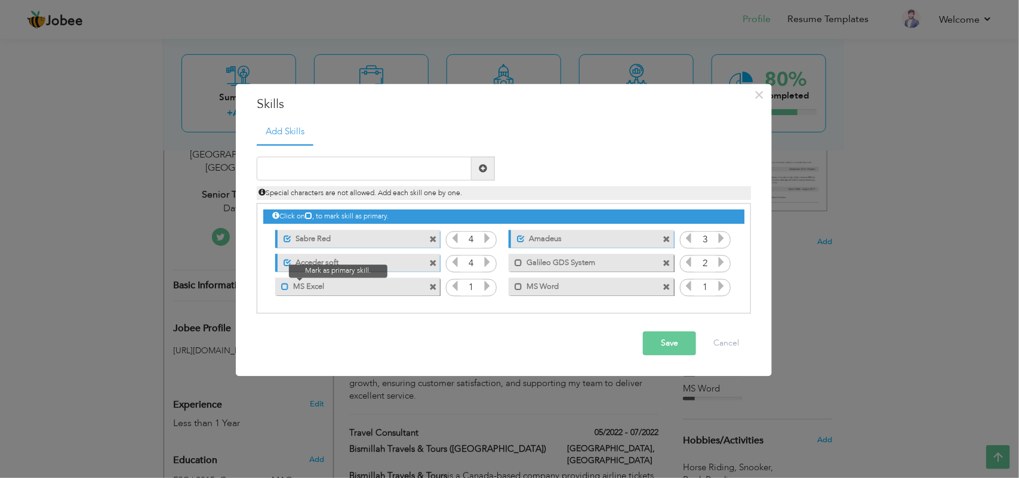
click at [286, 285] on span at bounding box center [285, 287] width 8 height 8
click at [285, 260] on span at bounding box center [287, 263] width 8 height 8
click at [375, 165] on input "text" at bounding box center [364, 169] width 215 height 24
type input "CRM's"
click at [665, 342] on button "Save" at bounding box center [669, 344] width 53 height 24
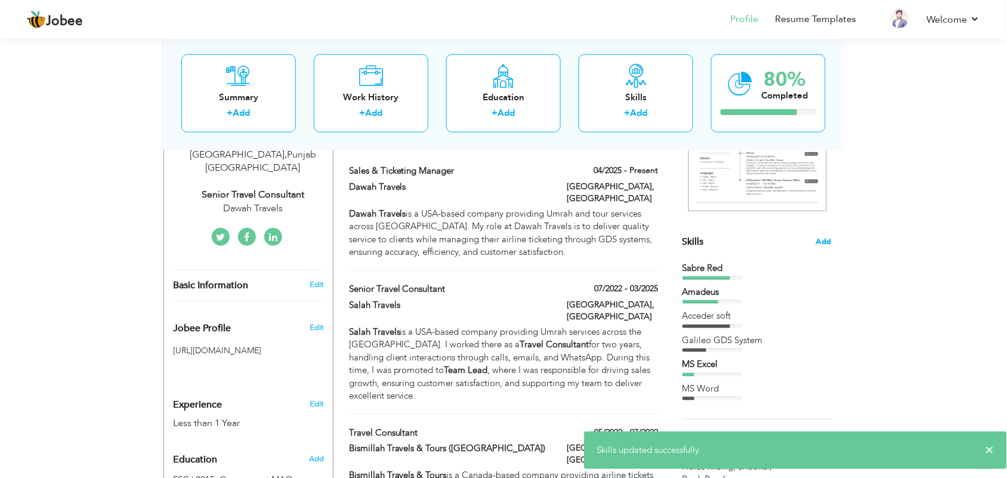
click at [827, 237] on span "Add" at bounding box center [824, 241] width 16 height 11
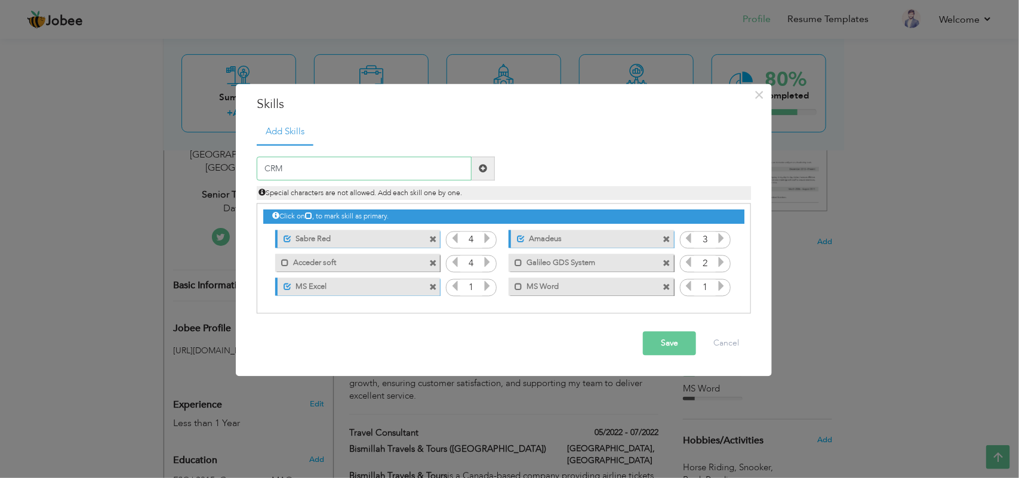
type input "CRM"
click at [649, 349] on button "Save" at bounding box center [669, 344] width 53 height 24
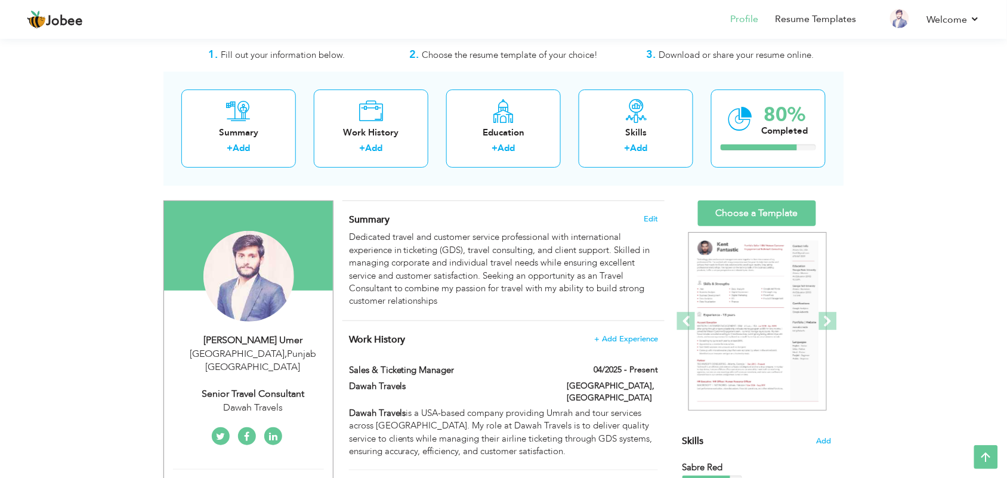
scroll to position [0, 0]
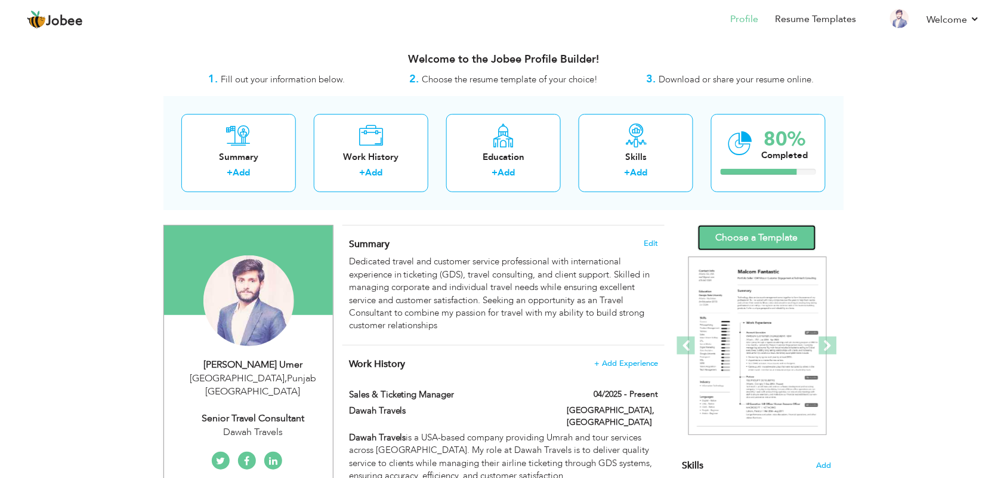
click at [746, 239] on link "Choose a Template" at bounding box center [757, 238] width 118 height 26
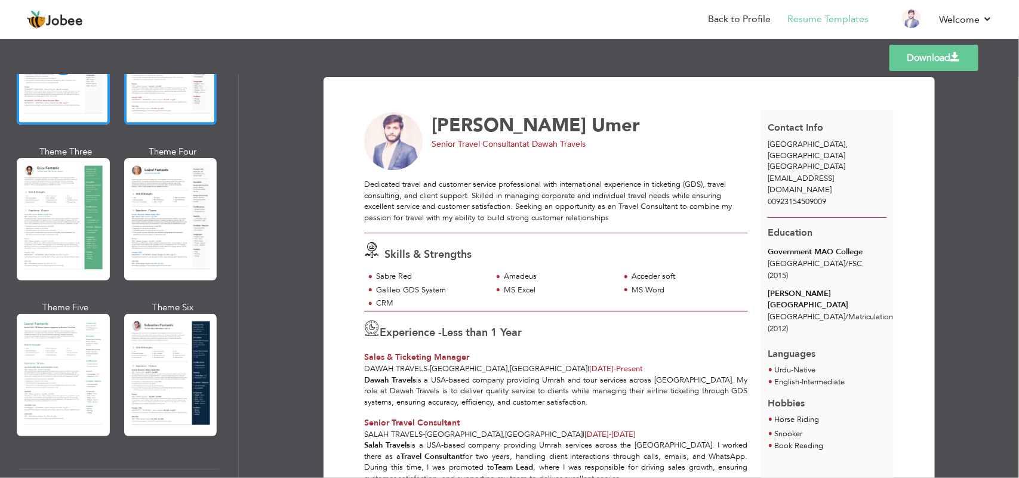
scroll to position [224, 0]
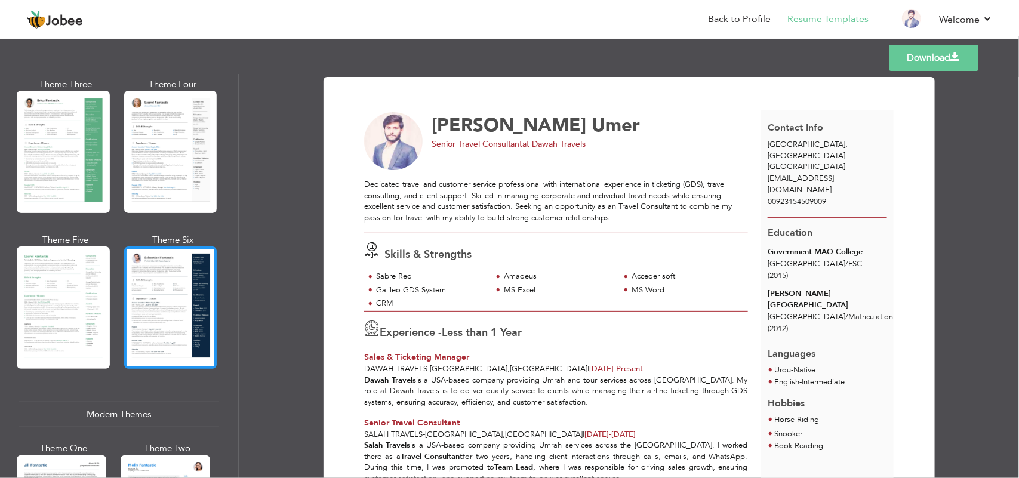
click at [165, 311] on div at bounding box center [170, 307] width 93 height 122
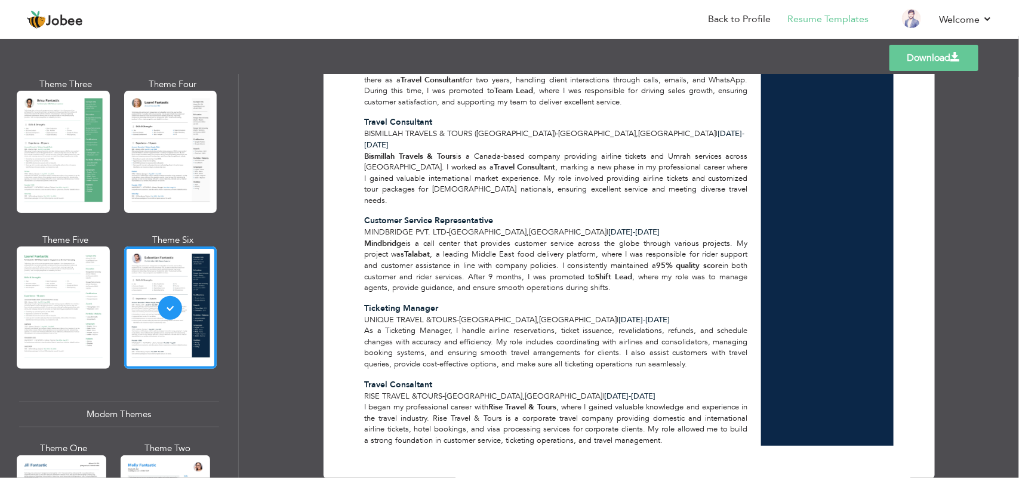
scroll to position [379, 0]
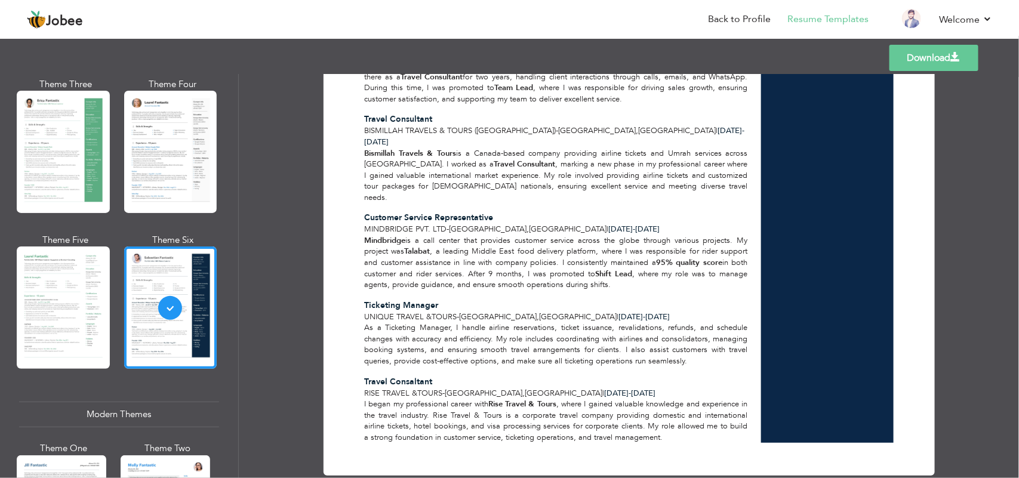
click at [935, 61] on link "Download" at bounding box center [933, 58] width 89 height 26
click at [730, 20] on link "Back to Profile" at bounding box center [739, 20] width 63 height 14
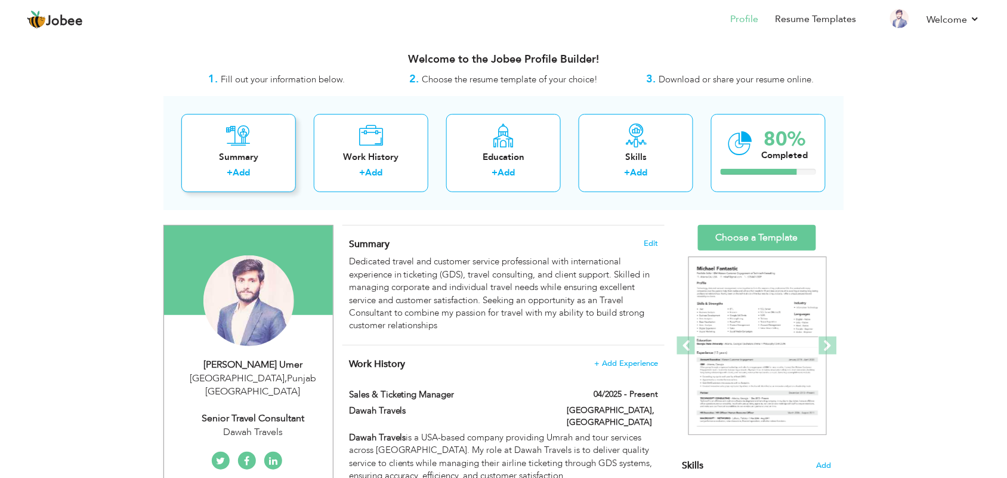
click at [220, 174] on div "+ Add" at bounding box center [238, 174] width 95 height 16
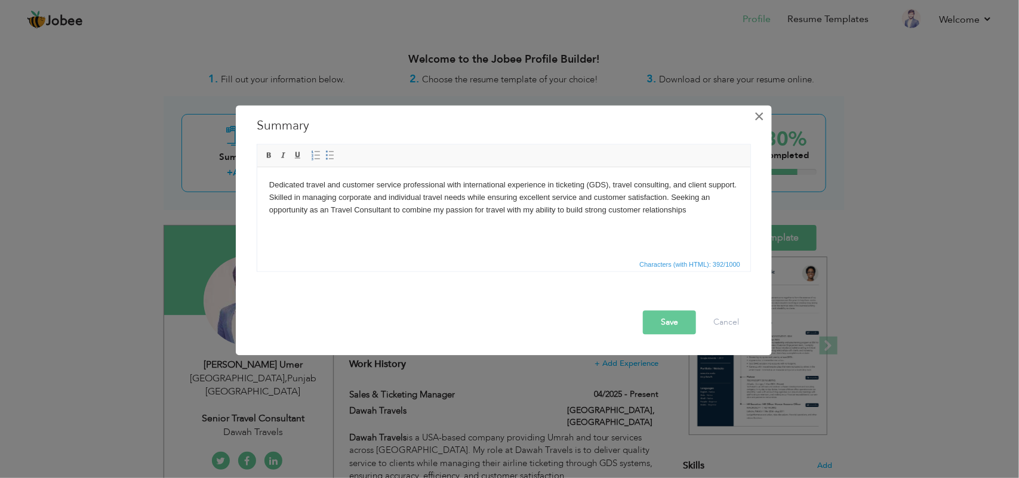
click at [758, 115] on span "×" at bounding box center [759, 116] width 10 height 21
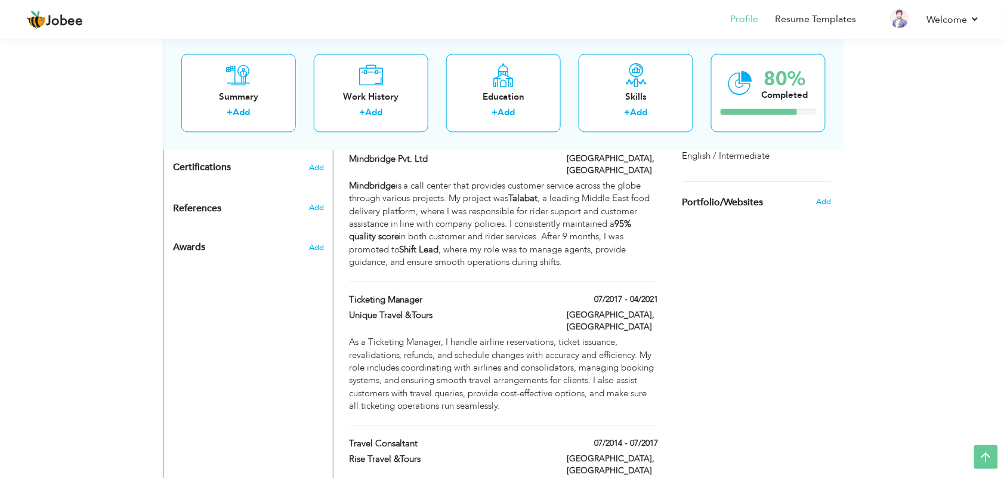
scroll to position [671, 0]
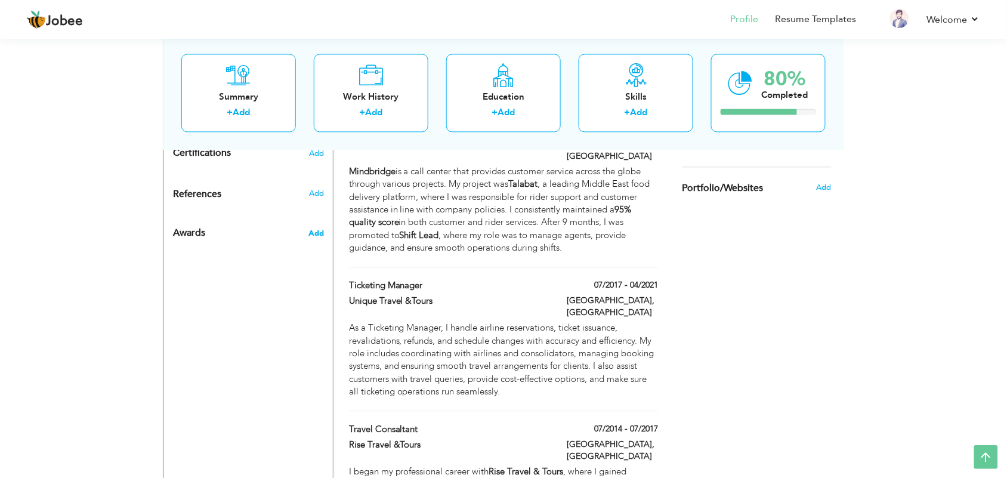
click at [321, 229] on span "Add" at bounding box center [316, 234] width 16 height 11
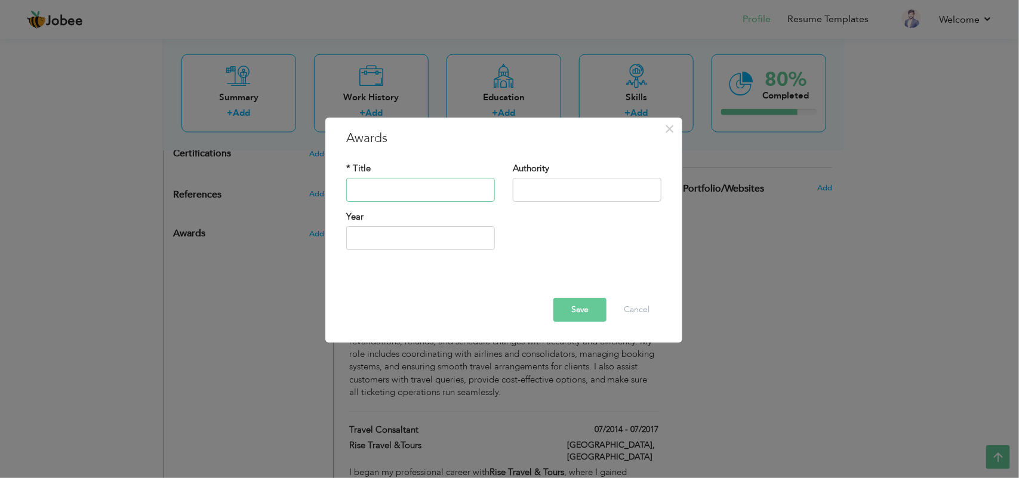
click at [390, 195] on input "text" at bounding box center [420, 190] width 149 height 24
type input "Best Sales Agent"
click at [529, 189] on input "text" at bounding box center [587, 190] width 149 height 24
click at [384, 242] on input "2025" at bounding box center [420, 238] width 149 height 24
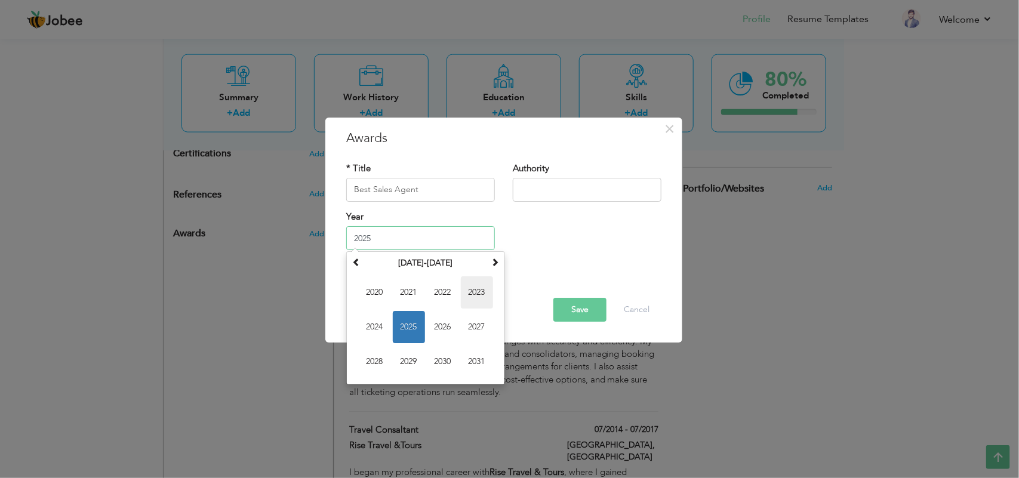
click at [470, 289] on span "2023" at bounding box center [477, 292] width 32 height 32
type input "2023"
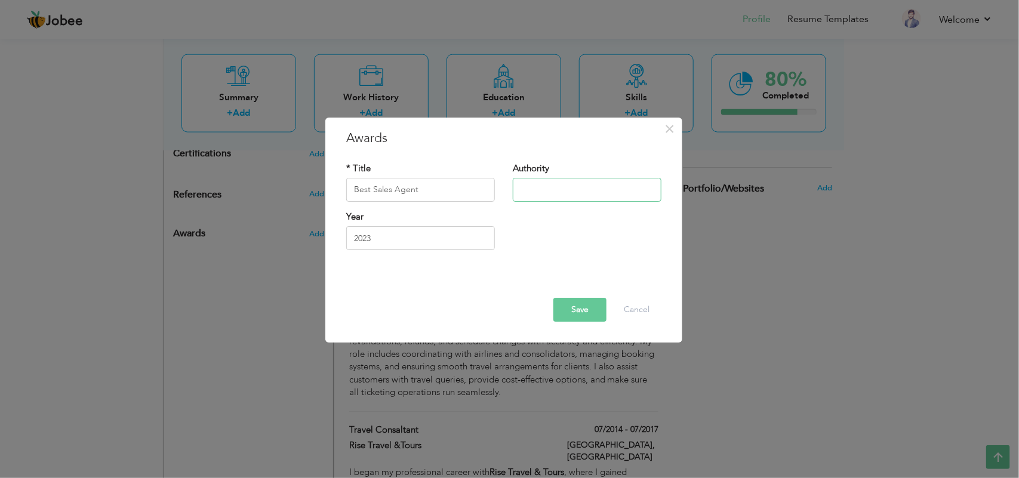
click at [569, 197] on input "text" at bounding box center [587, 190] width 149 height 24
type input "Salah Travels ([GEOGRAPHIC_DATA])"
click at [581, 303] on button "Save" at bounding box center [579, 310] width 53 height 24
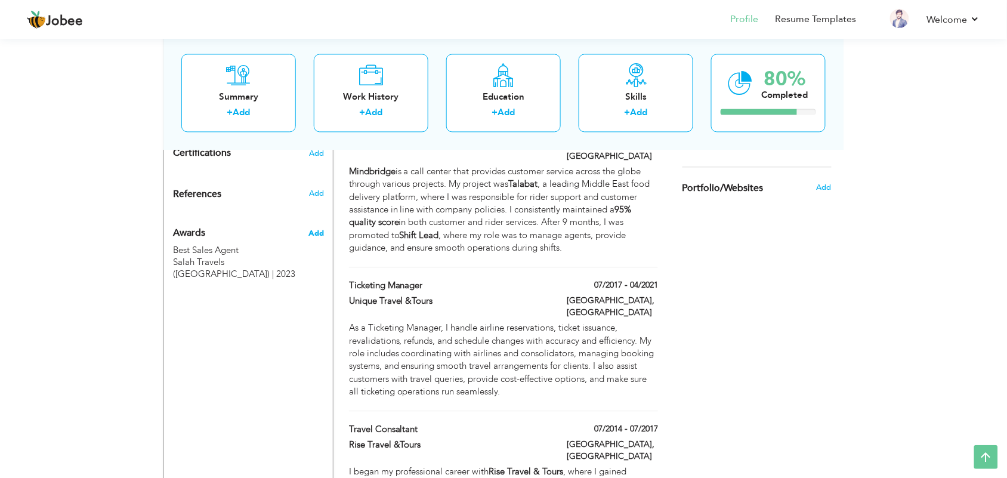
click at [315, 229] on span "Add" at bounding box center [316, 234] width 16 height 11
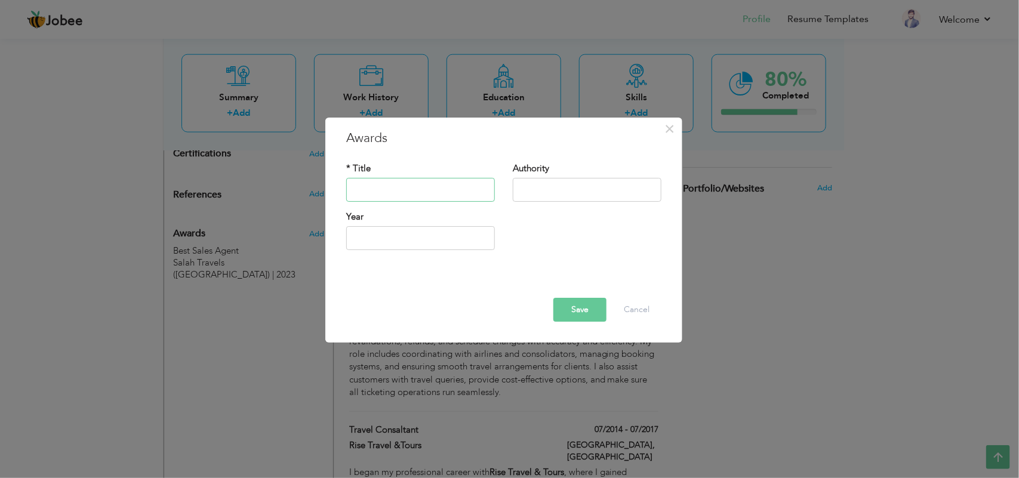
click at [424, 189] on input "text" at bounding box center [420, 190] width 149 height 24
click at [442, 196] on input "text" at bounding box center [420, 190] width 149 height 24
paste input "Sales Manager of the Year"
type input "Sales Manager of the Year"
click at [532, 189] on input "text" at bounding box center [587, 190] width 149 height 24
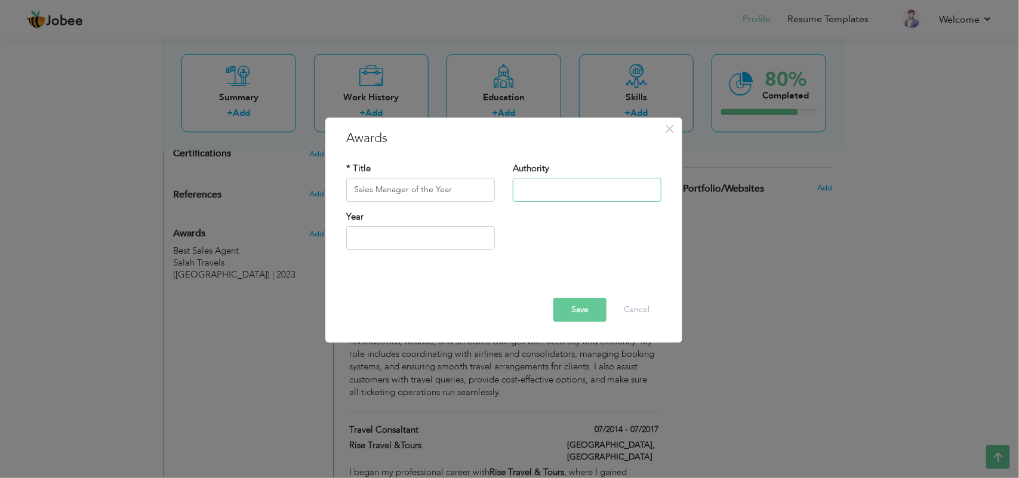
type input "Salah Travels ([GEOGRAPHIC_DATA])"
click at [397, 239] on input "text" at bounding box center [420, 238] width 149 height 24
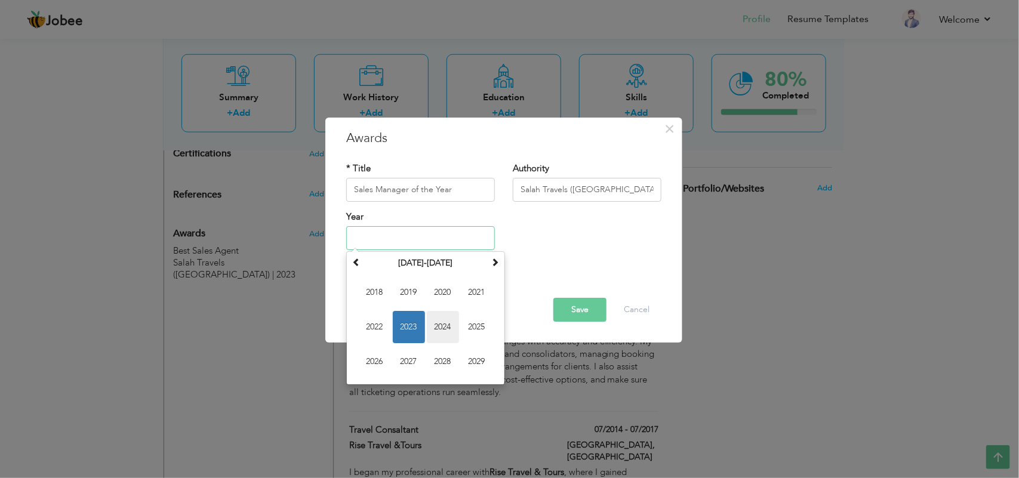
click at [448, 326] on span "2024" at bounding box center [443, 327] width 32 height 32
type input "2024"
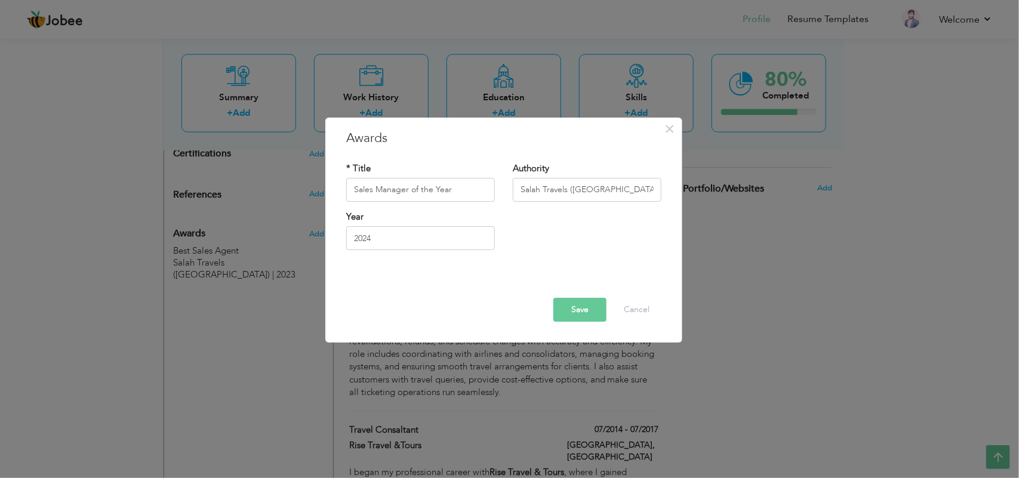
click at [575, 313] on button "Save" at bounding box center [579, 310] width 53 height 24
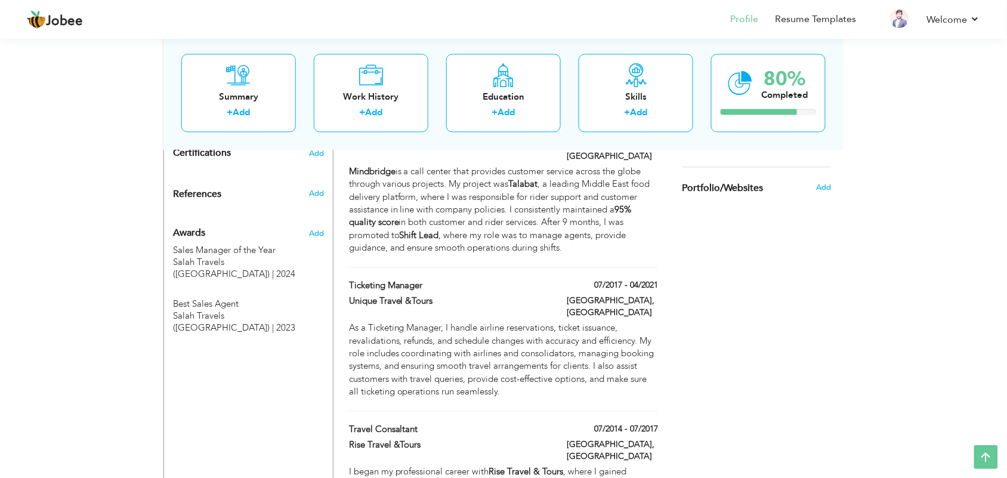
click at [819, 20] on link "Resume Templates" at bounding box center [816, 20] width 81 height 14
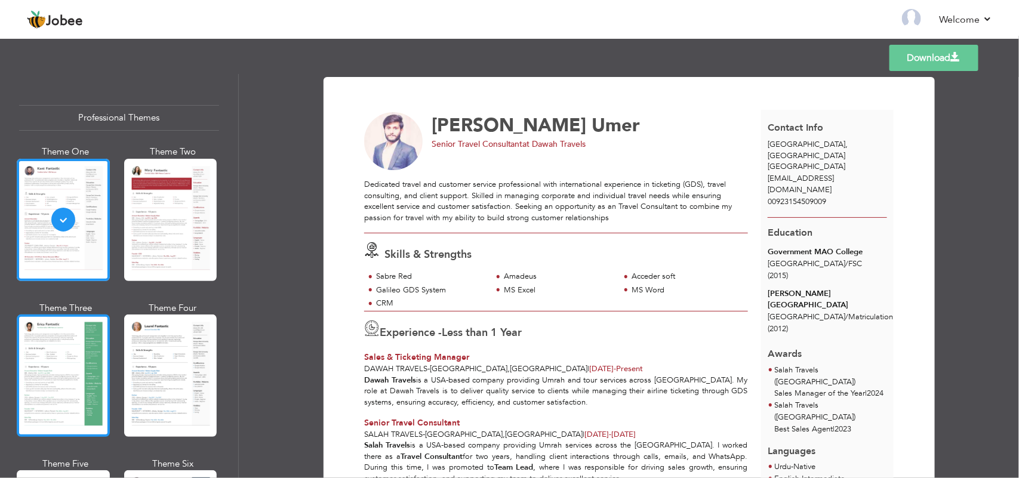
click at [69, 355] on div at bounding box center [63, 375] width 93 height 122
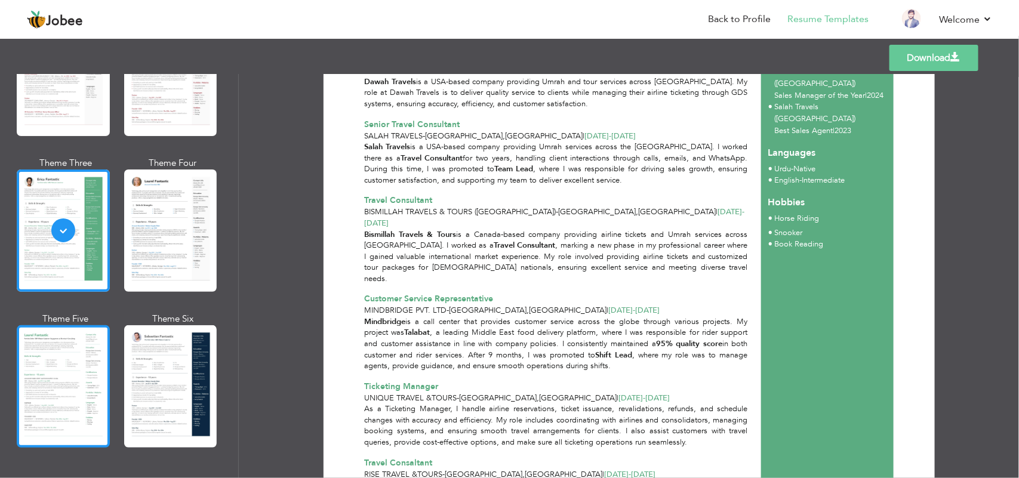
scroll to position [149, 0]
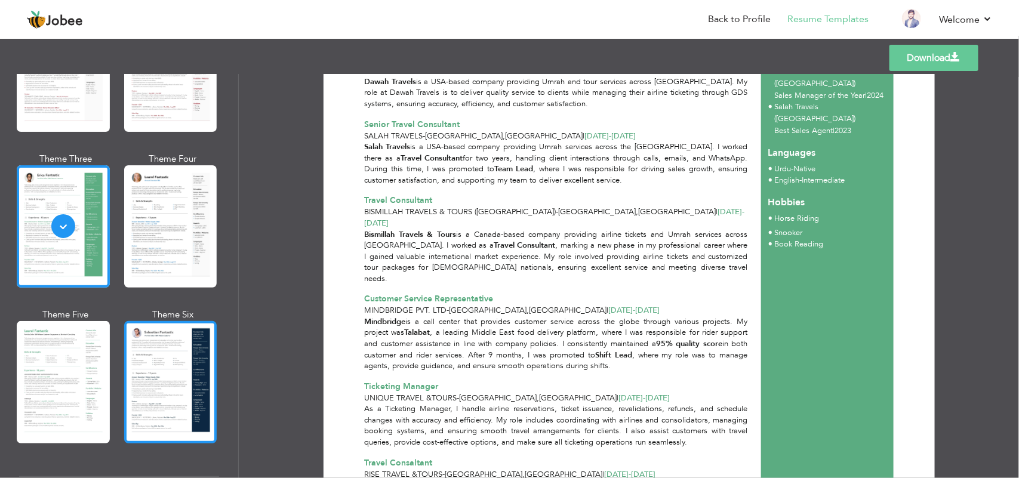
click at [155, 368] on div at bounding box center [170, 382] width 93 height 122
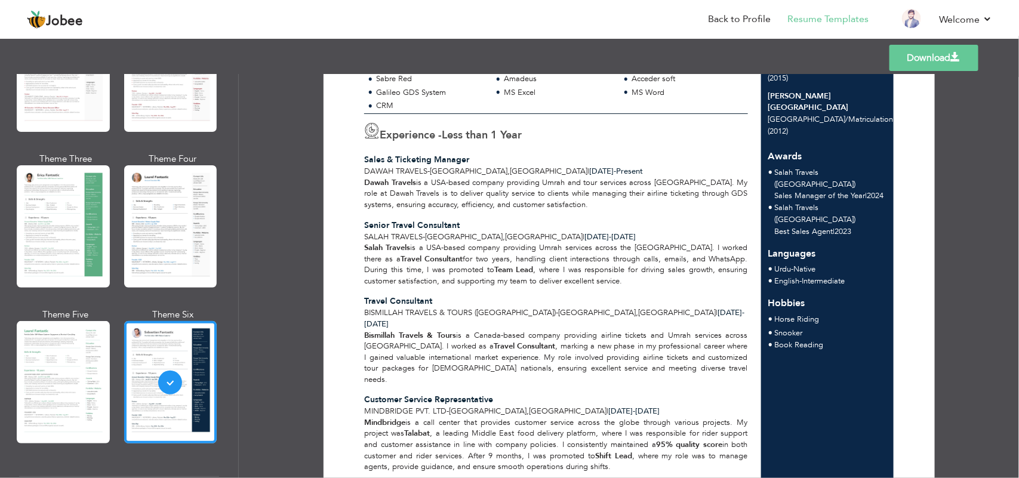
scroll to position [224, 0]
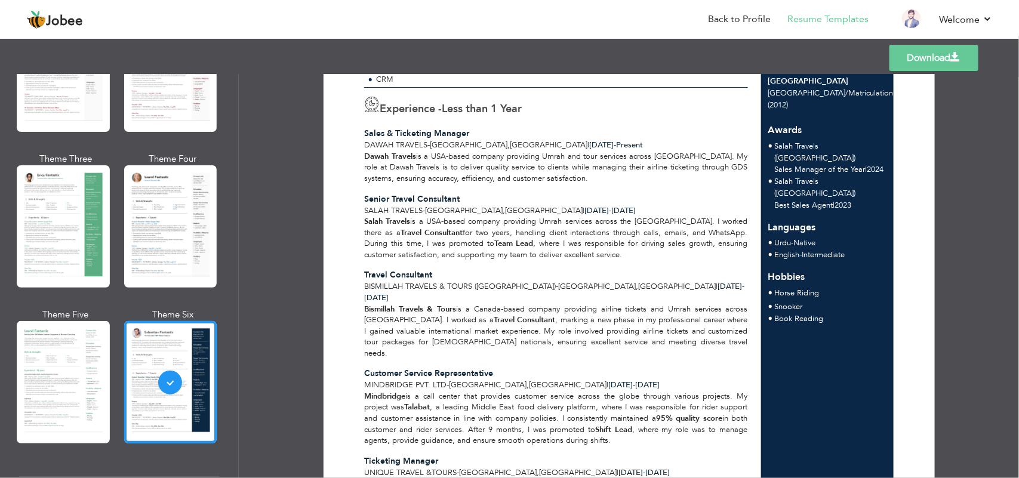
click at [925, 54] on link "Download" at bounding box center [933, 58] width 89 height 26
